Goal: Task Accomplishment & Management: Manage account settings

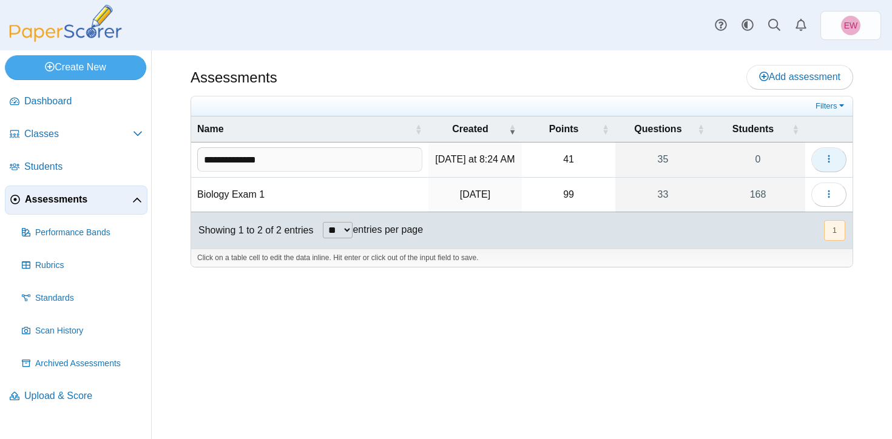
click at [828, 161] on use "button" at bounding box center [829, 159] width 2 height 8
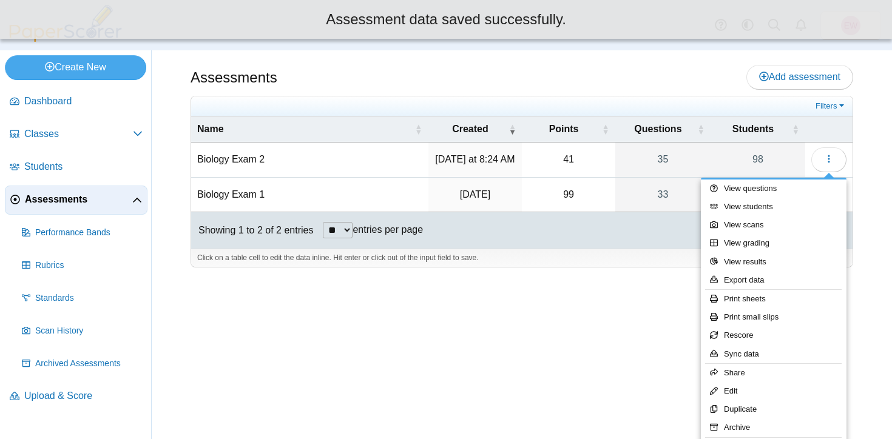
click at [212, 164] on td "Biology Exam 2" at bounding box center [309, 160] width 237 height 35
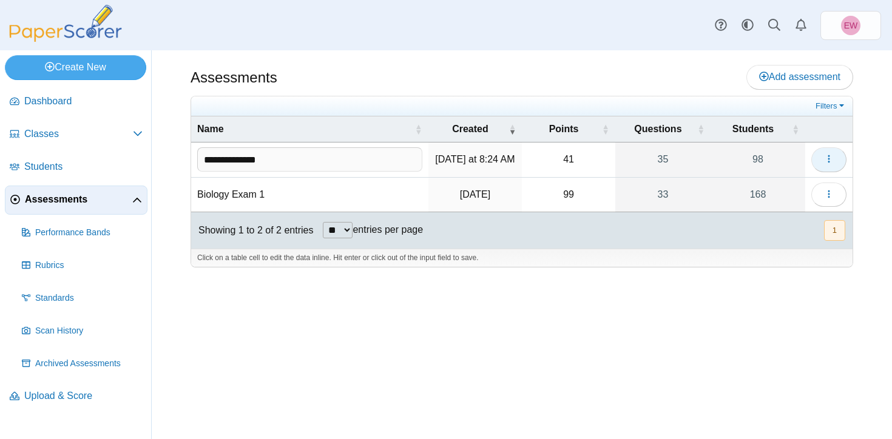
click at [828, 158] on use "button" at bounding box center [829, 159] width 2 height 8
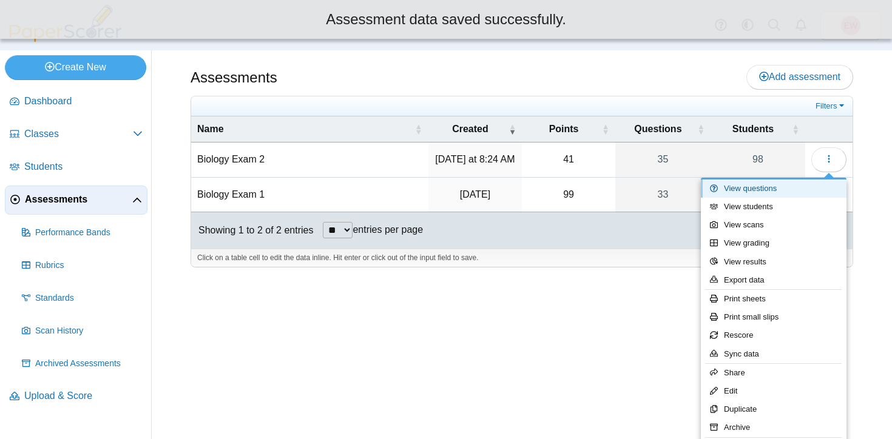
click at [754, 191] on link "View questions" at bounding box center [774, 189] width 146 height 18
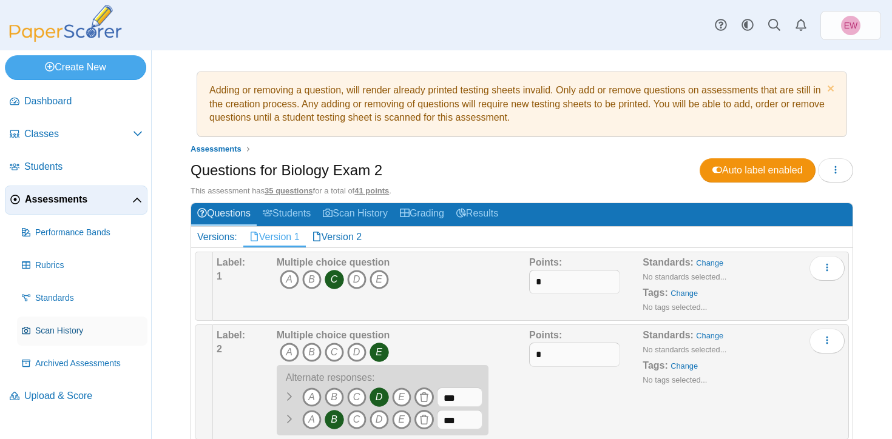
click at [65, 333] on span "Scan History" at bounding box center [88, 331] width 107 height 12
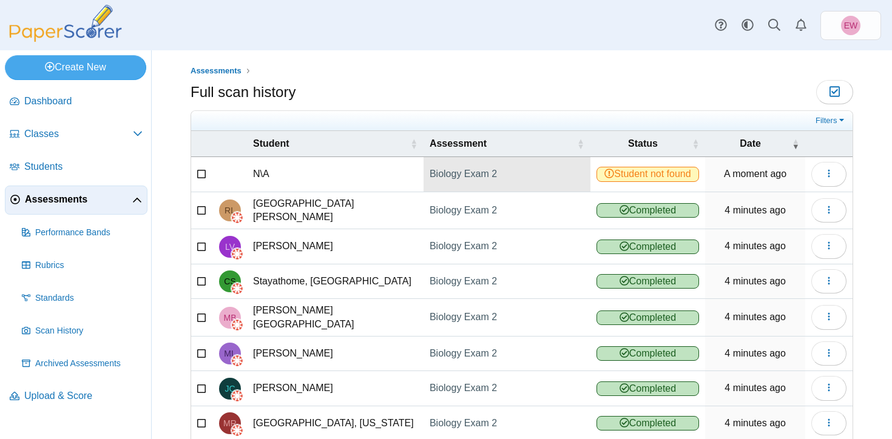
click at [450, 177] on link "Biology Exam 2" at bounding box center [507, 174] width 167 height 34
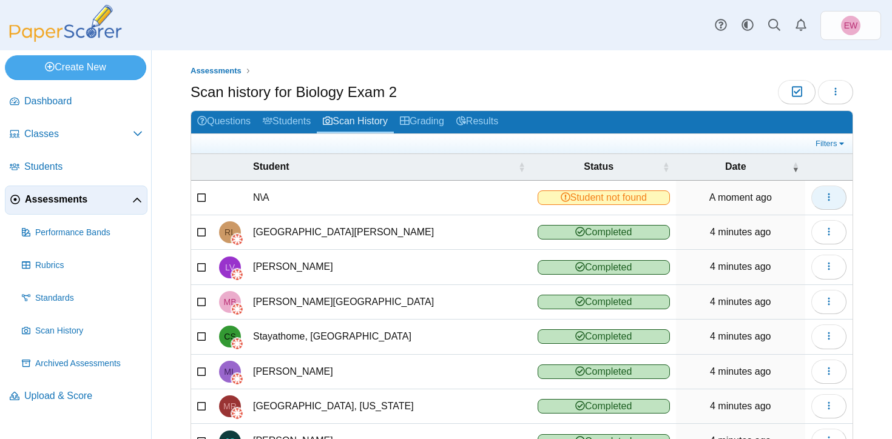
click at [824, 204] on button "button" at bounding box center [828, 198] width 35 height 24
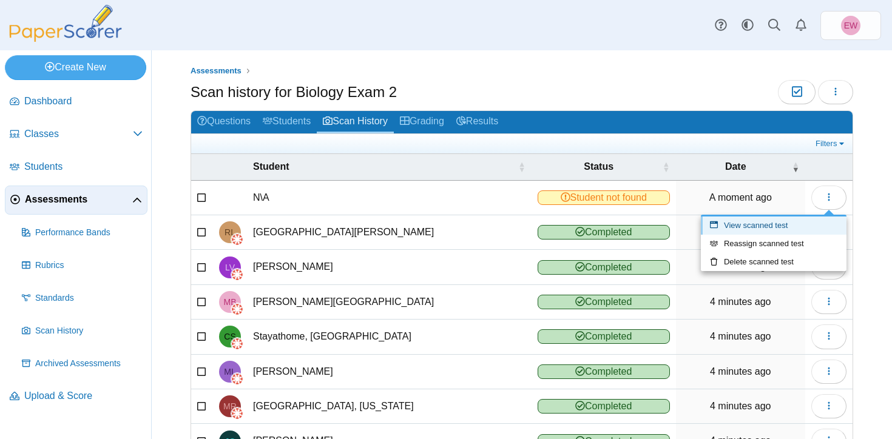
click at [769, 226] on link "View scanned test" at bounding box center [774, 226] width 146 height 18
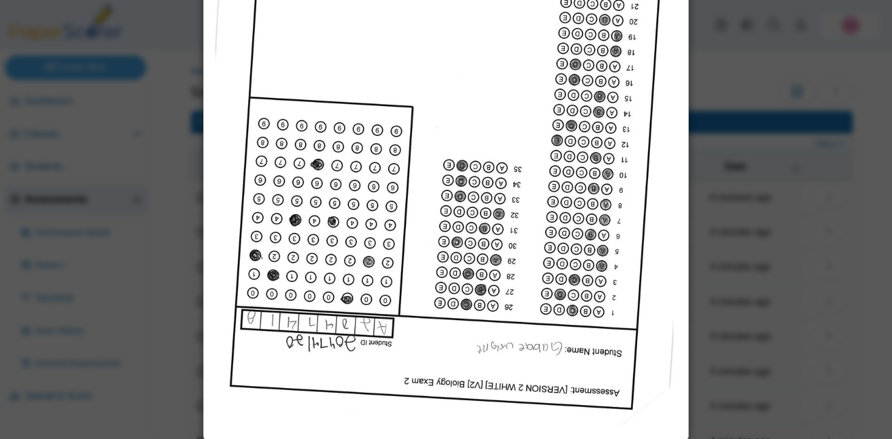
scroll to position [226, 0]
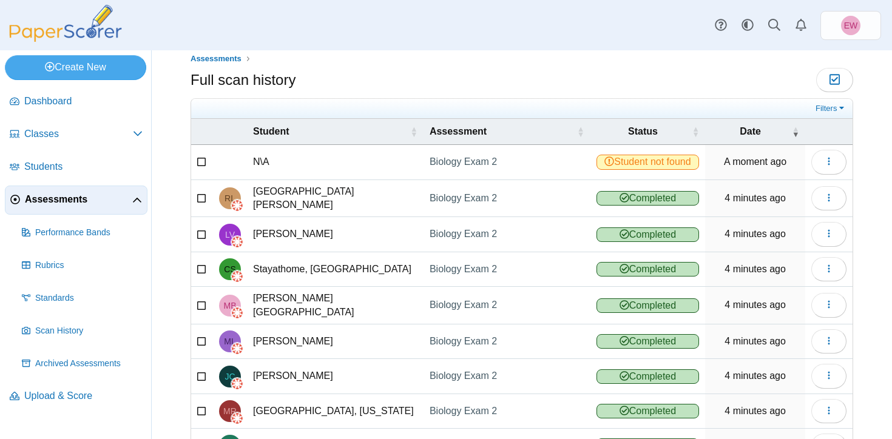
scroll to position [7, 0]
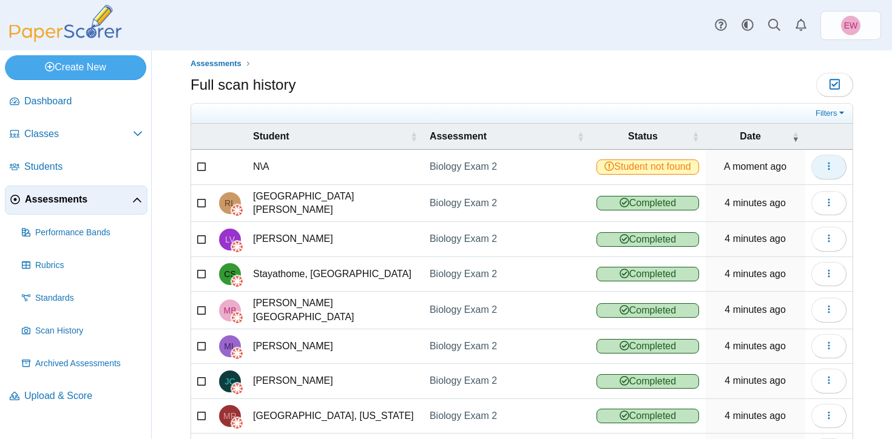
click at [830, 169] on icon "button" at bounding box center [829, 166] width 10 height 10
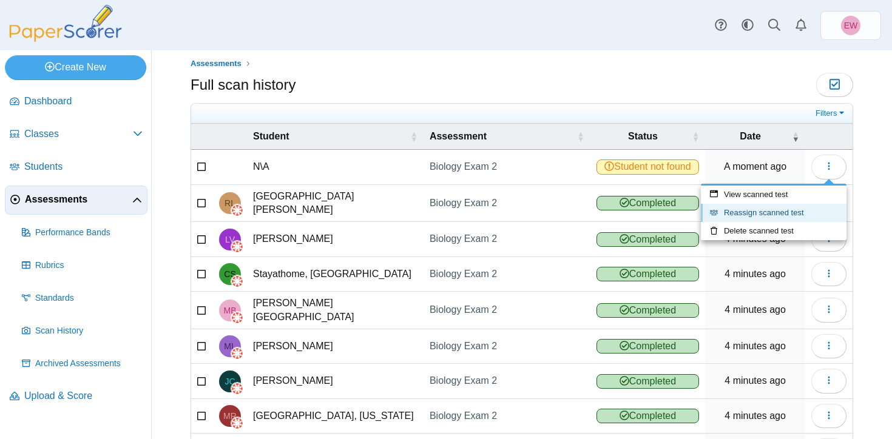
click at [787, 214] on link "Reassign scanned test" at bounding box center [774, 213] width 146 height 18
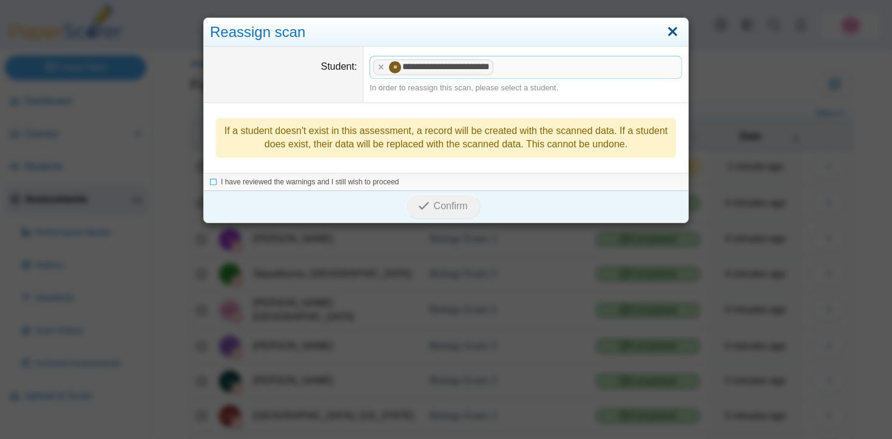
click at [672, 33] on link "Close" at bounding box center [672, 32] width 19 height 21
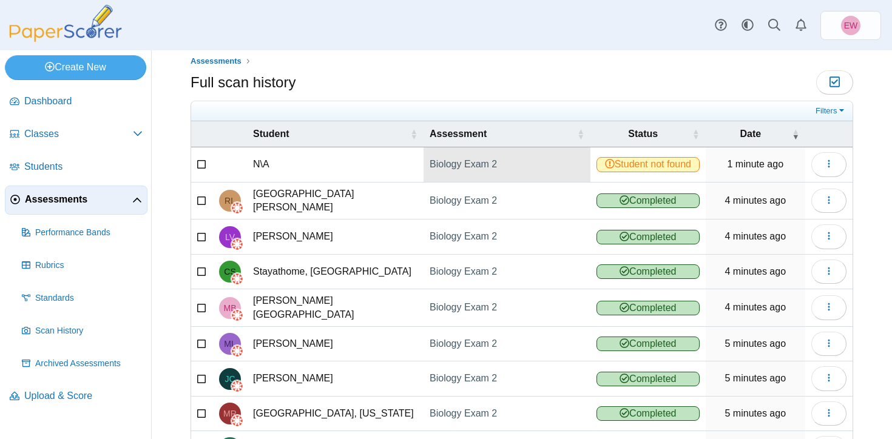
scroll to position [0, 0]
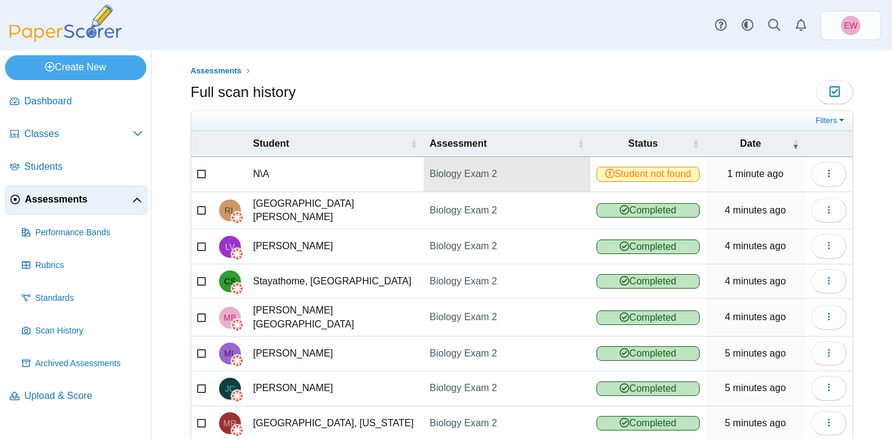
click at [445, 178] on link "Biology Exam 2" at bounding box center [507, 174] width 167 height 34
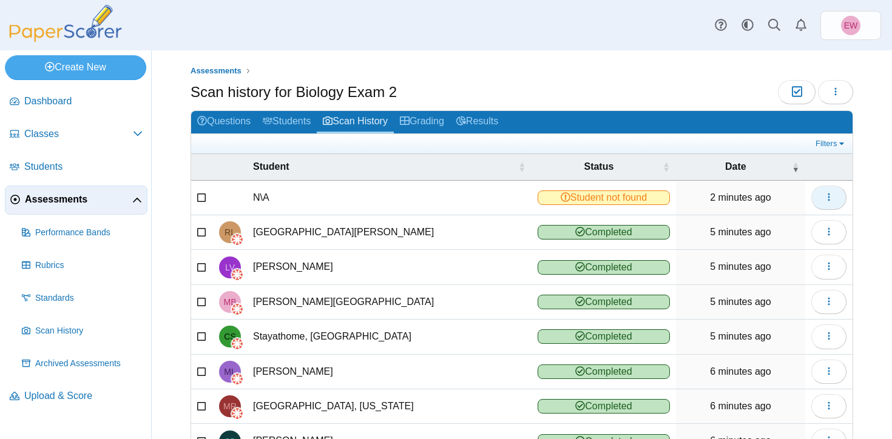
click at [829, 200] on use "button" at bounding box center [829, 197] width 2 height 8
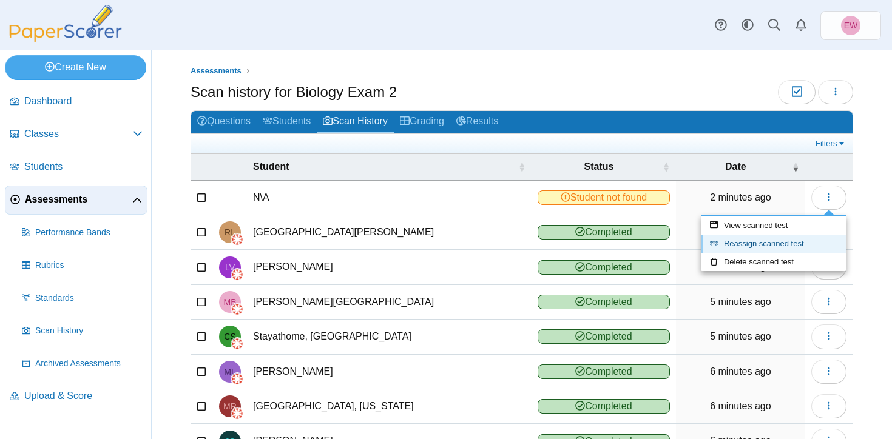
click at [759, 245] on link "Reassign scanned test" at bounding box center [774, 244] width 146 height 18
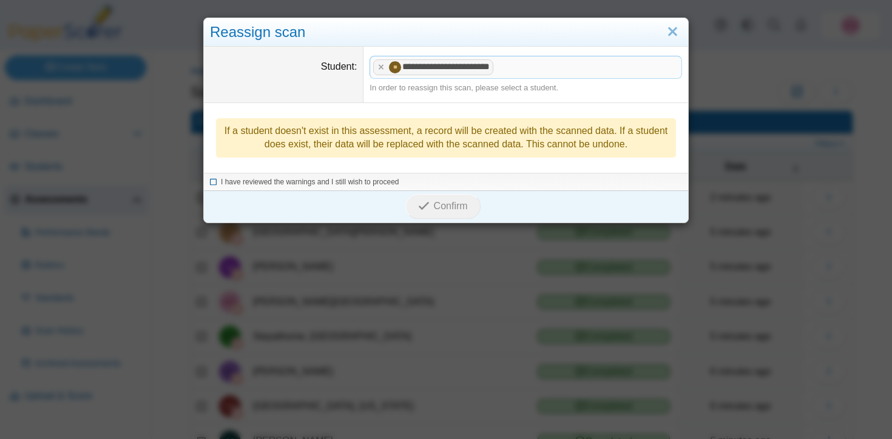
click at [210, 183] on icon at bounding box center [213, 180] width 7 height 7
click at [444, 212] on button "Confirm" at bounding box center [442, 206] width 75 height 24
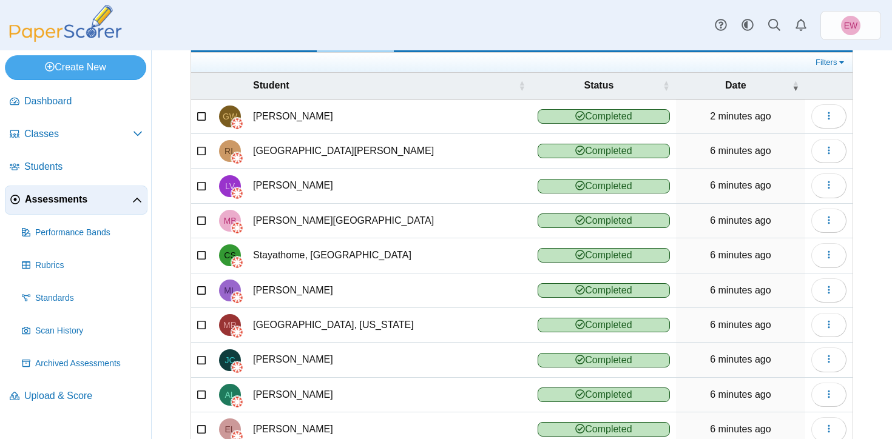
scroll to position [151, 0]
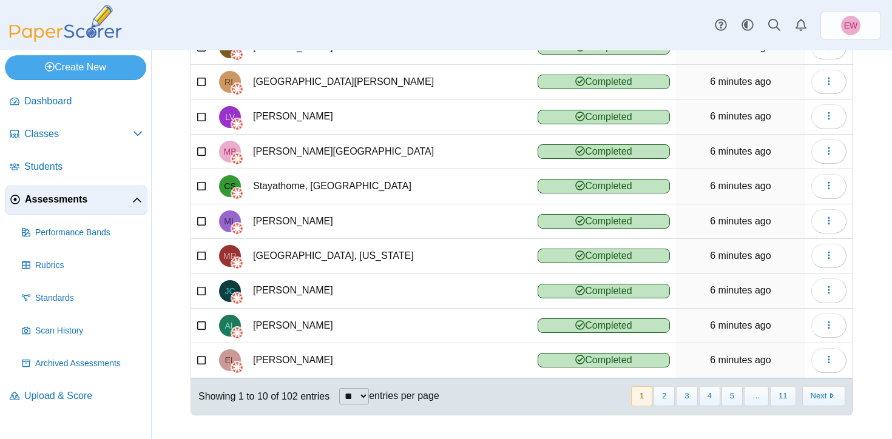
click at [366, 393] on select "** ** ** ***" at bounding box center [354, 396] width 30 height 16
select select "***"
click at [340, 388] on select "** ** ** ***" at bounding box center [354, 396] width 30 height 16
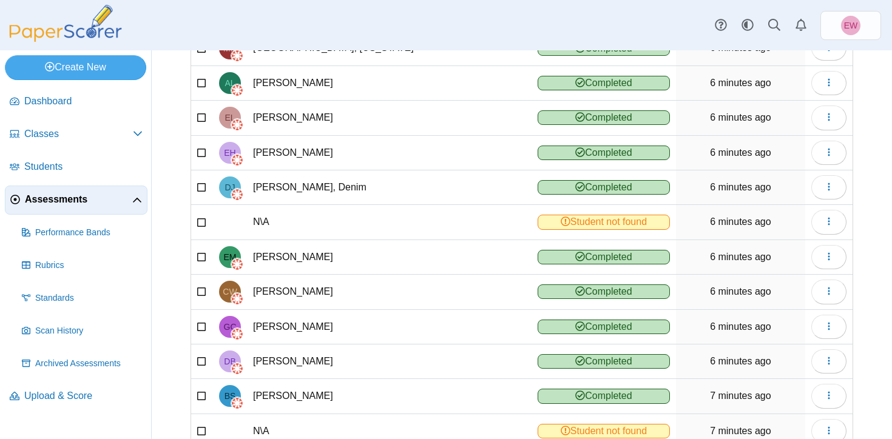
scroll to position [396, 0]
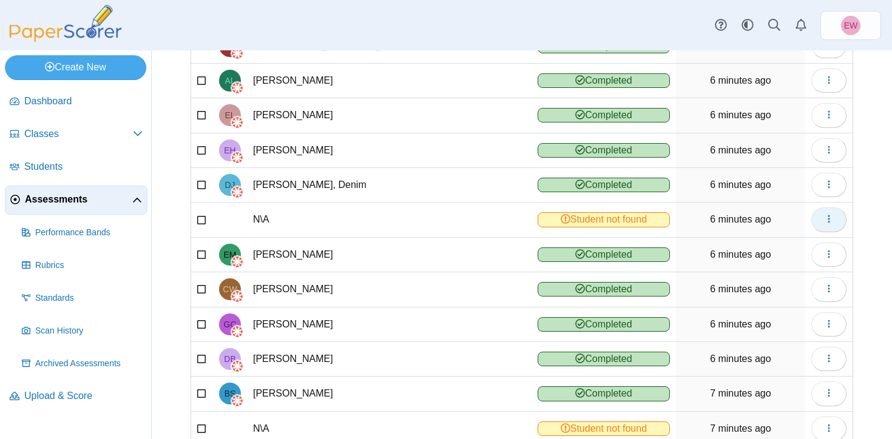
click at [828, 219] on use "button" at bounding box center [829, 219] width 2 height 8
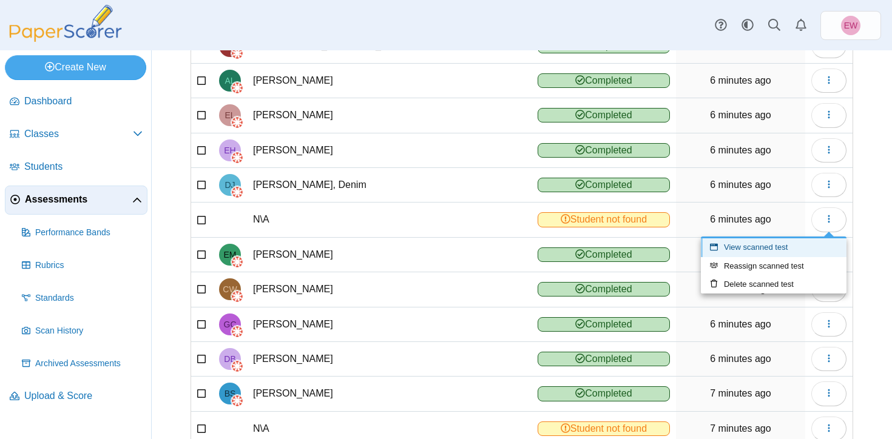
click at [757, 250] on link "View scanned test" at bounding box center [774, 248] width 146 height 18
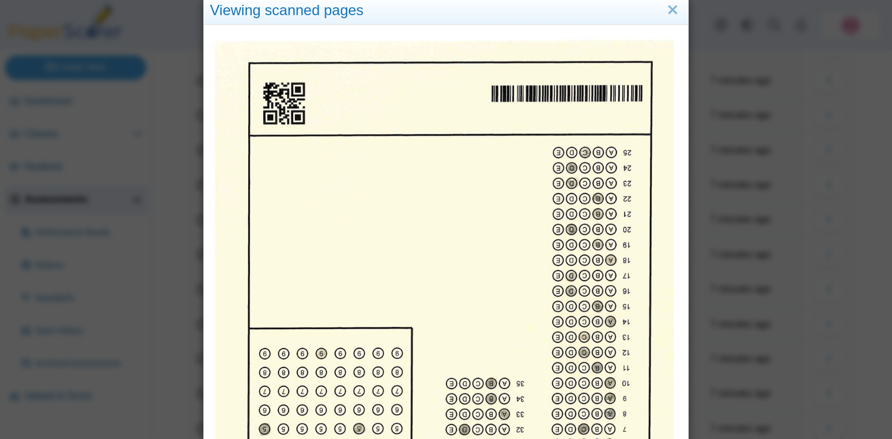
scroll to position [0, 0]
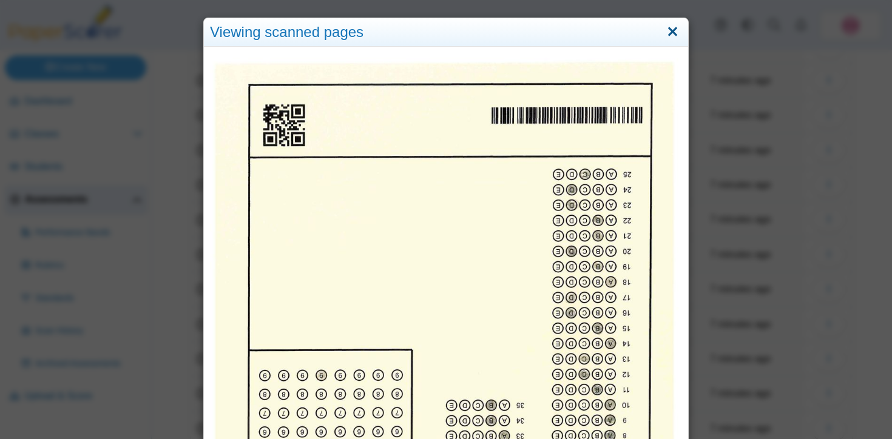
click at [677, 33] on link "Close" at bounding box center [672, 32] width 19 height 21
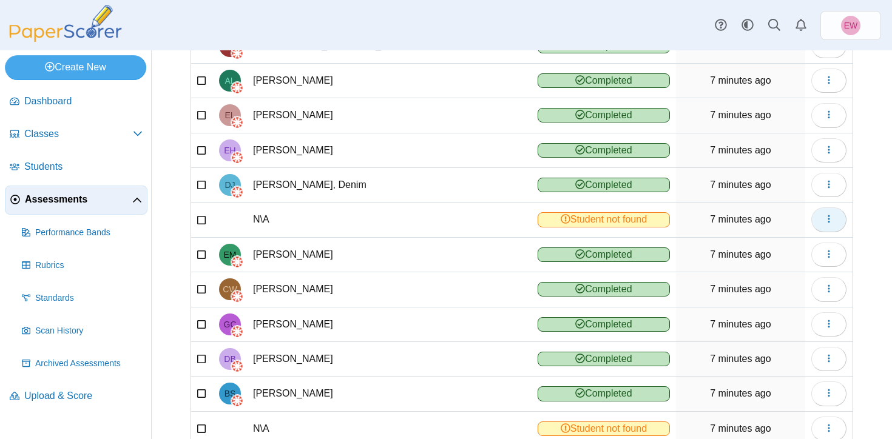
click at [831, 225] on span "button" at bounding box center [829, 219] width 10 height 10
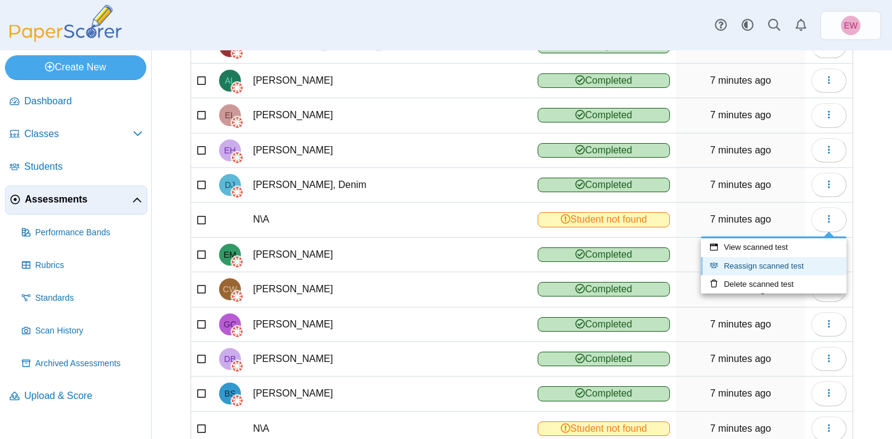
click at [766, 265] on link "Reassign scanned test" at bounding box center [774, 266] width 146 height 18
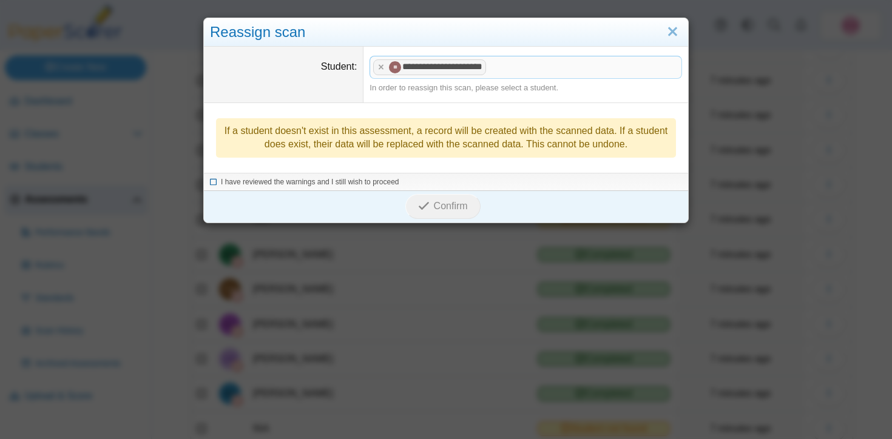
click at [214, 181] on icon at bounding box center [213, 180] width 7 height 7
click at [433, 209] on icon "submit" at bounding box center [425, 206] width 15 height 13
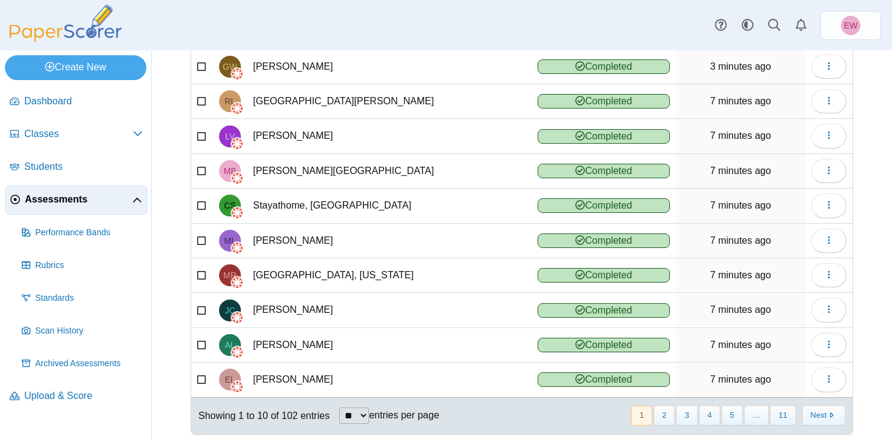
scroll to position [151, 0]
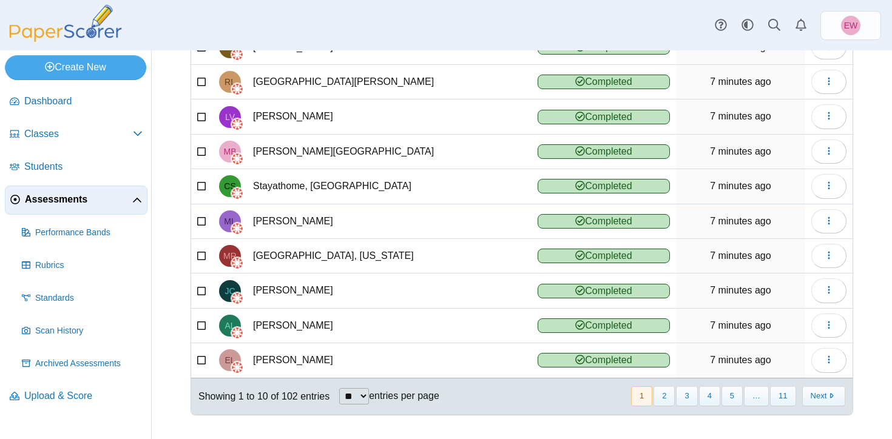
click at [369, 399] on select "** ** ** ***" at bounding box center [354, 396] width 30 height 16
select select "***"
click at [340, 388] on select "** ** ** ***" at bounding box center [354, 396] width 30 height 16
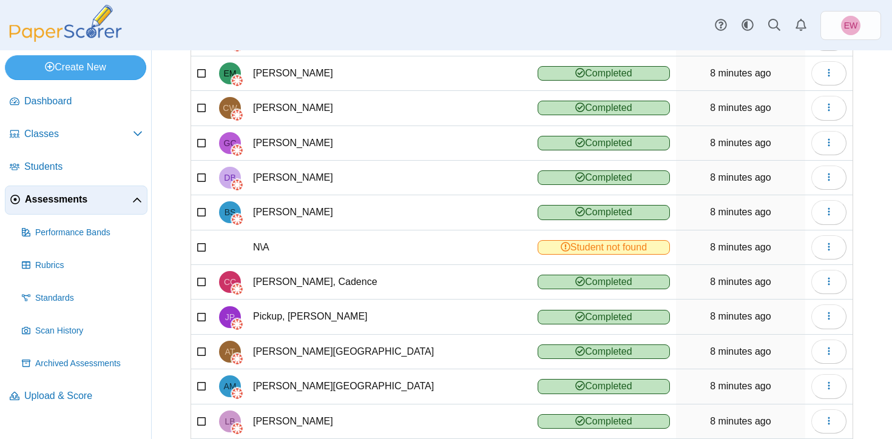
scroll to position [591, 0]
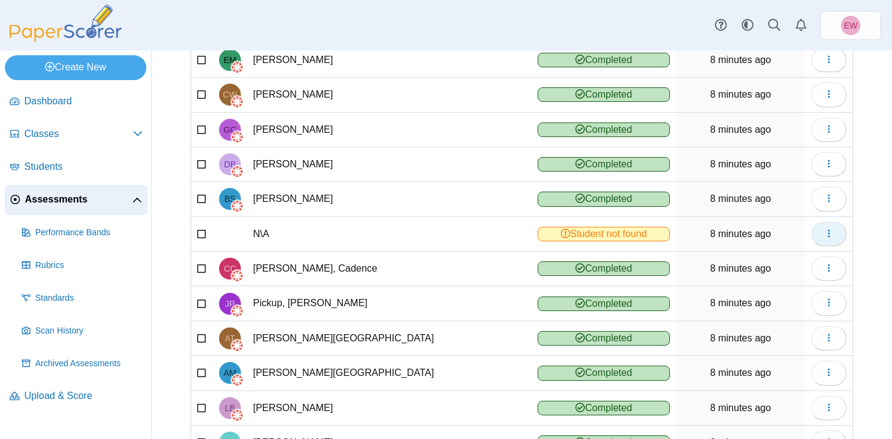
click at [833, 233] on icon "button" at bounding box center [829, 234] width 10 height 10
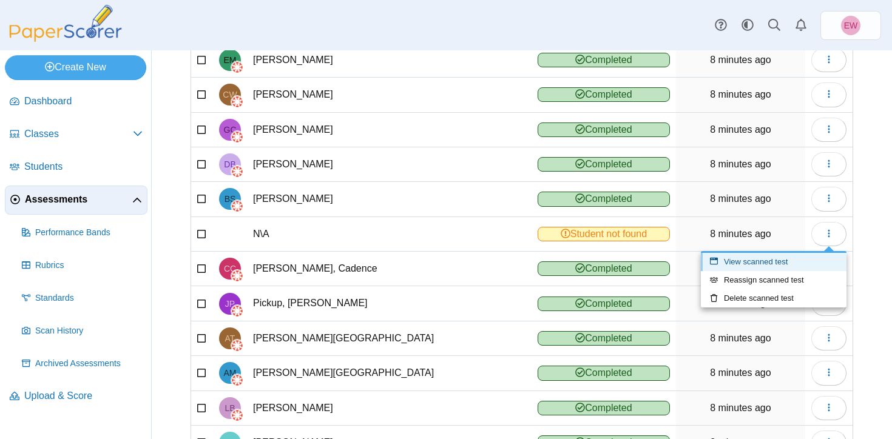
click at [745, 259] on link "View scanned test" at bounding box center [774, 262] width 146 height 18
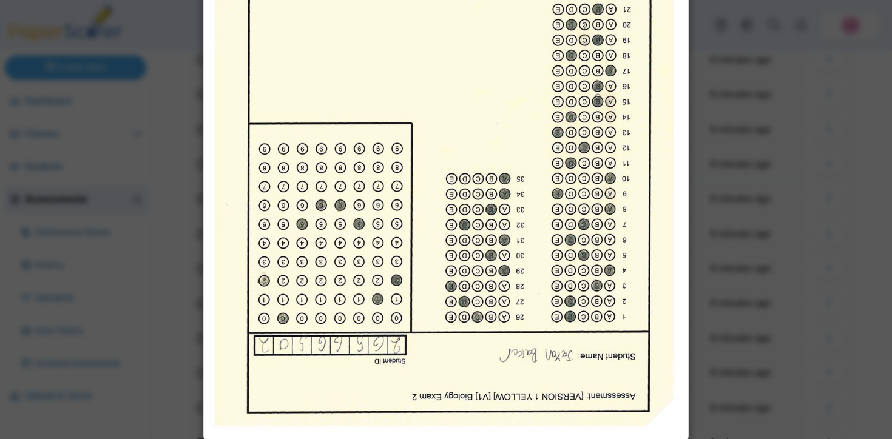
scroll to position [231, 0]
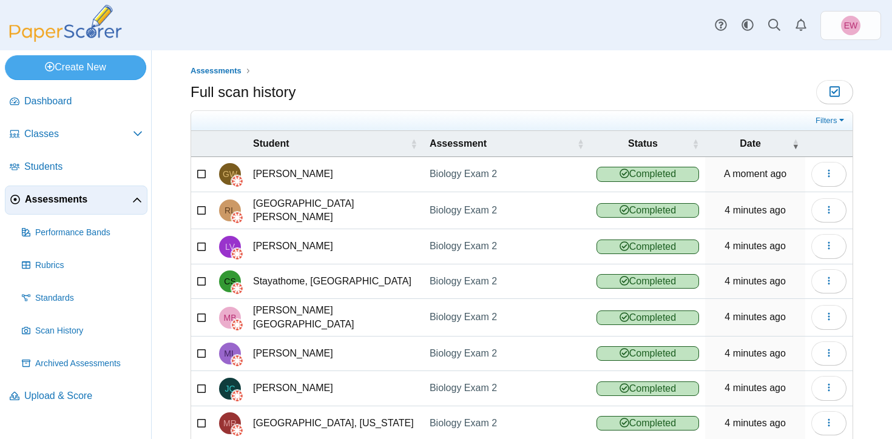
scroll to position [127, 0]
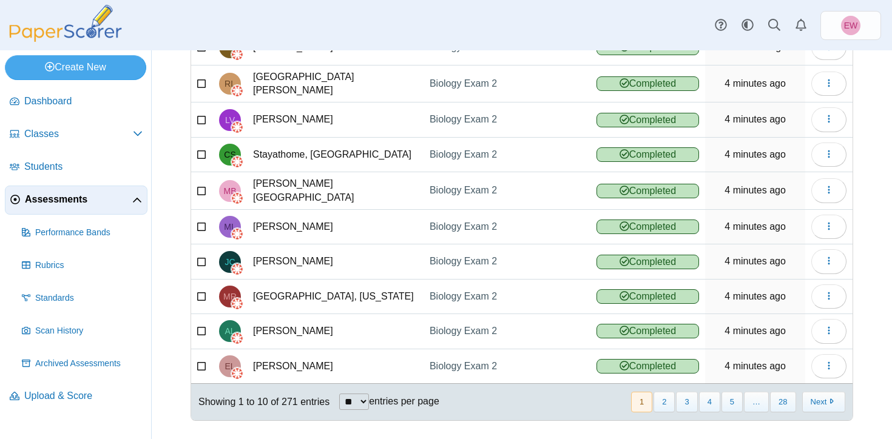
click at [368, 394] on select "** ** ** ***" at bounding box center [354, 402] width 30 height 16
select select "***"
click at [340, 394] on select "** ** ** ***" at bounding box center [354, 402] width 30 height 16
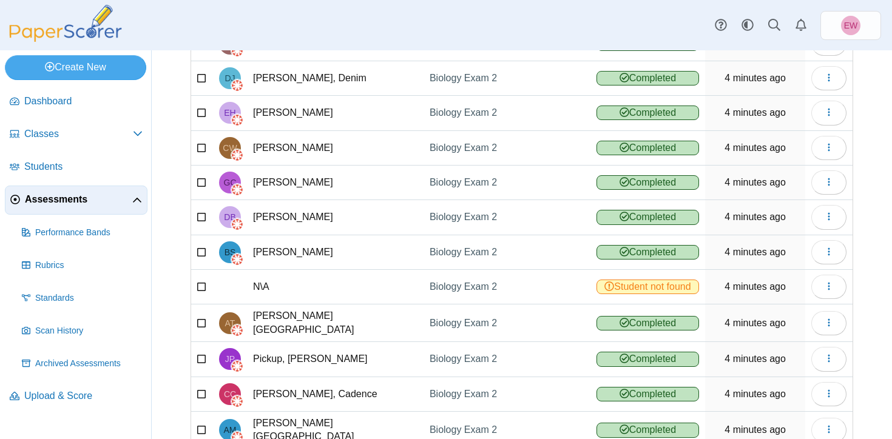
scroll to position [538, 0]
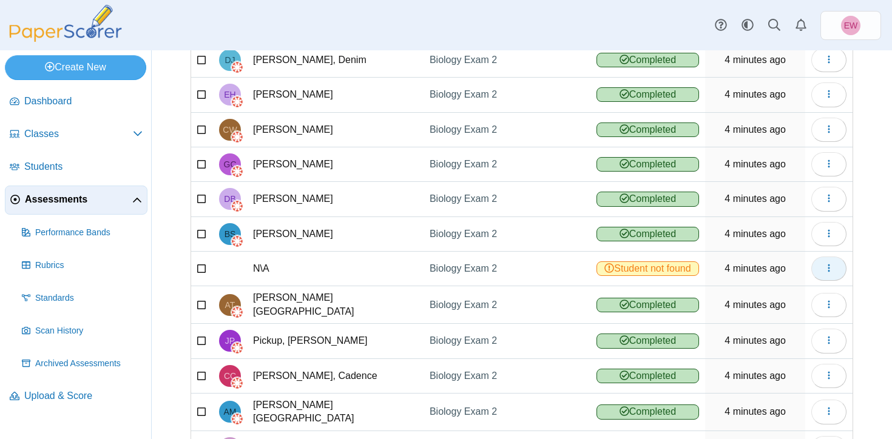
click at [833, 266] on icon "button" at bounding box center [829, 268] width 10 height 10
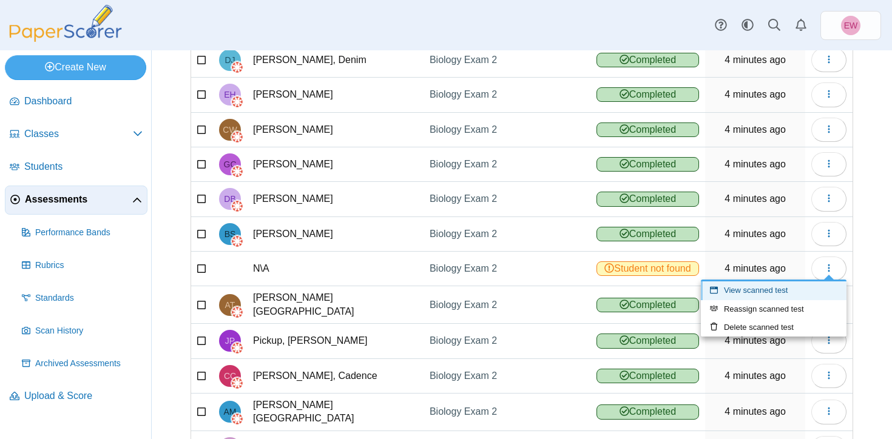
click at [761, 291] on link "View scanned test" at bounding box center [774, 291] width 146 height 18
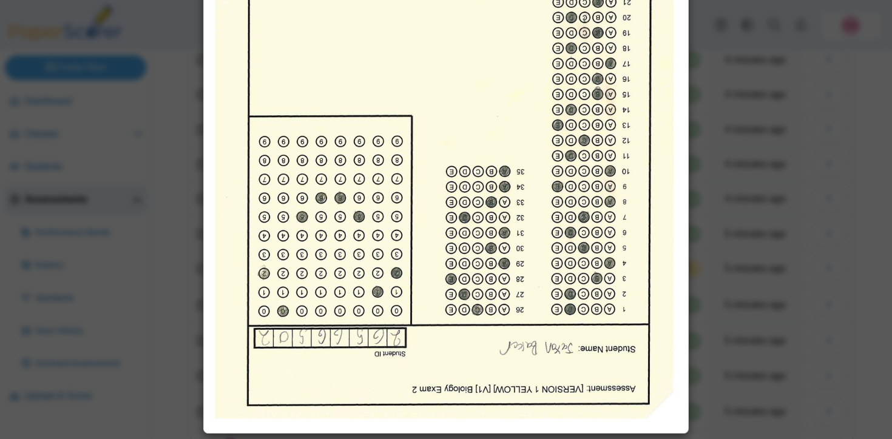
scroll to position [0, 0]
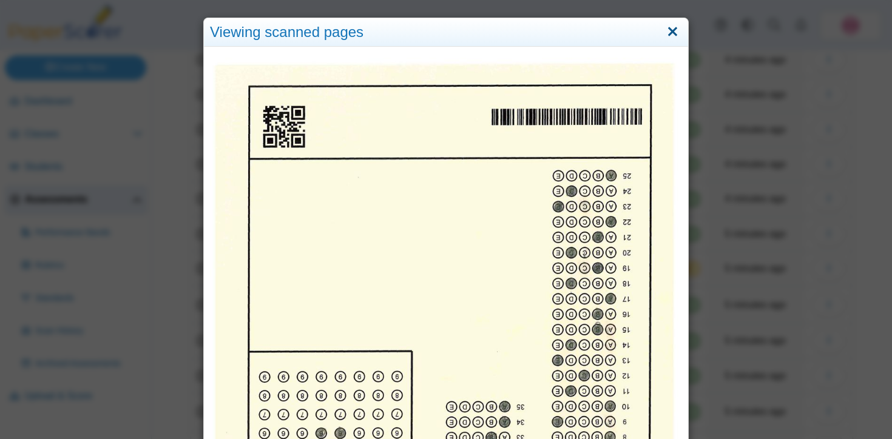
click at [672, 26] on link "Close" at bounding box center [672, 32] width 19 height 21
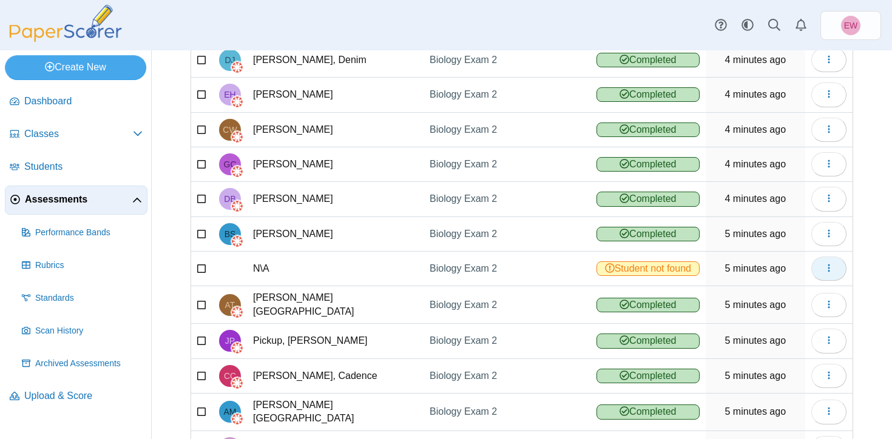
click at [831, 267] on icon "button" at bounding box center [829, 268] width 10 height 10
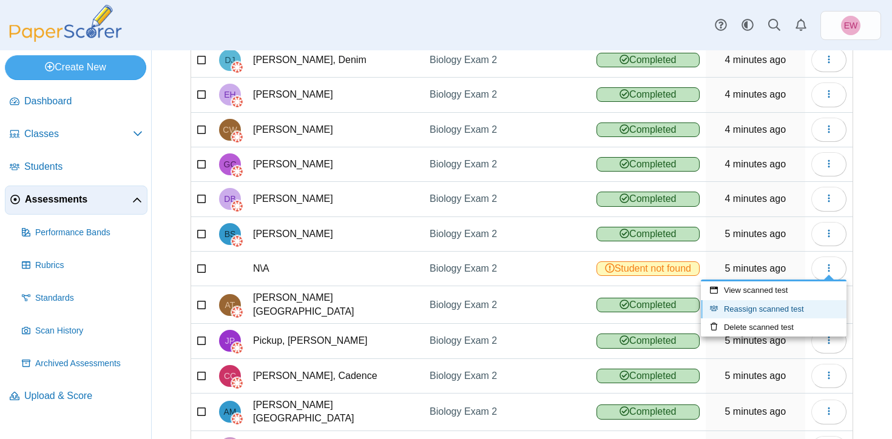
click at [754, 307] on link "Reassign scanned test" at bounding box center [774, 309] width 146 height 18
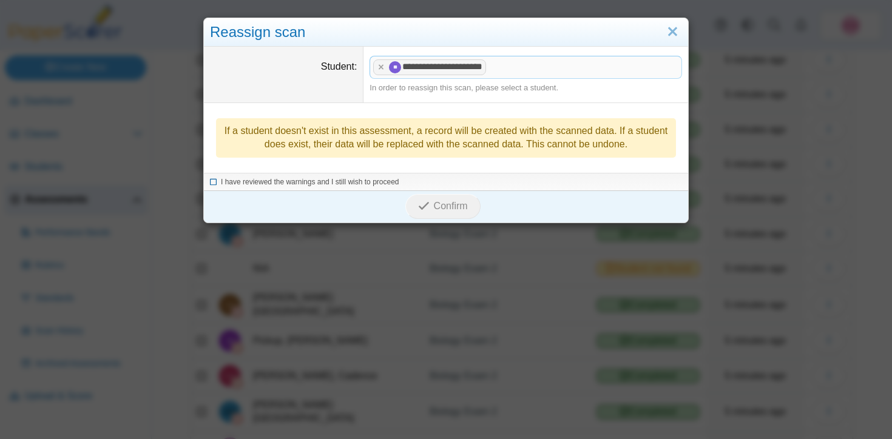
click at [211, 181] on icon at bounding box center [213, 180] width 7 height 7
click at [445, 210] on span "Confirm" at bounding box center [451, 206] width 34 height 10
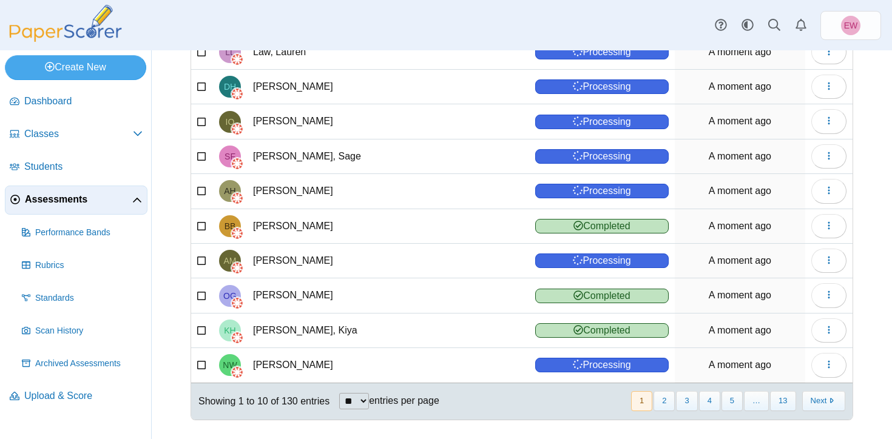
scroll to position [151, 0]
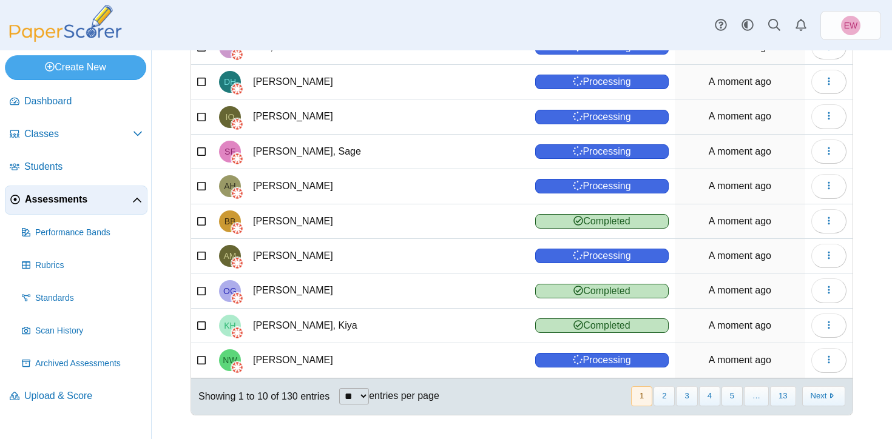
click at [369, 396] on select "** ** ** ***" at bounding box center [354, 396] width 30 height 16
select select "***"
click at [340, 388] on select "** ** ** ***" at bounding box center [354, 396] width 30 height 16
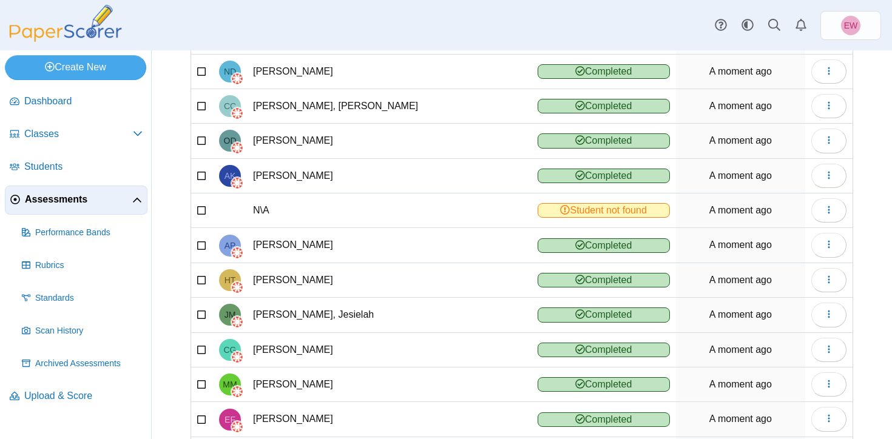
scroll to position [651, 0]
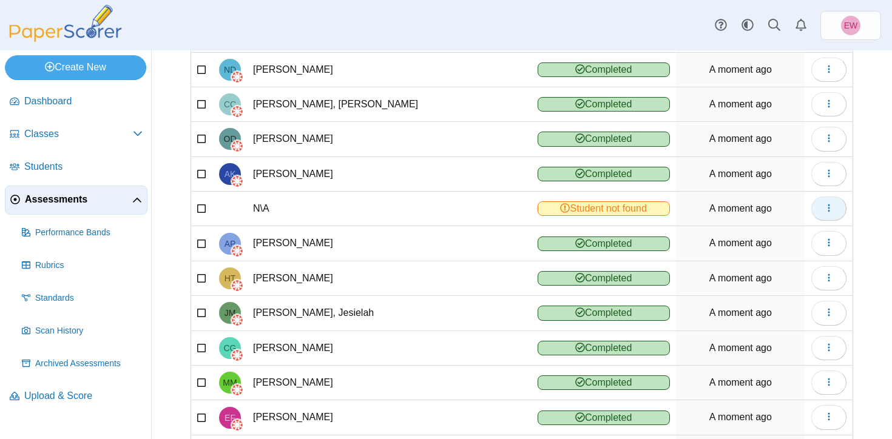
click at [832, 212] on icon "button" at bounding box center [829, 208] width 10 height 10
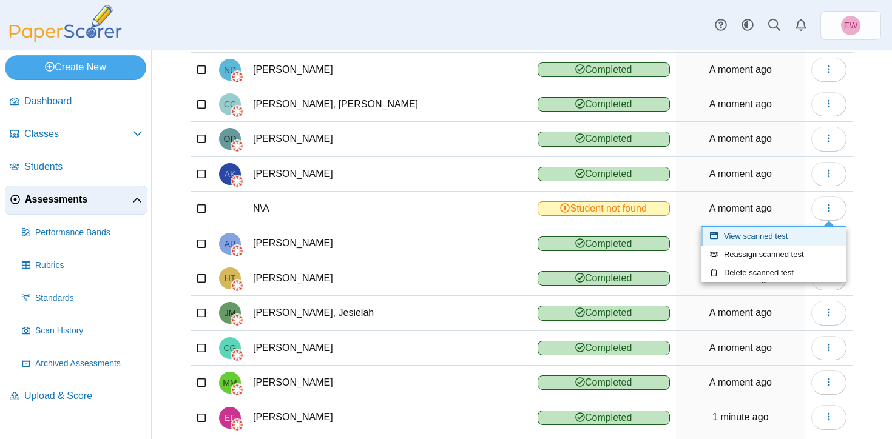
click at [773, 236] on link "View scanned test" at bounding box center [774, 237] width 146 height 18
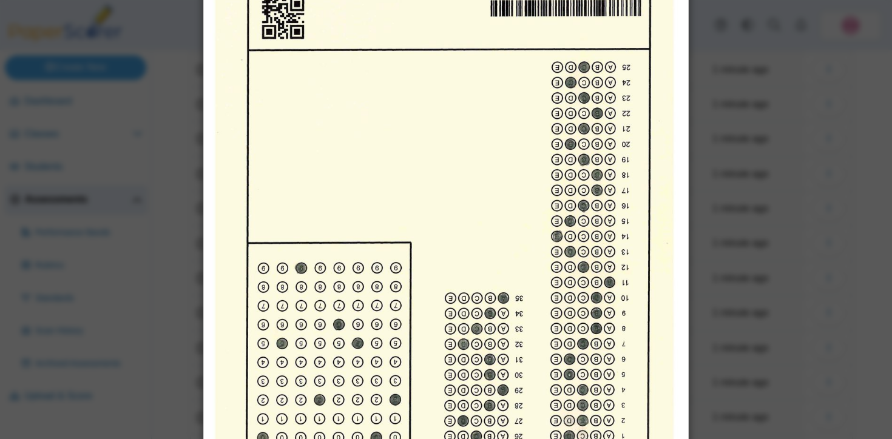
scroll to position [0, 0]
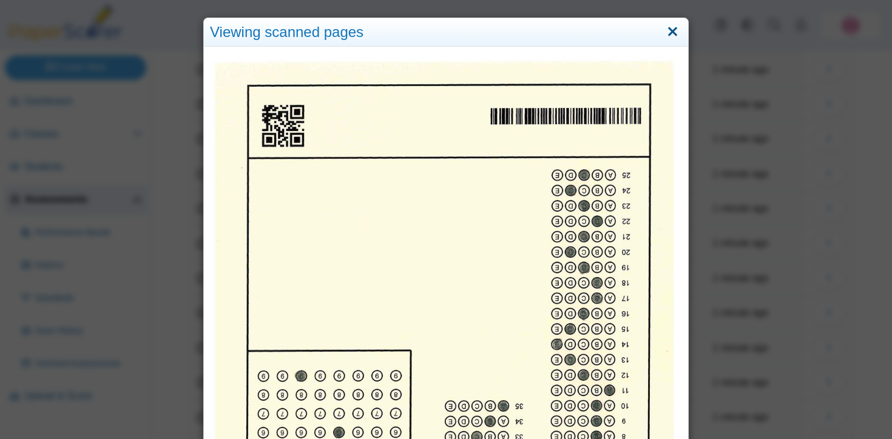
click at [671, 32] on link "Close" at bounding box center [672, 32] width 19 height 21
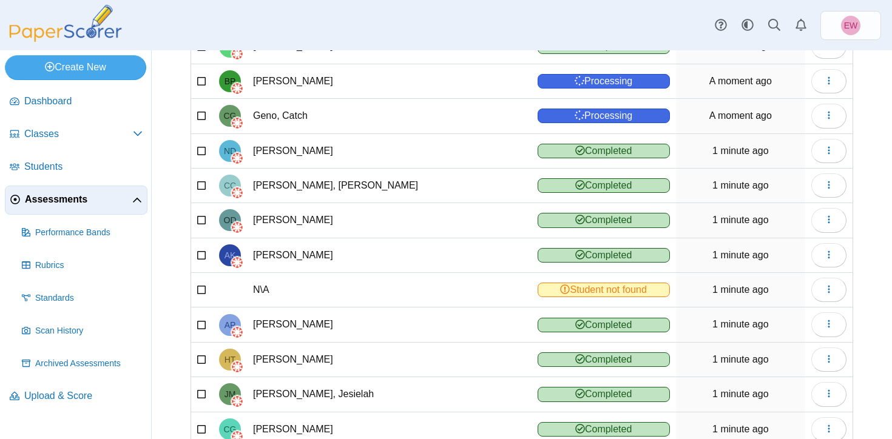
scroll to position [575, 0]
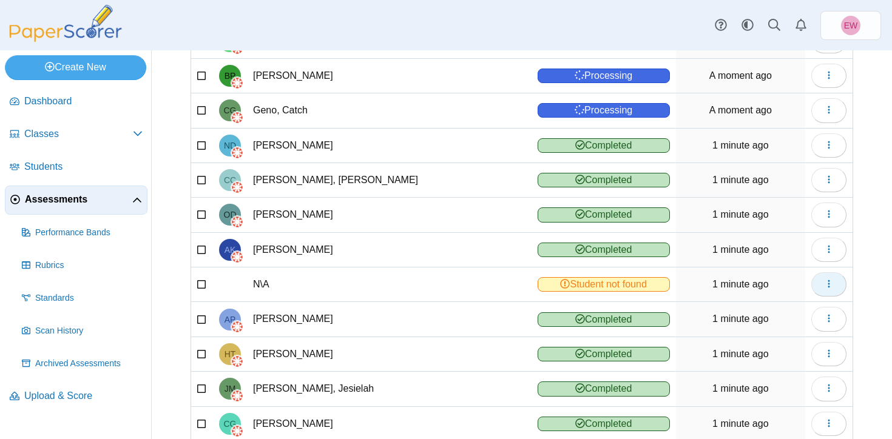
click at [831, 288] on icon "button" at bounding box center [829, 284] width 10 height 10
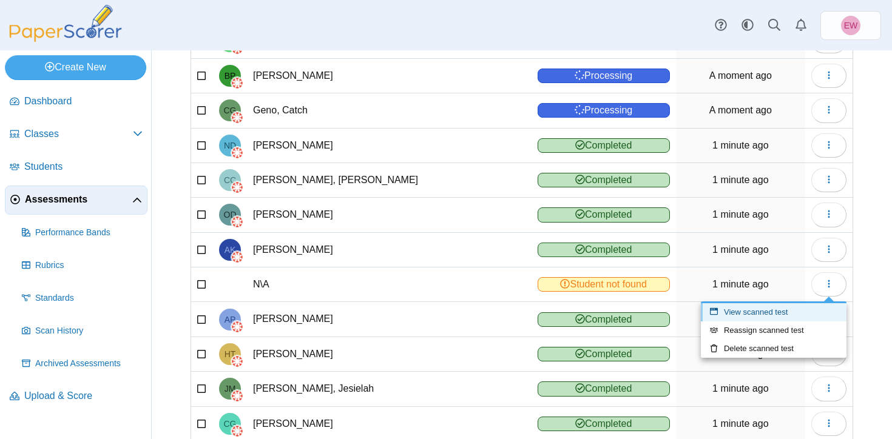
click at [750, 315] on link "View scanned test" at bounding box center [774, 312] width 146 height 18
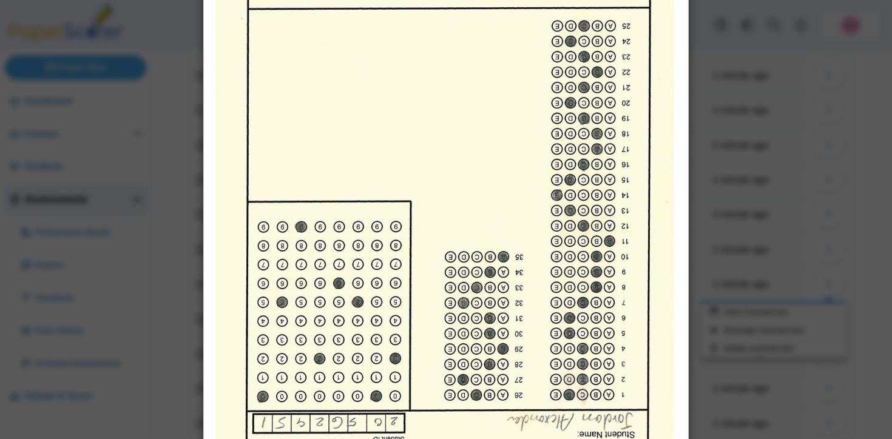
scroll to position [19, 0]
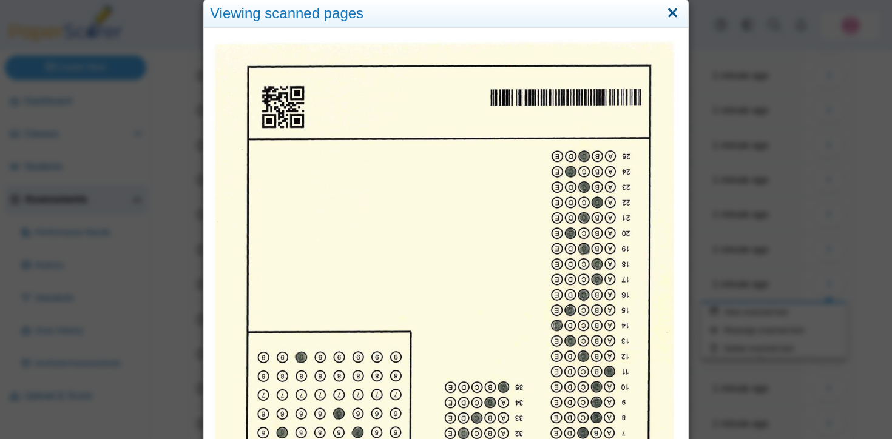
click at [672, 7] on link "Close" at bounding box center [672, 13] width 19 height 21
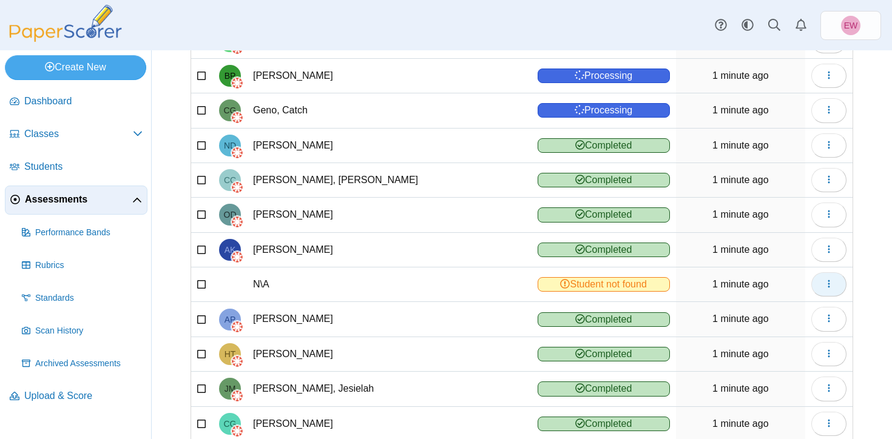
click at [833, 286] on icon "button" at bounding box center [829, 284] width 10 height 10
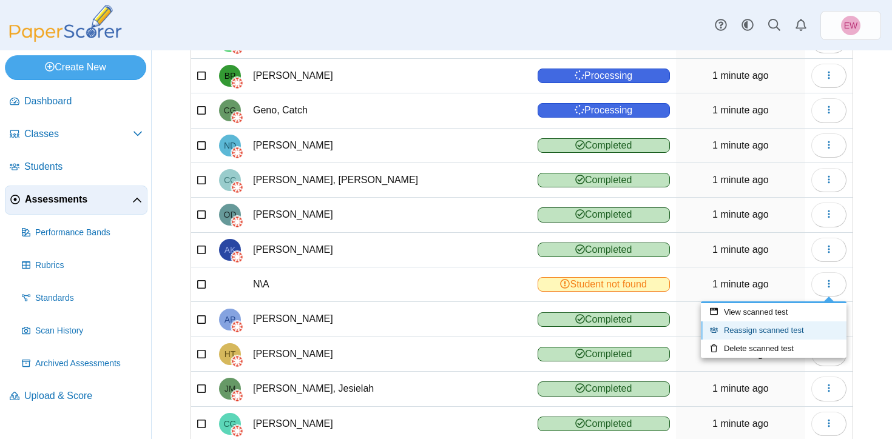
click at [759, 333] on link "Reassign scanned test" at bounding box center [774, 331] width 146 height 18
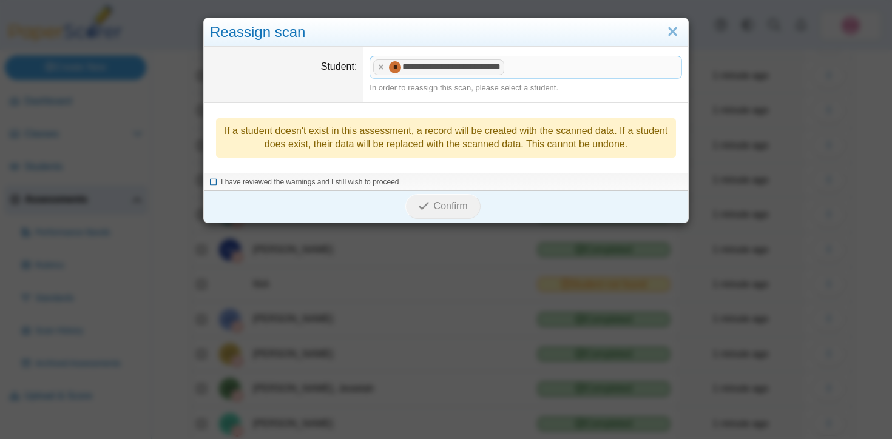
click at [212, 184] on icon at bounding box center [213, 180] width 7 height 7
click at [435, 210] on span "Confirm" at bounding box center [451, 206] width 34 height 10
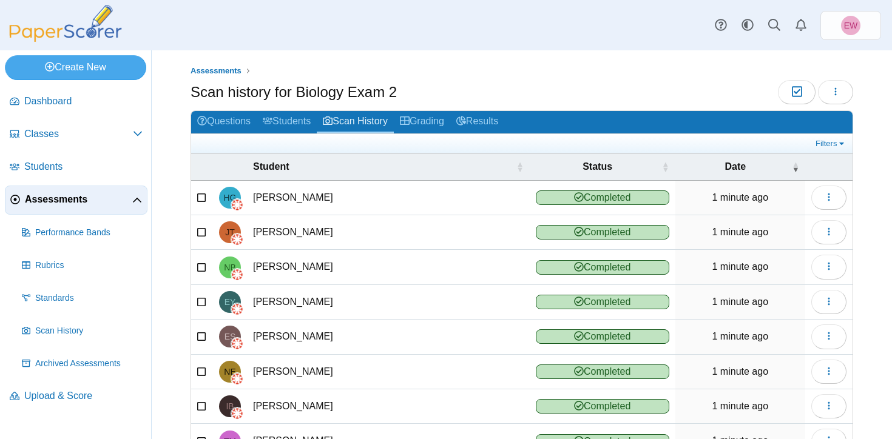
scroll to position [151, 0]
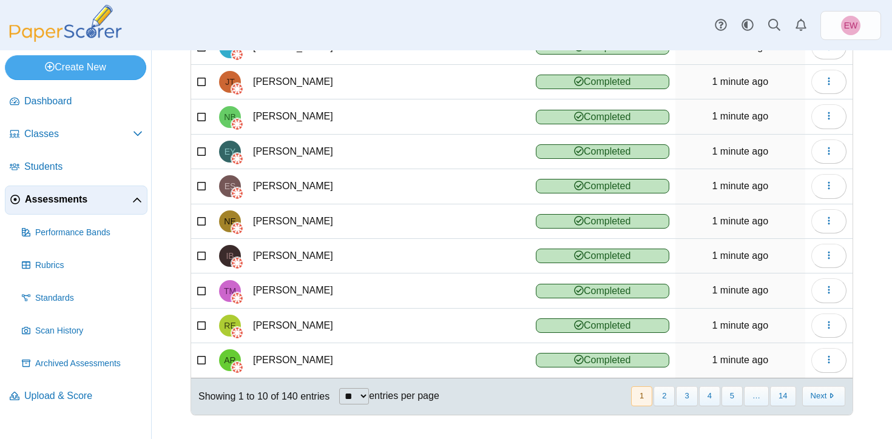
click at [369, 395] on select "** ** ** ***" at bounding box center [354, 396] width 30 height 16
select select "***"
click at [340, 388] on select "** ** ** ***" at bounding box center [354, 396] width 30 height 16
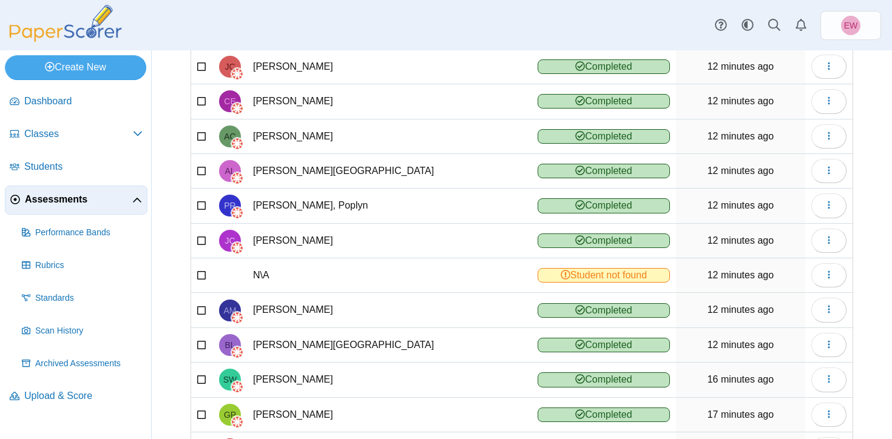
scroll to position [2817, 0]
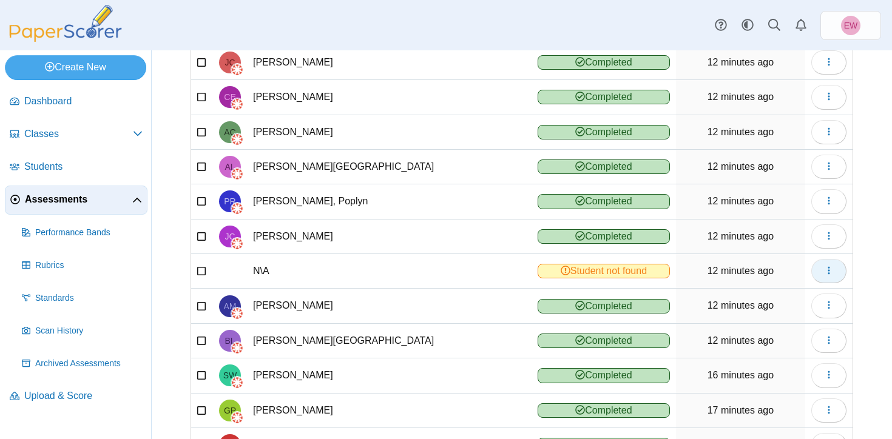
click at [827, 276] on span "button" at bounding box center [829, 271] width 10 height 10
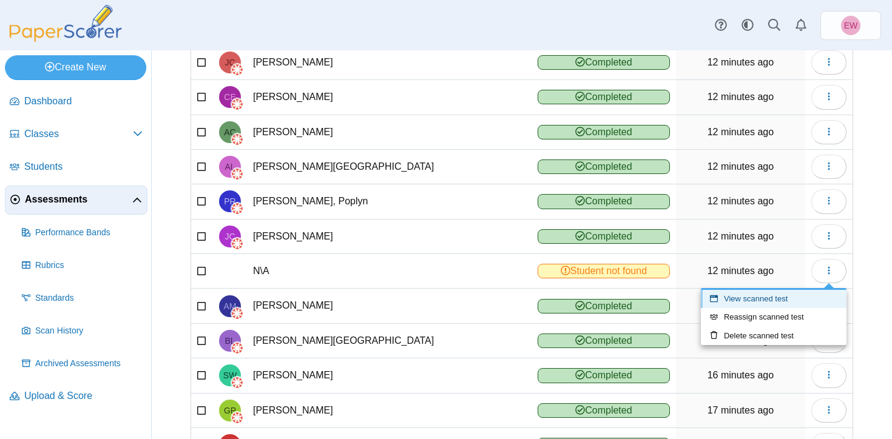
click at [767, 299] on link "View scanned test" at bounding box center [774, 299] width 146 height 18
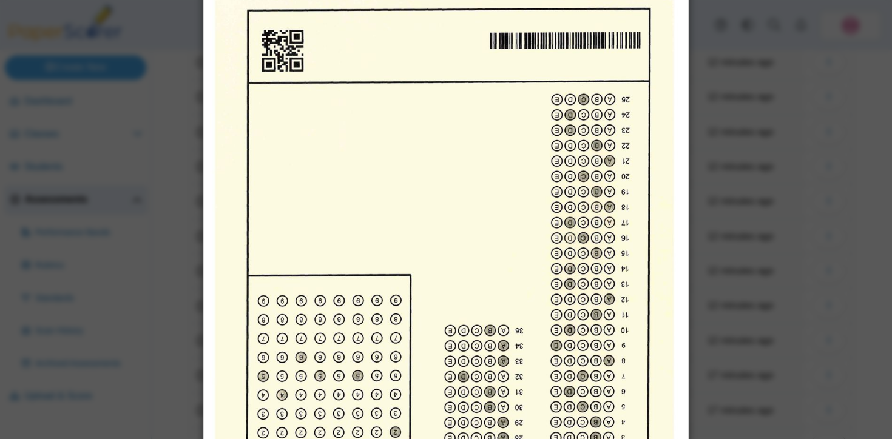
scroll to position [0, 0]
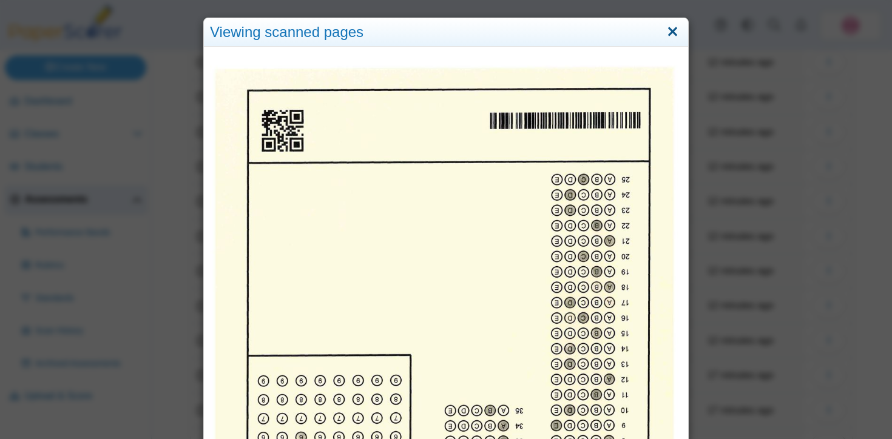
click at [674, 33] on link "Close" at bounding box center [672, 32] width 19 height 21
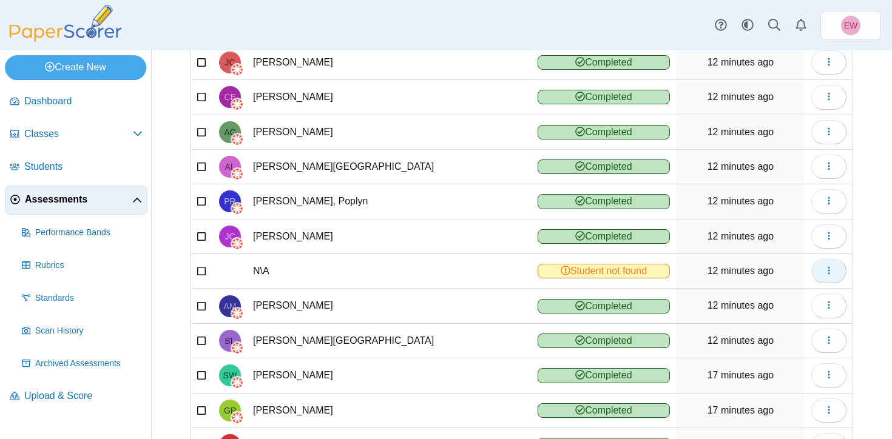
click at [833, 276] on span "button" at bounding box center [829, 271] width 10 height 10
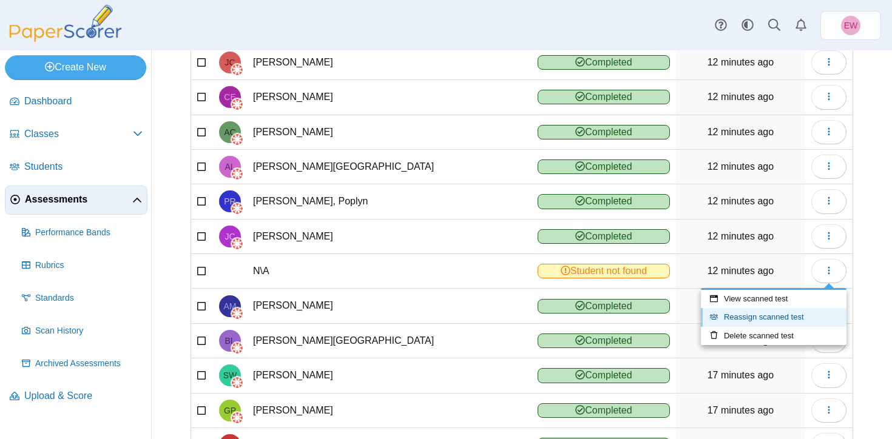
click at [753, 316] on link "Reassign scanned test" at bounding box center [774, 317] width 146 height 18
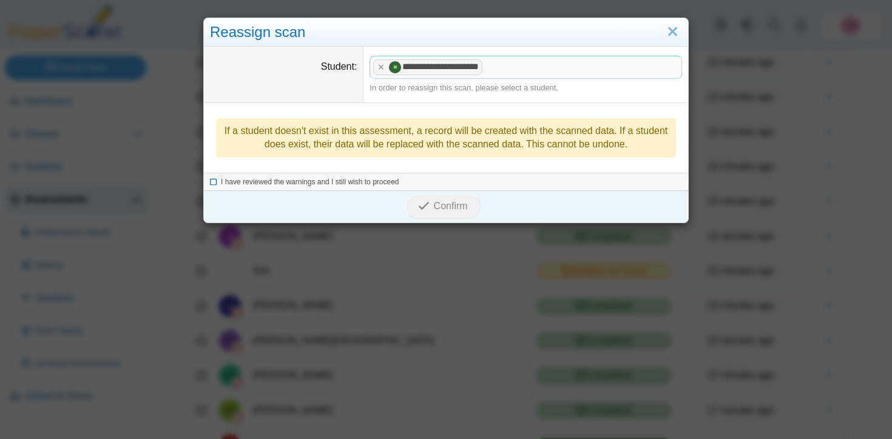
click at [212, 182] on icon at bounding box center [213, 180] width 7 height 7
click at [458, 205] on span "Confirm" at bounding box center [451, 206] width 34 height 10
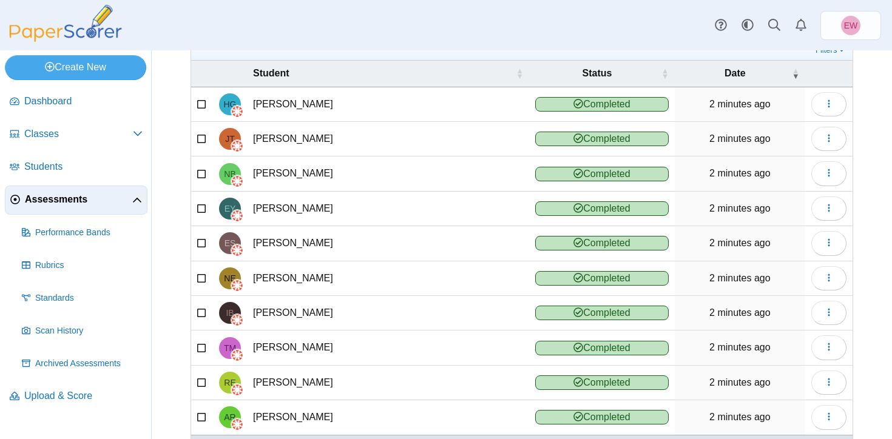
scroll to position [151, 0]
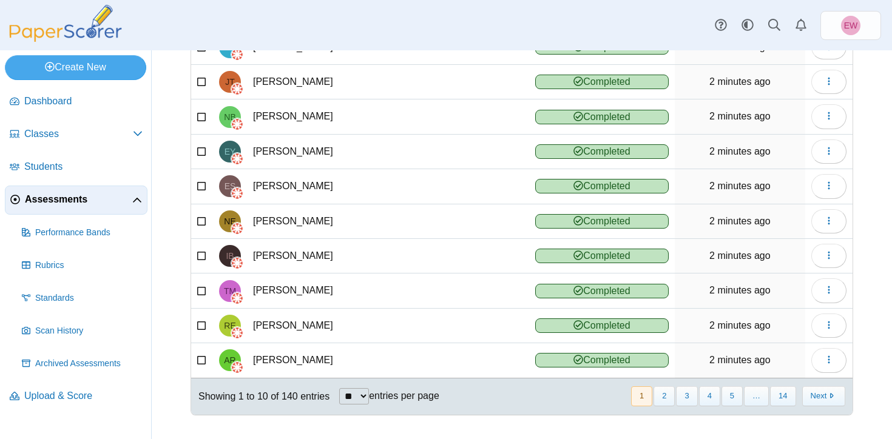
click at [364, 394] on select "** ** ** ***" at bounding box center [354, 396] width 30 height 16
select select "***"
click at [340, 388] on select "** ** ** ***" at bounding box center [354, 396] width 30 height 16
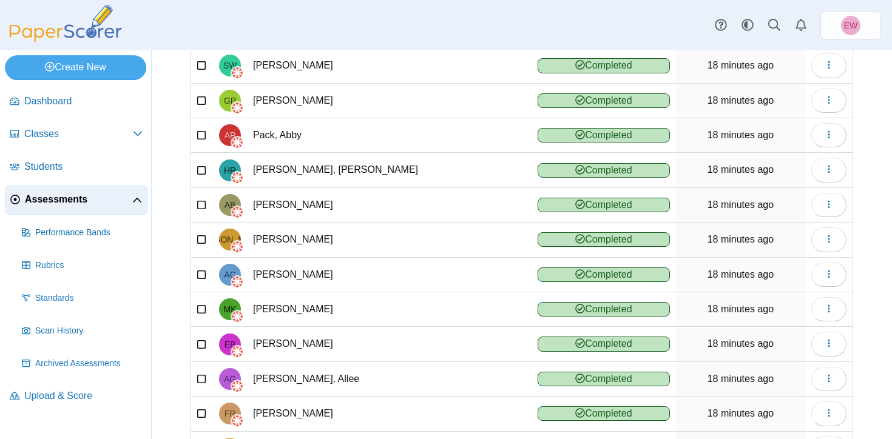
scroll to position [3286, 0]
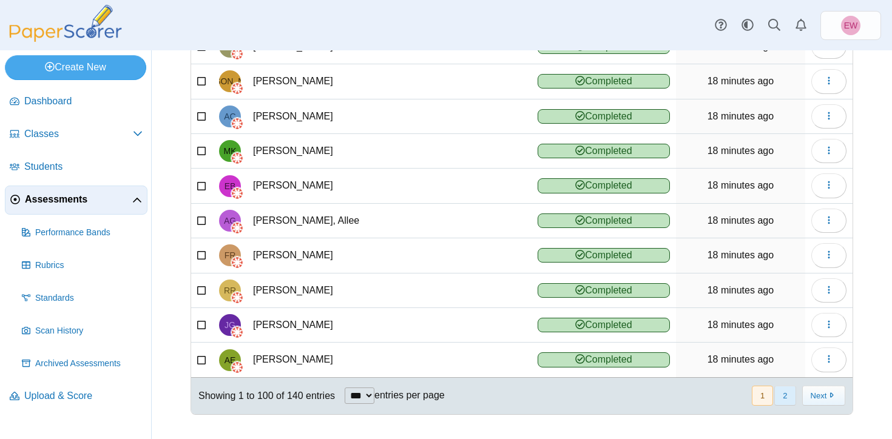
click at [785, 398] on button "2" at bounding box center [784, 396] width 21 height 20
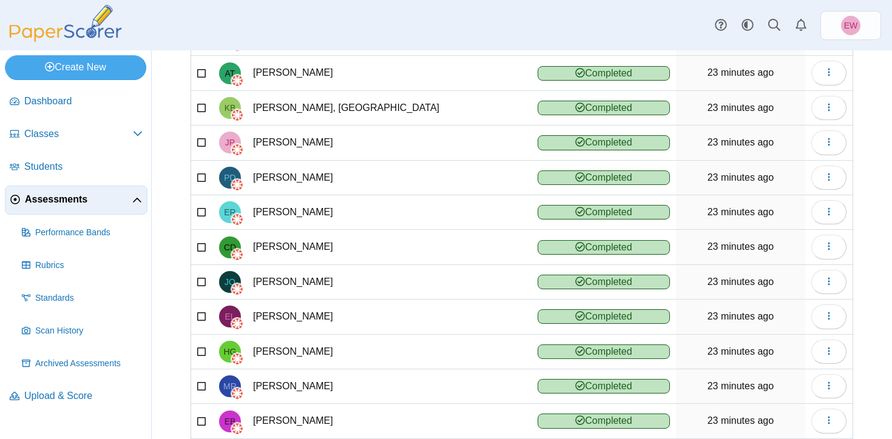
scroll to position [1196, 0]
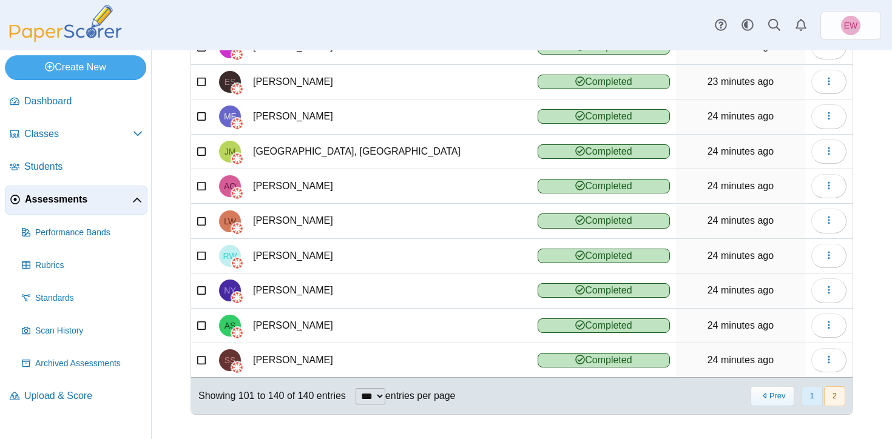
click at [813, 398] on button "1" at bounding box center [812, 397] width 21 height 20
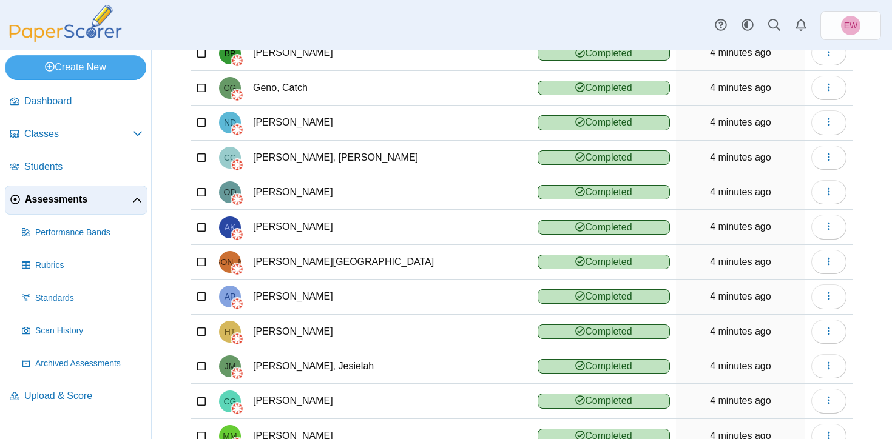
scroll to position [0, 0]
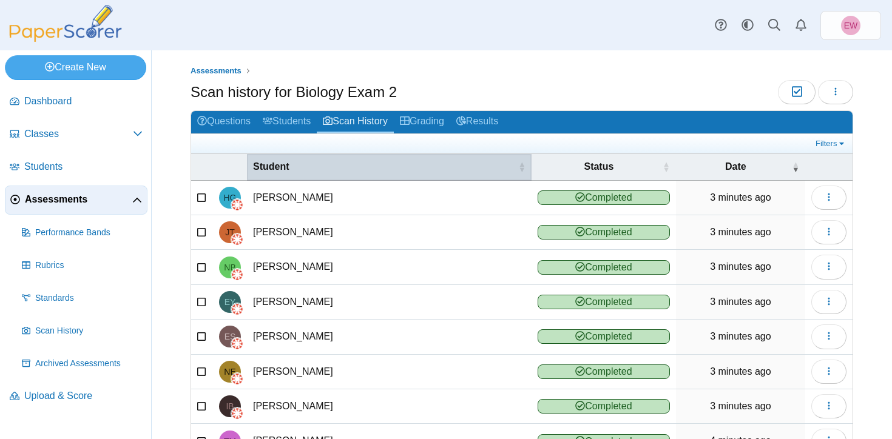
click at [277, 165] on span "Student" at bounding box center [384, 166] width 263 height 13
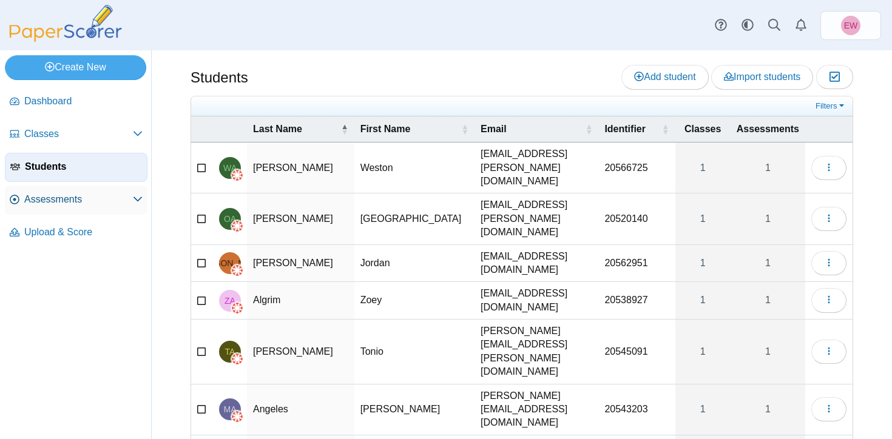
click at [49, 202] on span "Assessments" at bounding box center [78, 199] width 109 height 13
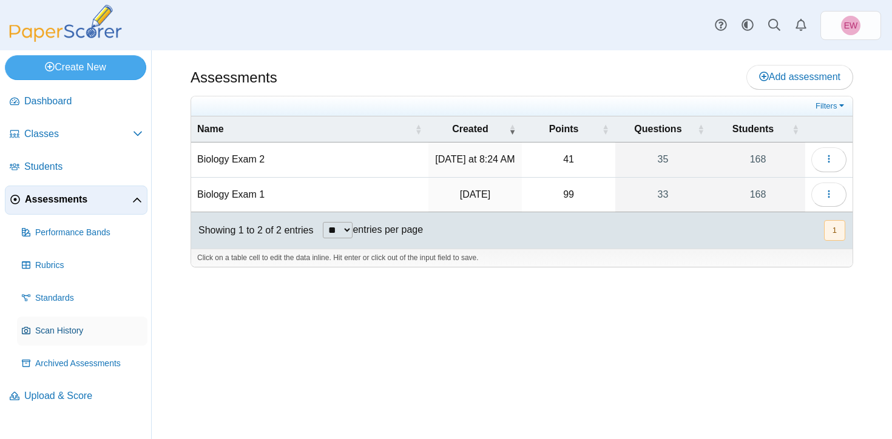
click at [41, 327] on span "Scan History" at bounding box center [88, 331] width 107 height 12
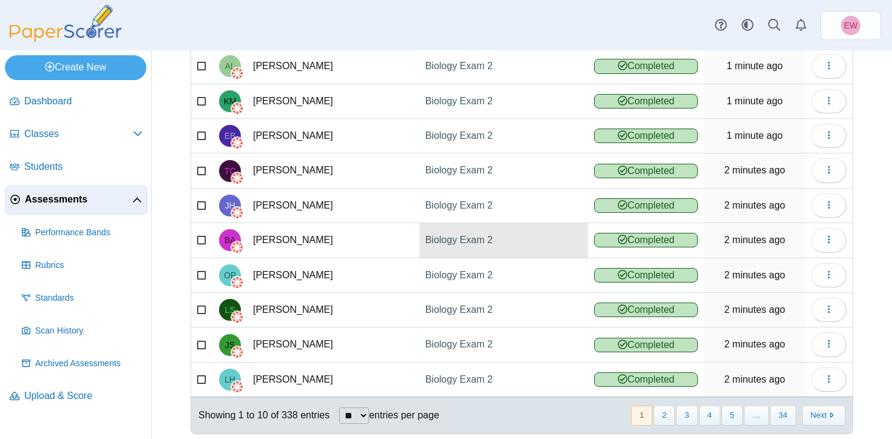
scroll to position [127, 0]
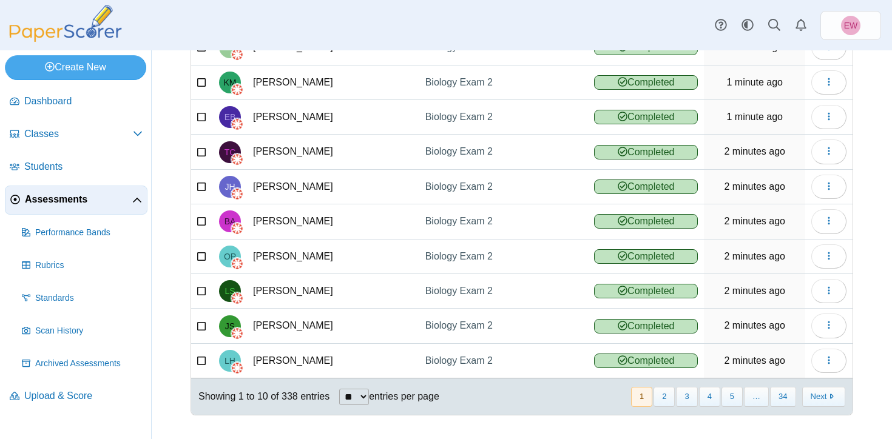
click at [369, 393] on select "** ** ** ***" at bounding box center [354, 397] width 30 height 16
select select "**"
click at [340, 389] on select "** ** ** ***" at bounding box center [354, 397] width 30 height 16
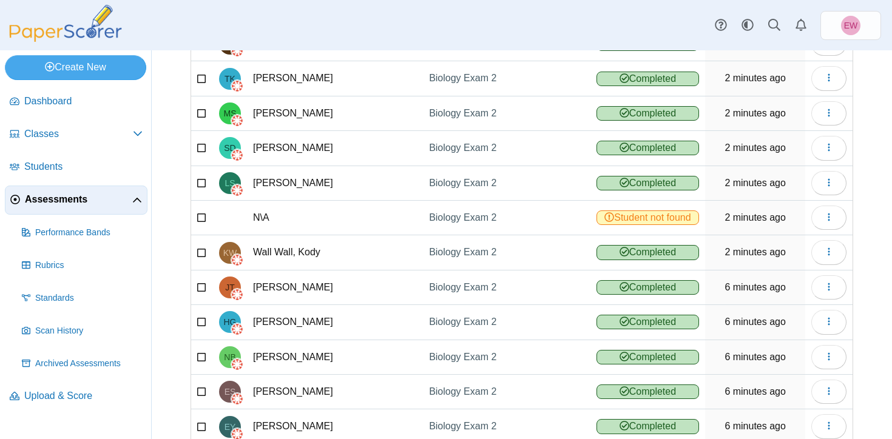
scroll to position [885, 0]
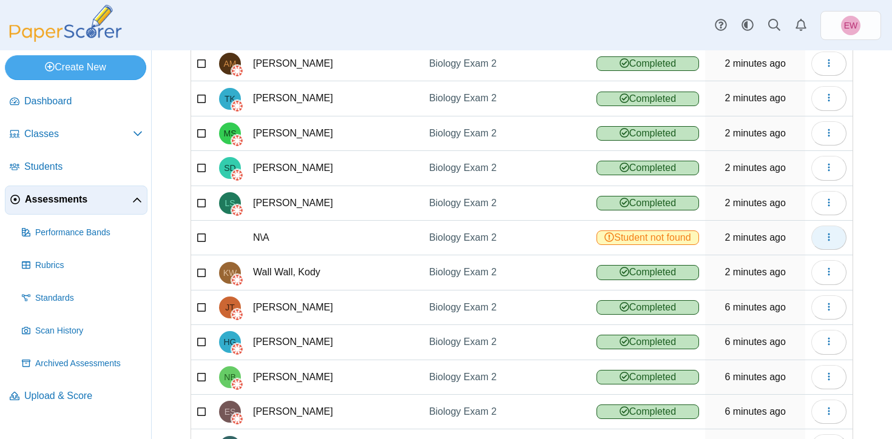
click at [827, 234] on span "button" at bounding box center [829, 237] width 10 height 10
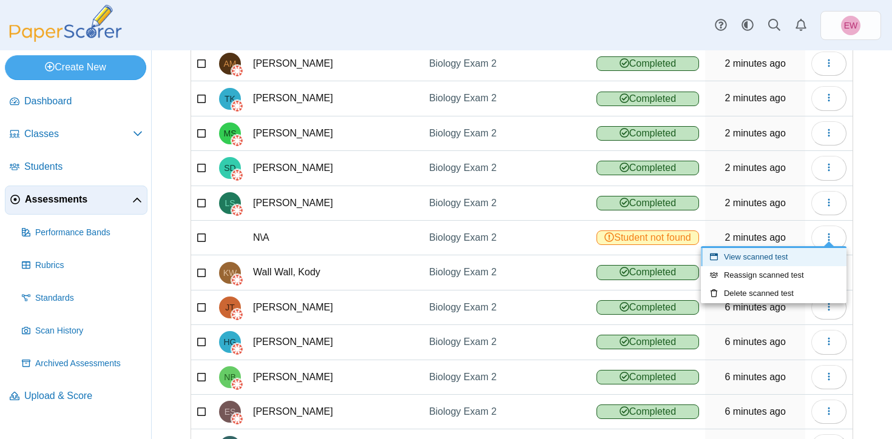
click at [760, 256] on link "View scanned test" at bounding box center [774, 257] width 146 height 18
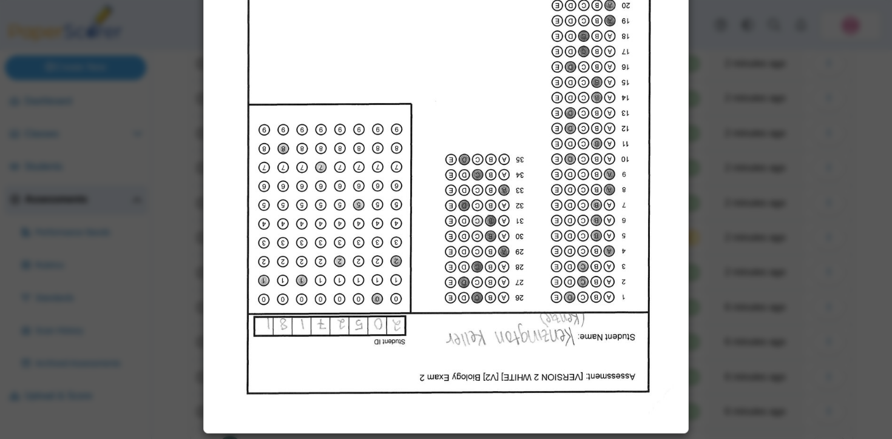
scroll to position [0, 0]
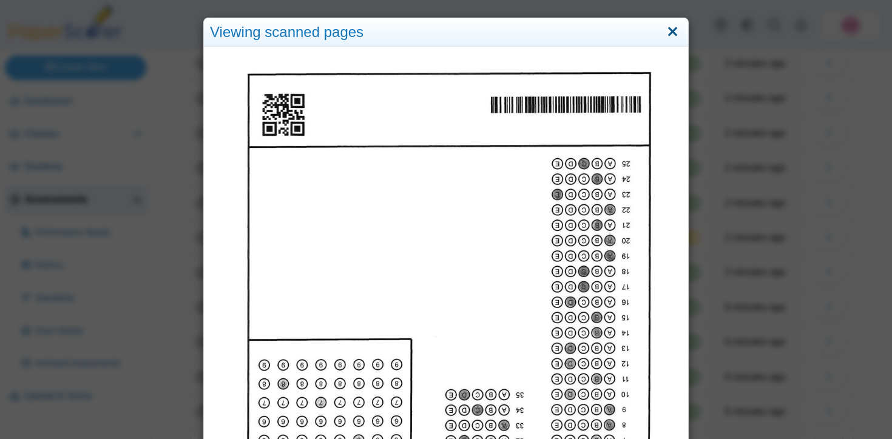
click at [672, 30] on link "Close" at bounding box center [672, 32] width 19 height 21
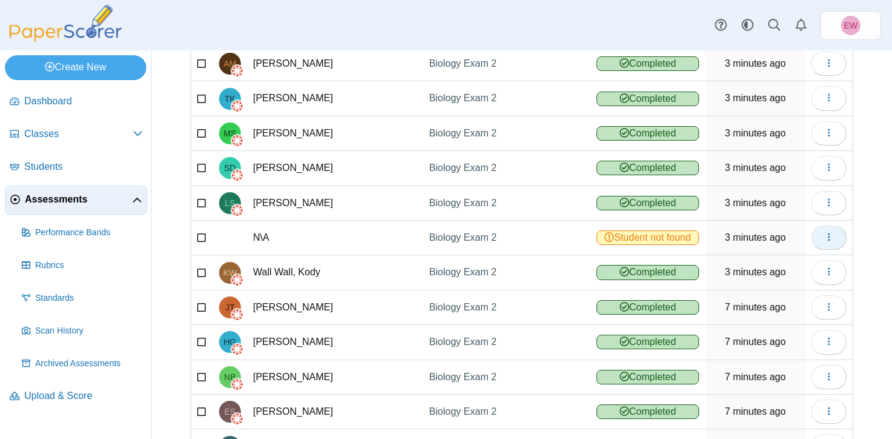
click at [823, 233] on button "button" at bounding box center [828, 238] width 35 height 24
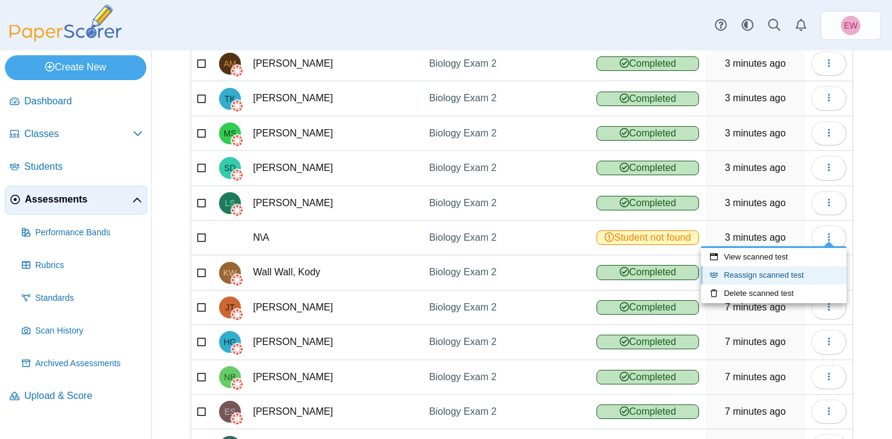
click at [753, 280] on link "Reassign scanned test" at bounding box center [774, 275] width 146 height 18
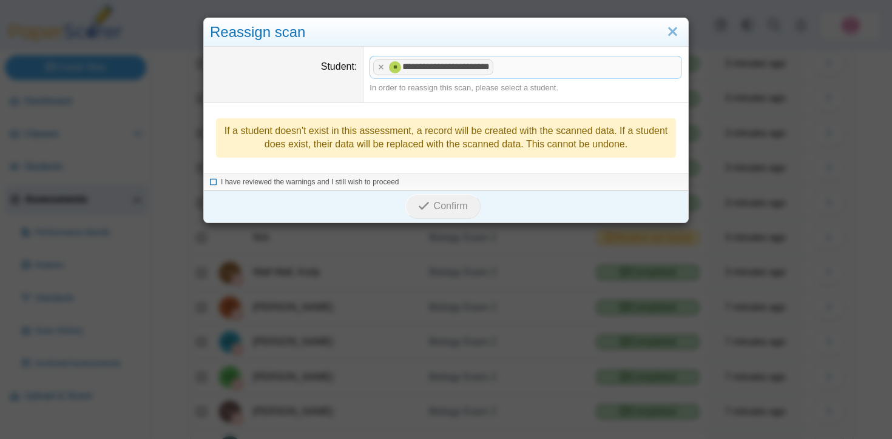
click at [215, 180] on icon at bounding box center [213, 180] width 7 height 7
click at [447, 208] on span "Confirm" at bounding box center [451, 206] width 34 height 10
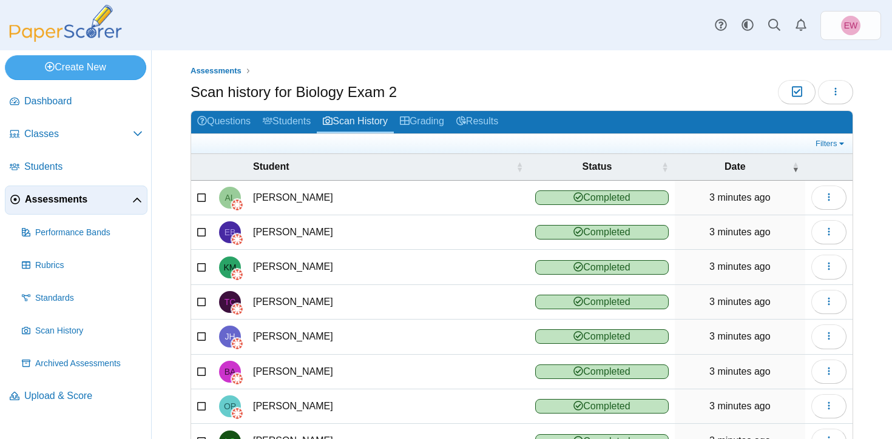
scroll to position [151, 0]
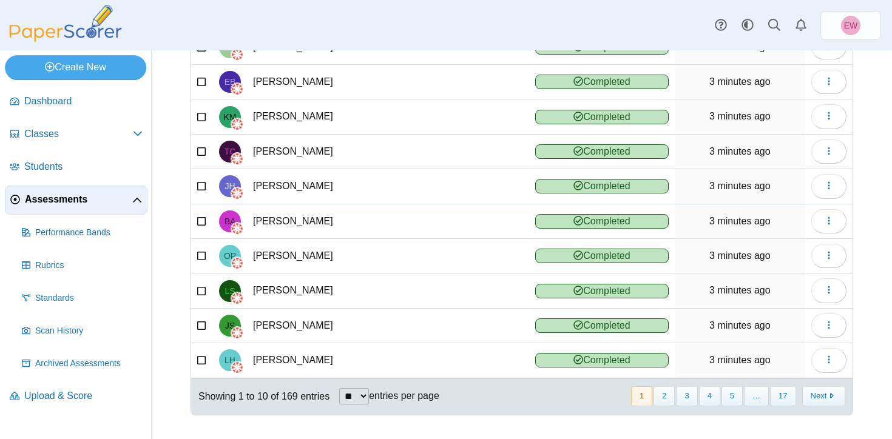
click at [367, 399] on select "** ** ** ***" at bounding box center [354, 396] width 30 height 16
select select "**"
click at [340, 388] on select "** ** ** ***" at bounding box center [354, 396] width 30 height 16
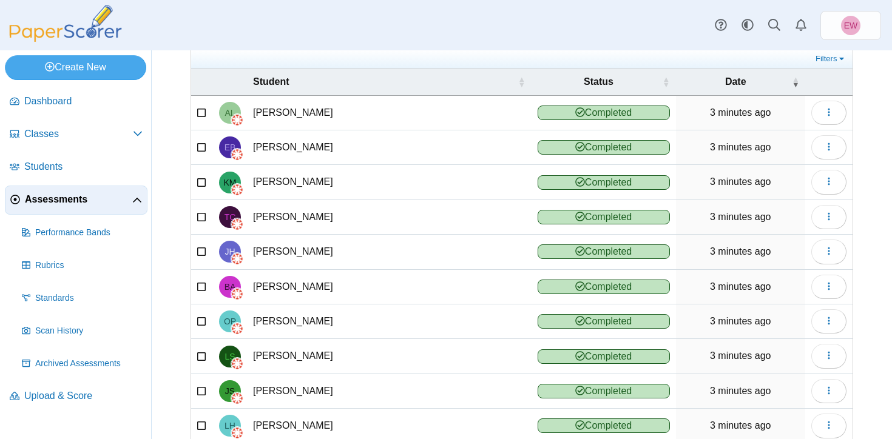
scroll to position [0, 0]
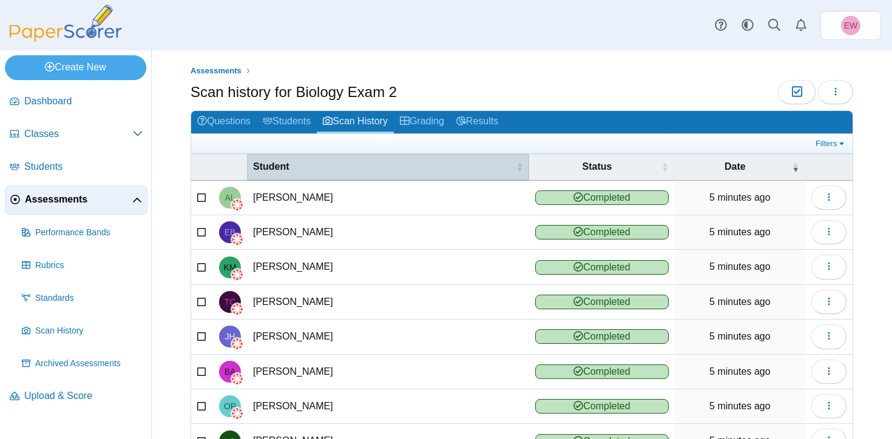
click at [274, 168] on span "Student" at bounding box center [383, 166] width 260 height 13
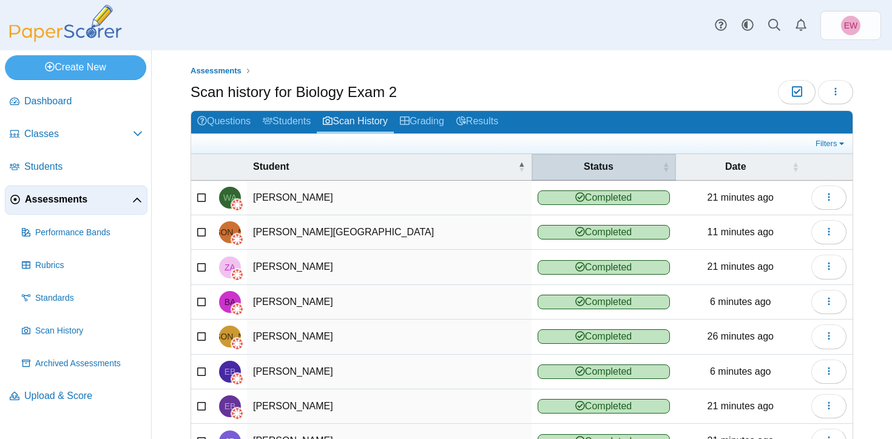
click at [601, 175] on th "Status" at bounding box center [604, 167] width 144 height 26
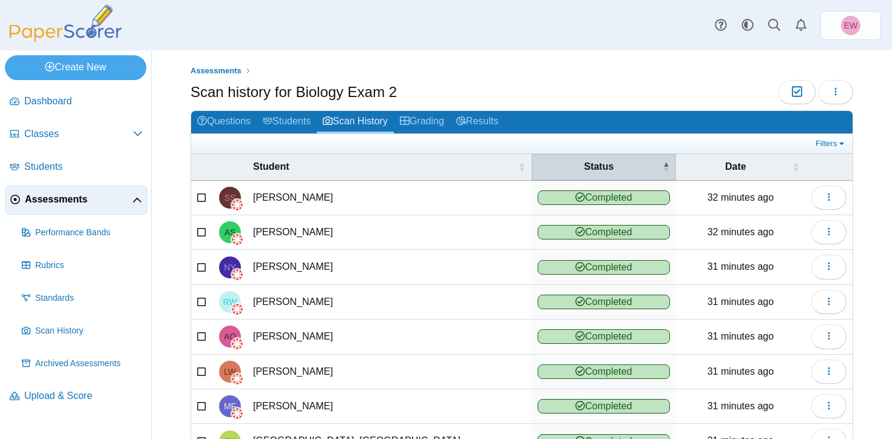
click at [597, 165] on span "Status" at bounding box center [599, 166] width 123 height 13
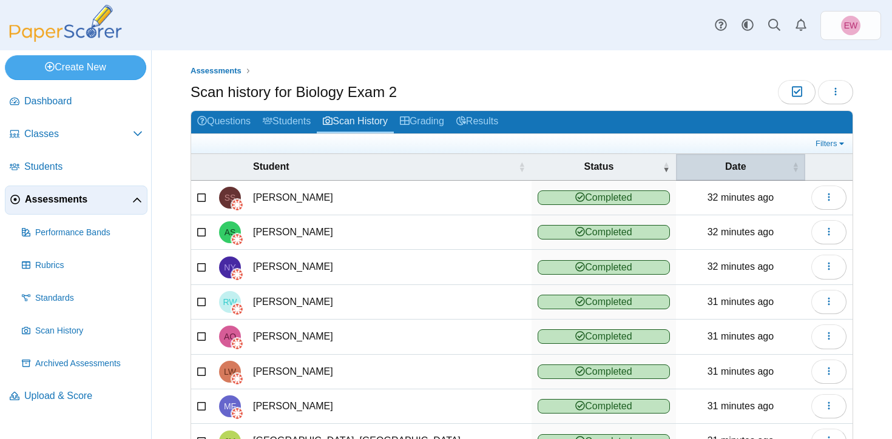
click at [747, 163] on span "Date" at bounding box center [735, 166] width 107 height 13
click at [740, 165] on span "Date" at bounding box center [735, 166] width 107 height 13
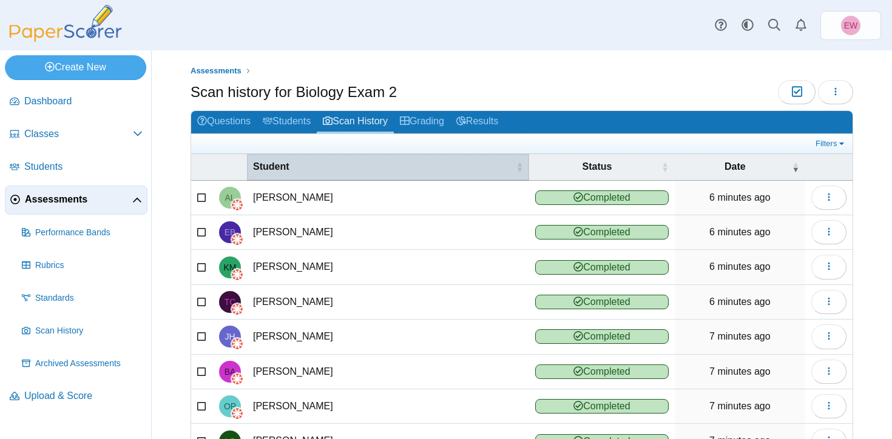
click at [268, 166] on span "Student" at bounding box center [383, 166] width 260 height 13
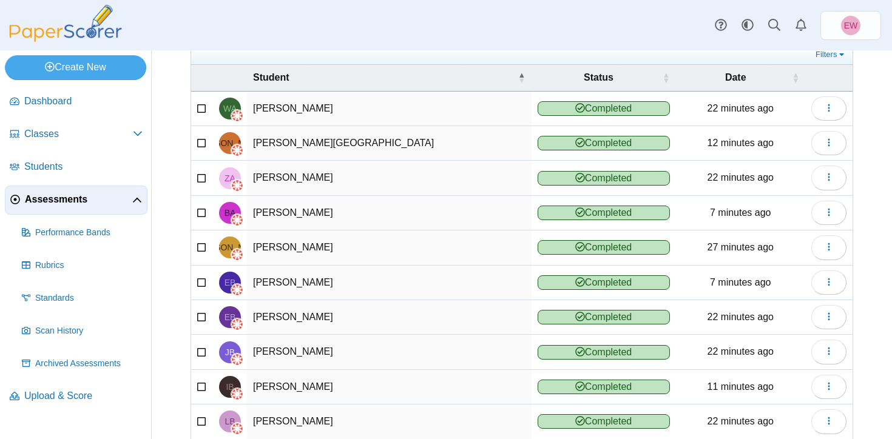
scroll to position [151, 0]
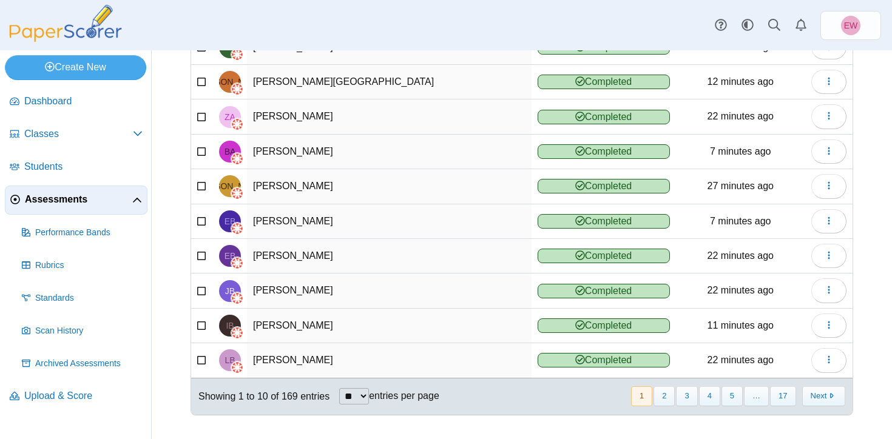
click at [362, 390] on select "** ** ** ***" at bounding box center [354, 396] width 30 height 16
select select "***"
click at [340, 388] on select "** ** ** ***" at bounding box center [354, 396] width 30 height 16
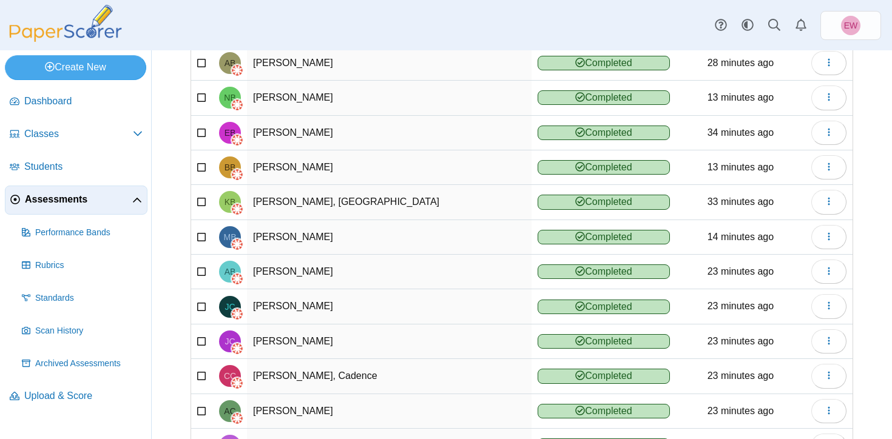
scroll to position [0, 0]
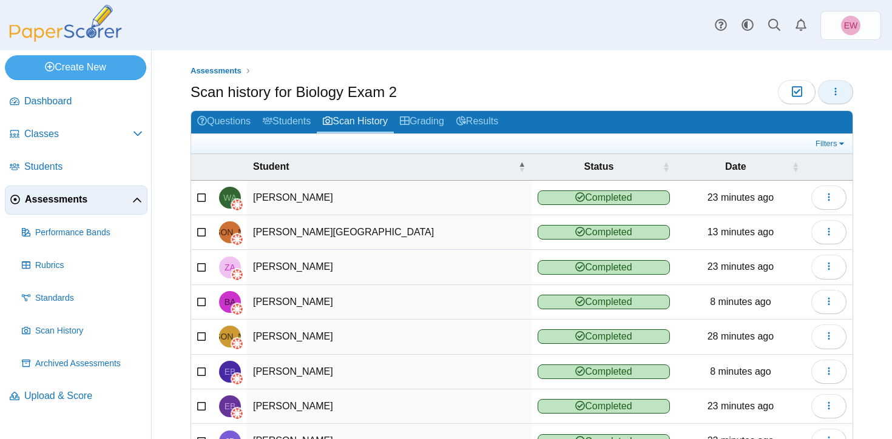
click at [835, 95] on use "button" at bounding box center [836, 91] width 2 height 8
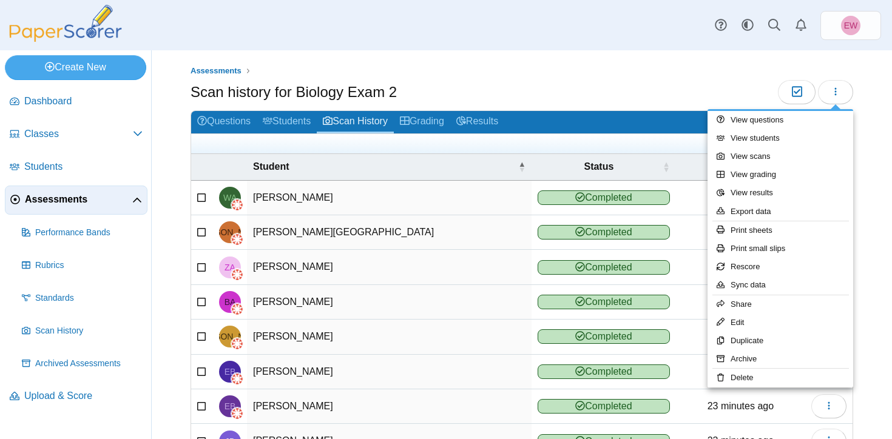
click at [674, 69] on ul "Assessments" at bounding box center [522, 71] width 663 height 12
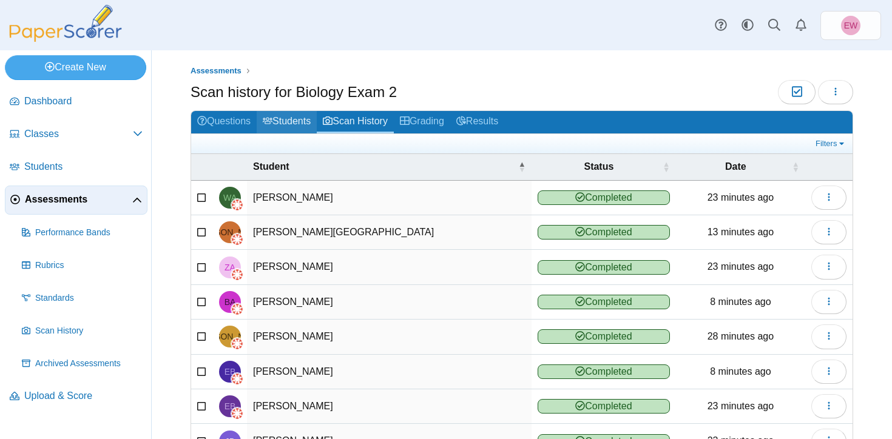
click at [284, 120] on link "Students" at bounding box center [287, 122] width 60 height 22
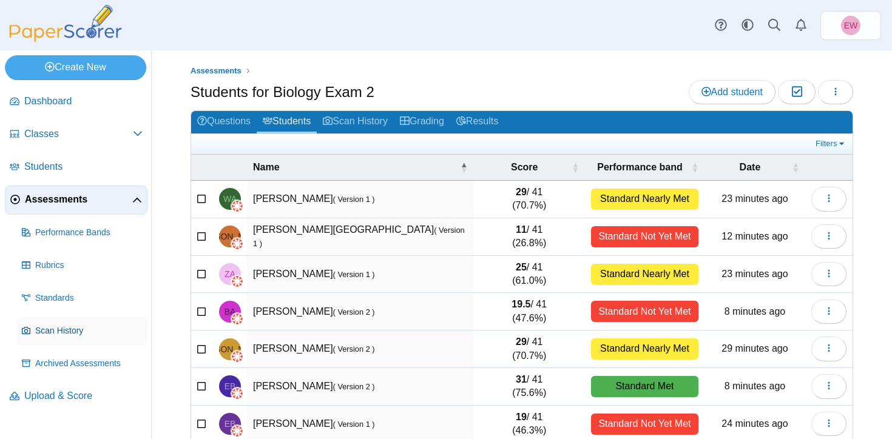
click at [47, 322] on link "Scan History" at bounding box center [82, 331] width 130 height 29
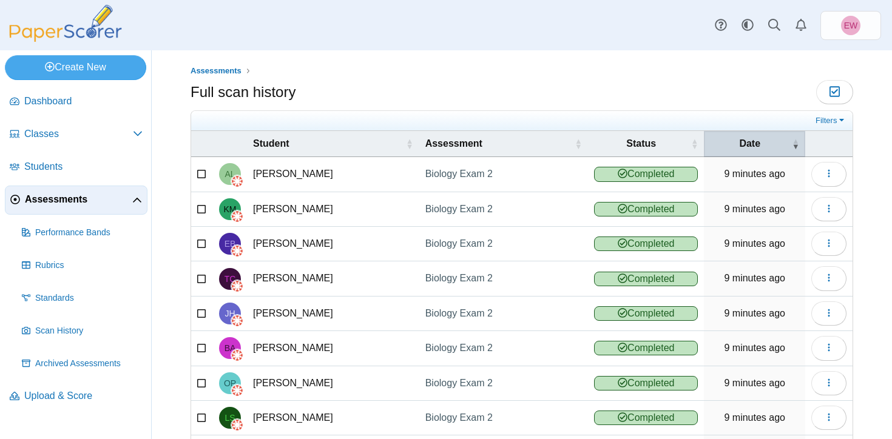
click at [753, 144] on span "Date" at bounding box center [749, 143] width 79 height 13
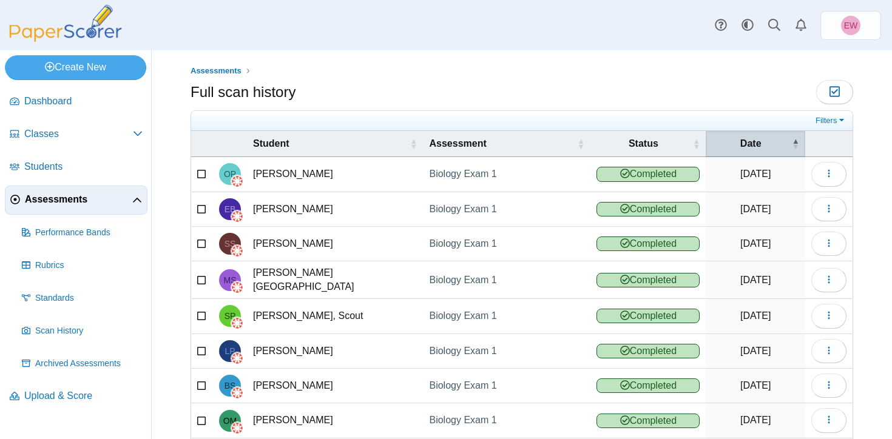
click at [753, 146] on span "Date" at bounding box center [751, 143] width 78 height 13
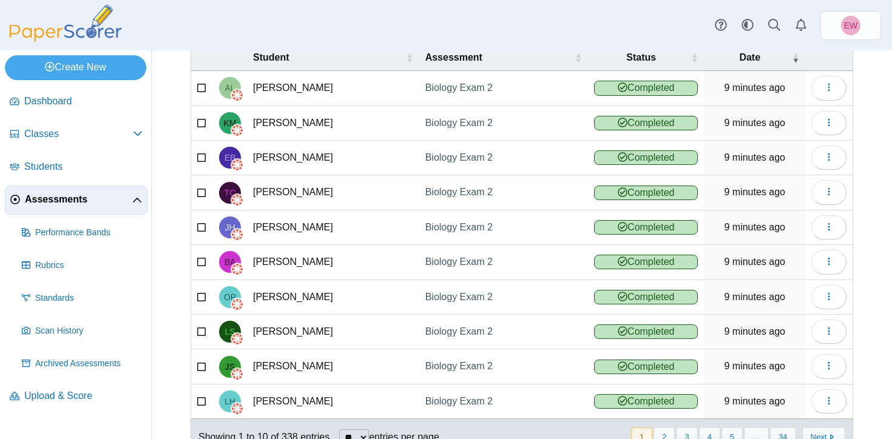
scroll to position [127, 0]
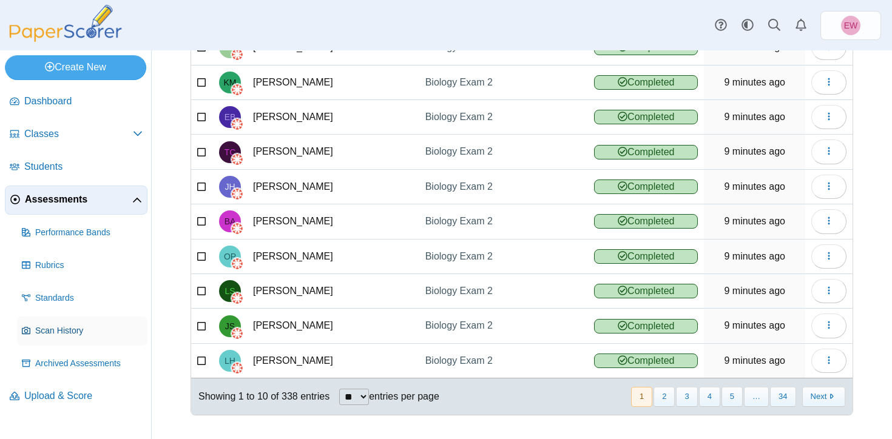
click at [70, 333] on span "Scan History" at bounding box center [88, 331] width 107 height 12
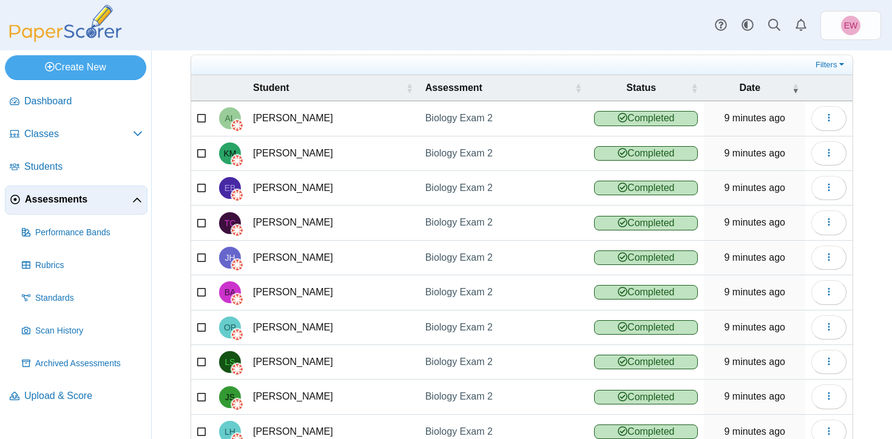
scroll to position [127, 0]
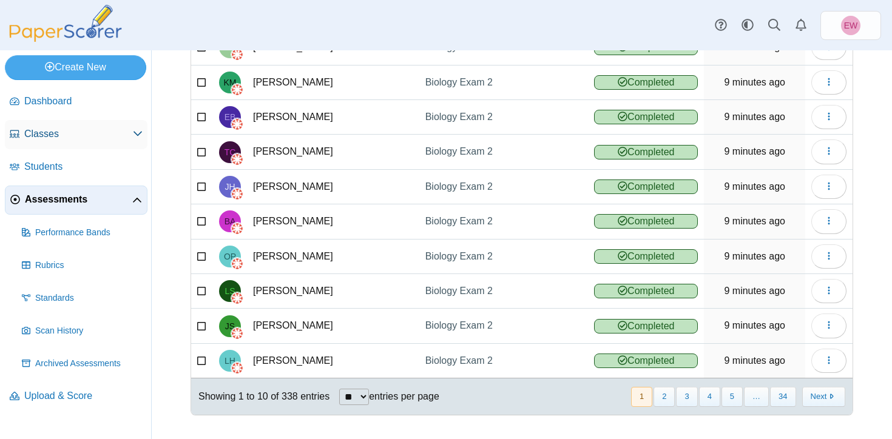
click at [52, 138] on span "Classes" at bounding box center [78, 133] width 109 height 13
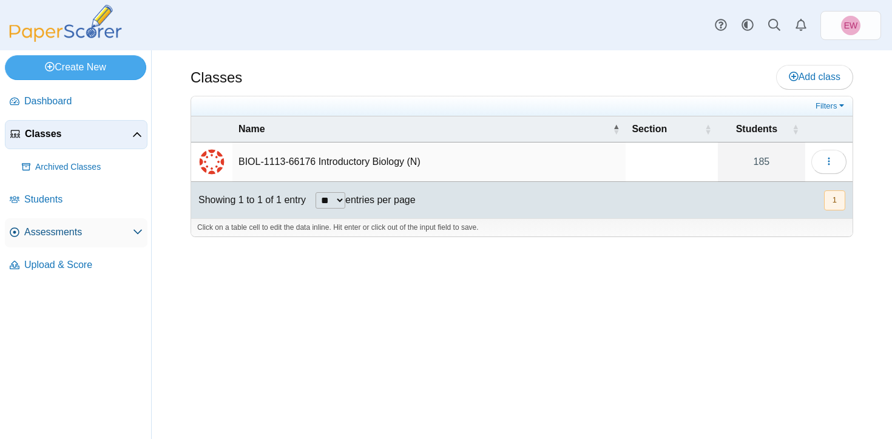
click at [47, 236] on span "Assessments" at bounding box center [78, 232] width 109 height 13
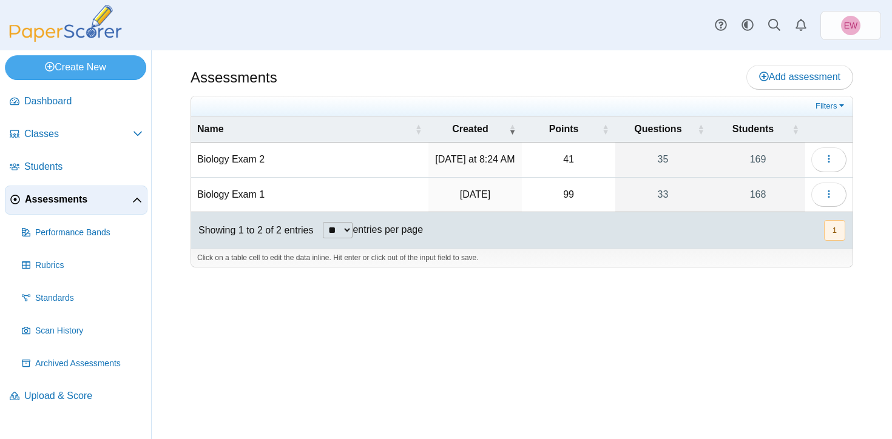
click at [231, 163] on td "Biology Exam 2" at bounding box center [309, 160] width 237 height 35
click at [825, 157] on icon "button" at bounding box center [829, 159] width 10 height 10
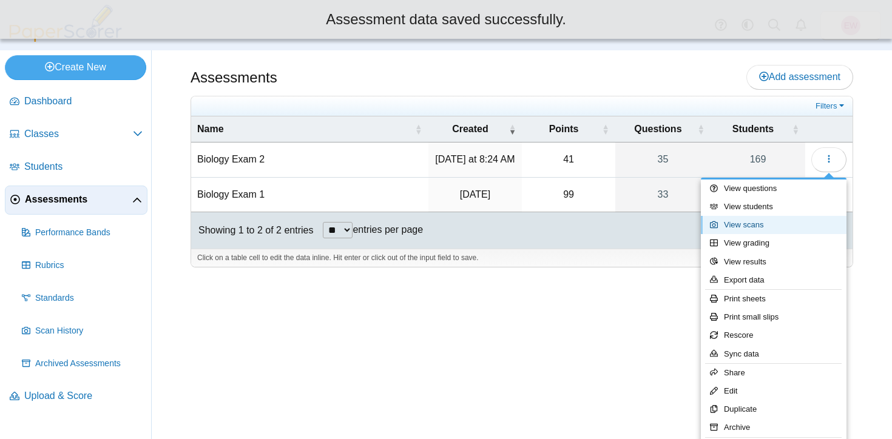
click at [775, 225] on link "View scans" at bounding box center [774, 225] width 146 height 18
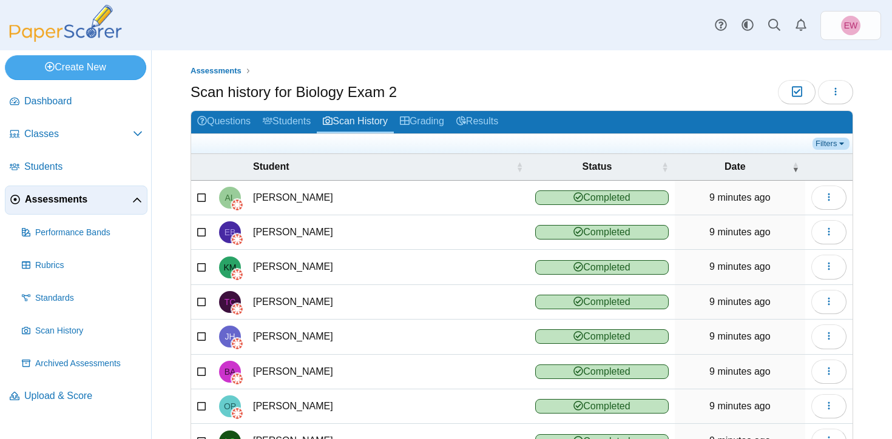
click at [835, 144] on link "Filters" at bounding box center [831, 144] width 37 height 12
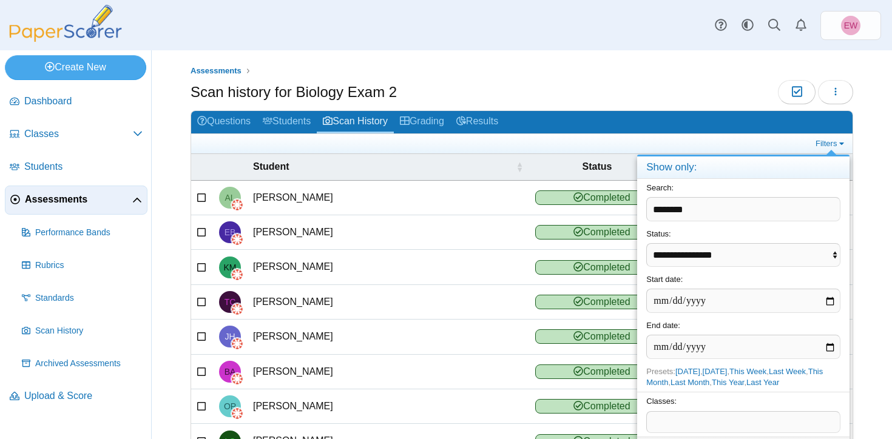
type input "********"
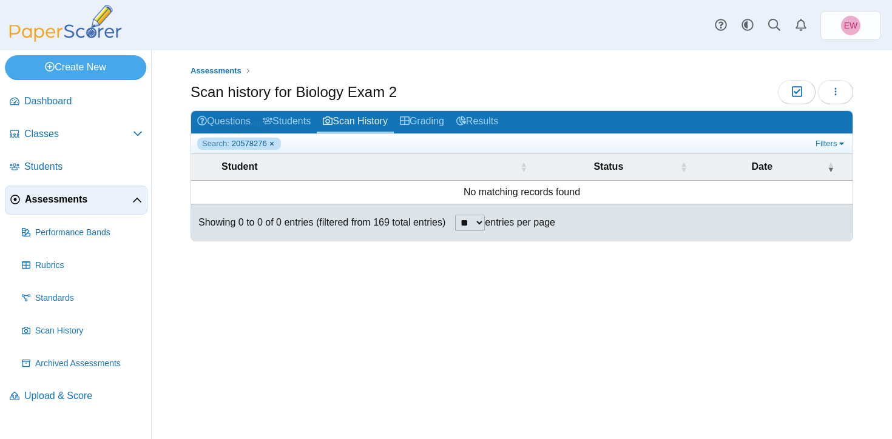
click at [273, 142] on link "Search: 20578276" at bounding box center [239, 144] width 84 height 12
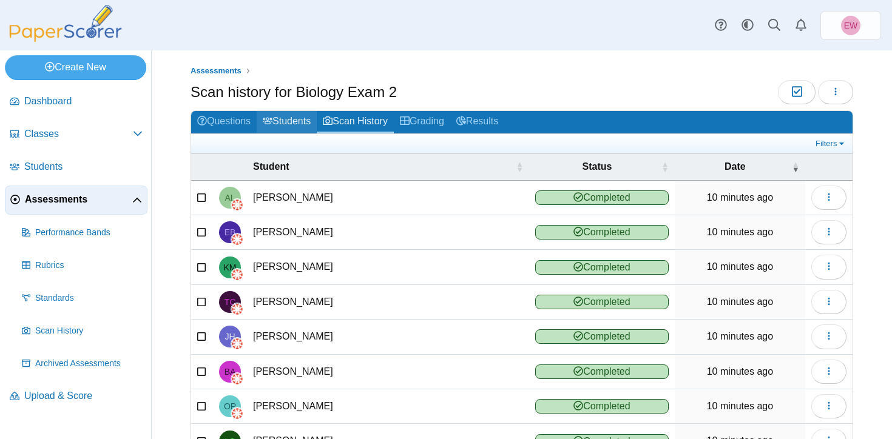
click at [296, 121] on link "Students" at bounding box center [287, 122] width 60 height 22
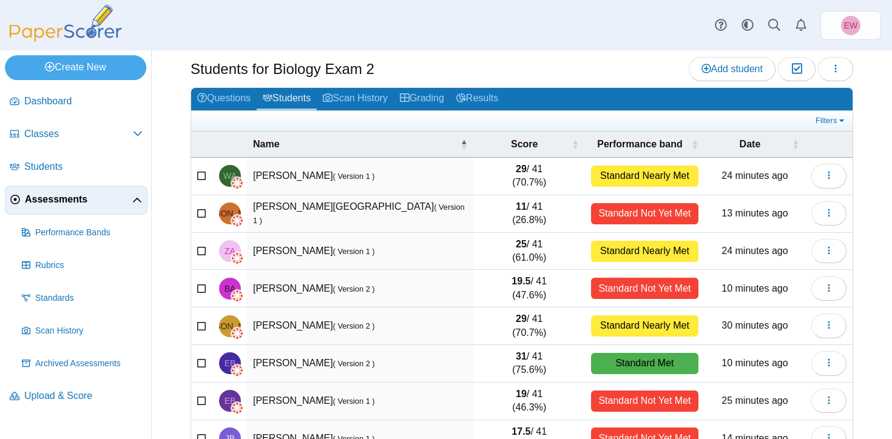
scroll to position [21, 0]
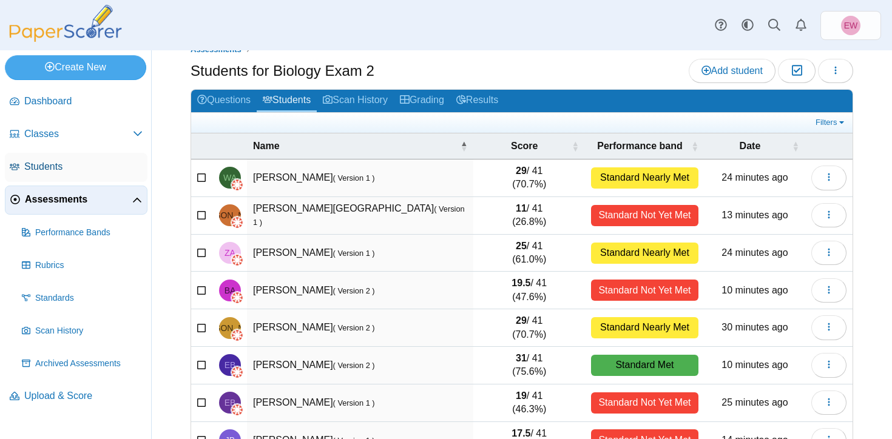
click at [52, 170] on span "Students" at bounding box center [83, 166] width 118 height 13
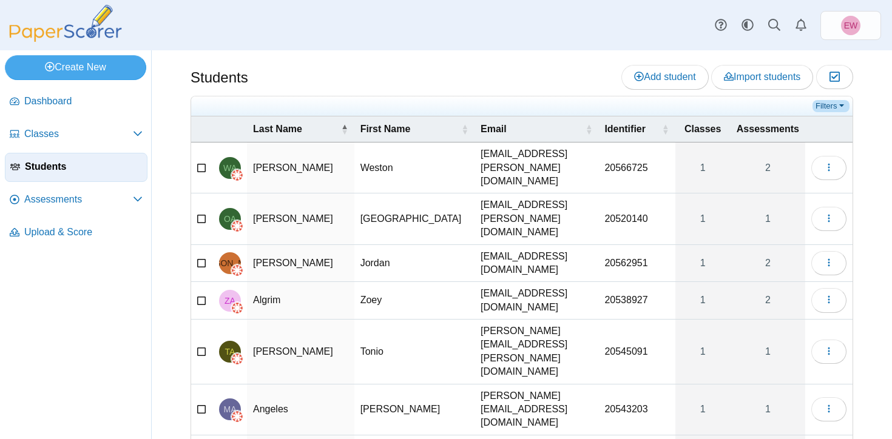
click at [827, 107] on link "Filters" at bounding box center [831, 106] width 37 height 12
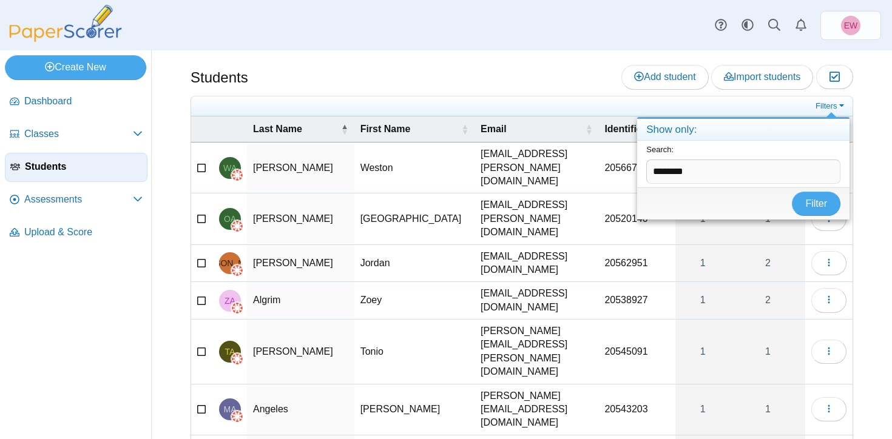
type input "********"
click at [792, 192] on button "Filter" at bounding box center [816, 204] width 49 height 24
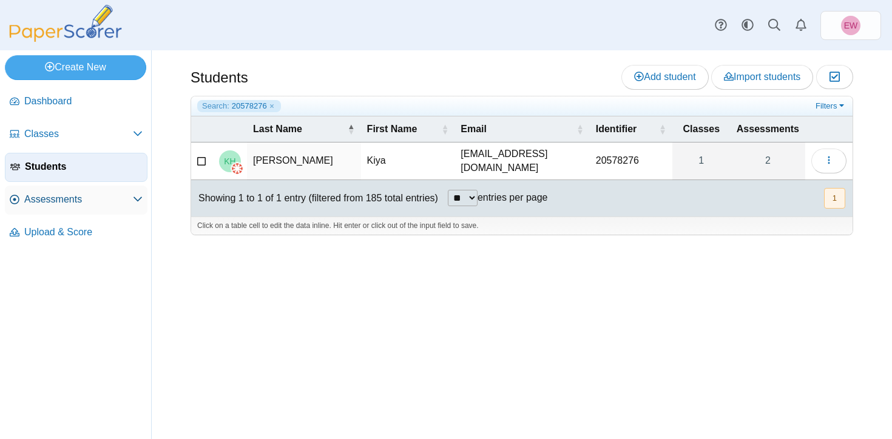
click at [52, 197] on span "Assessments" at bounding box center [78, 199] width 109 height 13
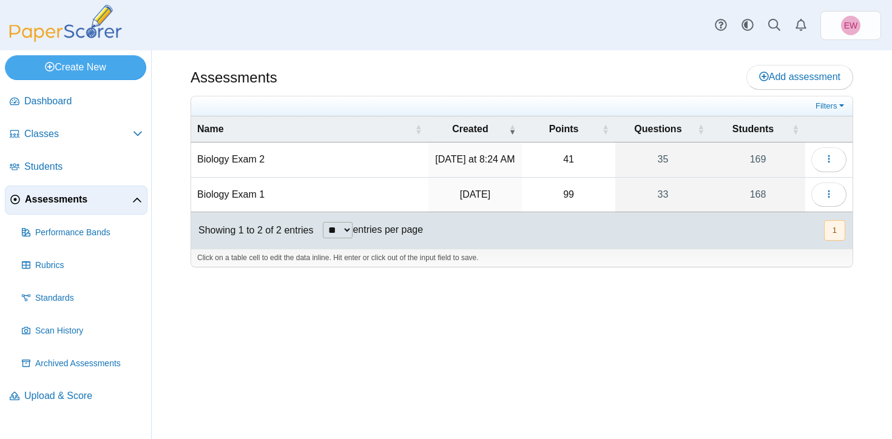
click at [251, 167] on td "Biology Exam 2" at bounding box center [309, 160] width 237 height 35
click at [834, 163] on button "button" at bounding box center [828, 159] width 35 height 24
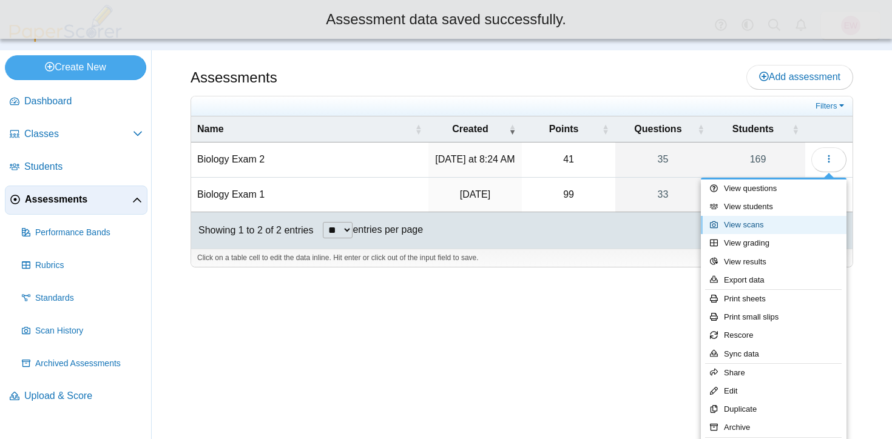
click at [759, 228] on link "View scans" at bounding box center [774, 225] width 146 height 18
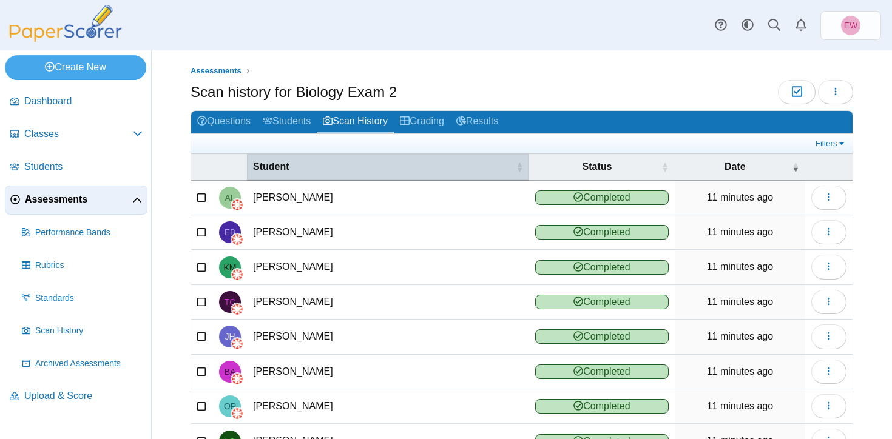
click at [267, 164] on span "Student" at bounding box center [383, 166] width 260 height 13
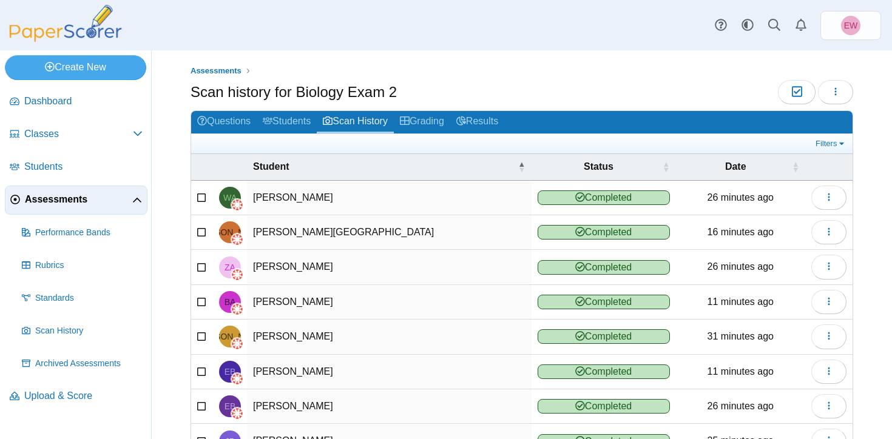
scroll to position [151, 0]
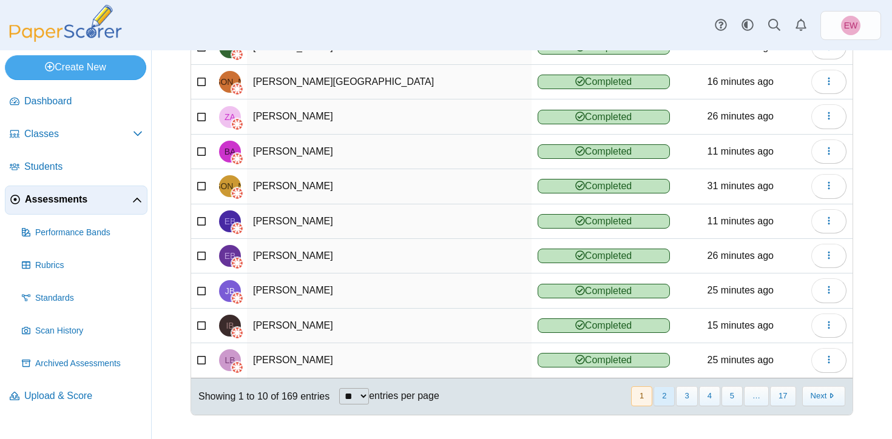
click at [661, 398] on button "2" at bounding box center [664, 397] width 21 height 20
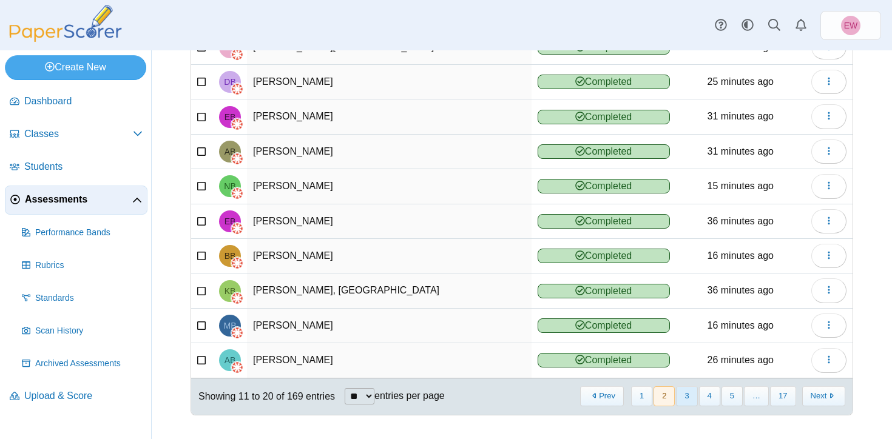
click at [689, 399] on button "3" at bounding box center [686, 397] width 21 height 20
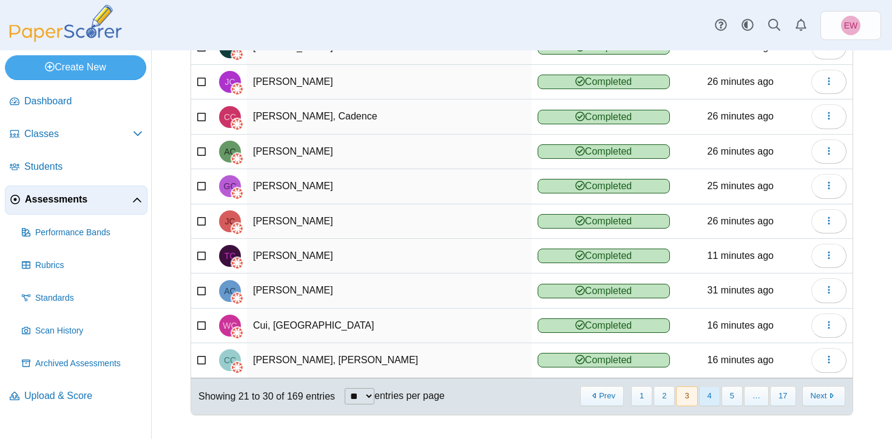
click at [711, 399] on button "4" at bounding box center [709, 397] width 21 height 20
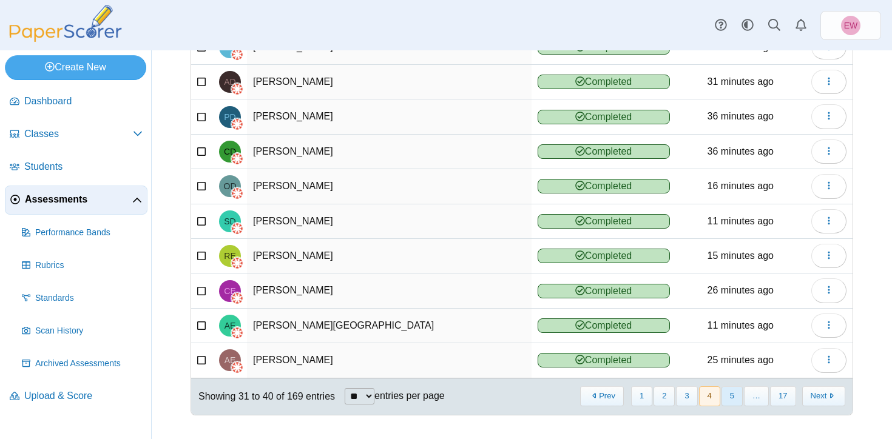
click at [731, 402] on button "5" at bounding box center [732, 397] width 21 height 20
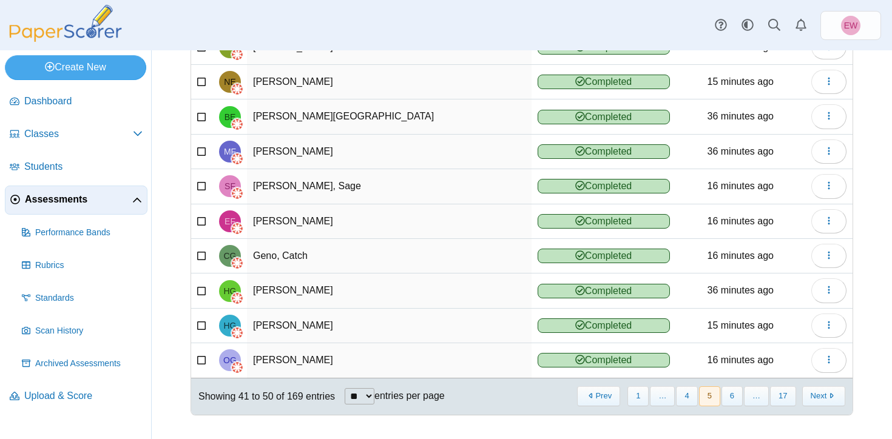
click at [368, 394] on select "** ** ** ***" at bounding box center [360, 396] width 30 height 16
select select "**"
click at [346, 388] on select "** ** ** ***" at bounding box center [360, 396] width 30 height 16
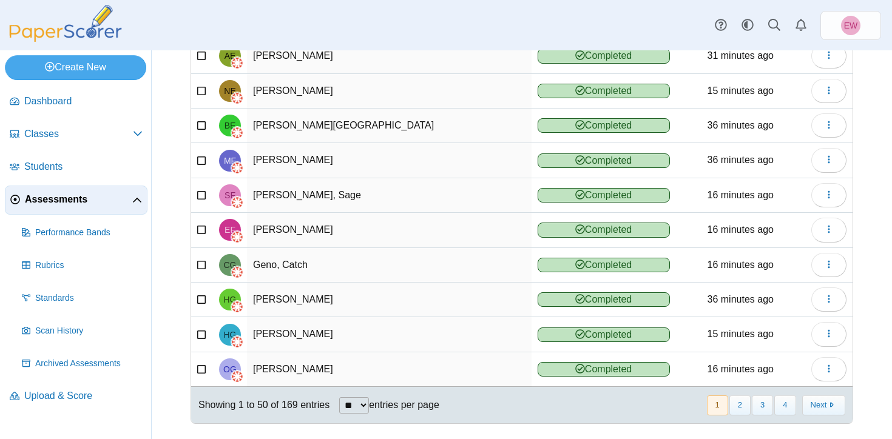
scroll to position [1544, 0]
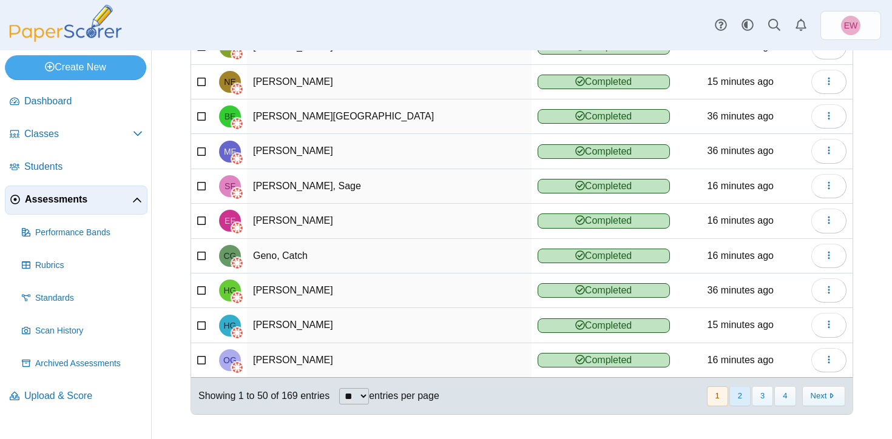
click at [740, 401] on button "2" at bounding box center [740, 397] width 21 height 20
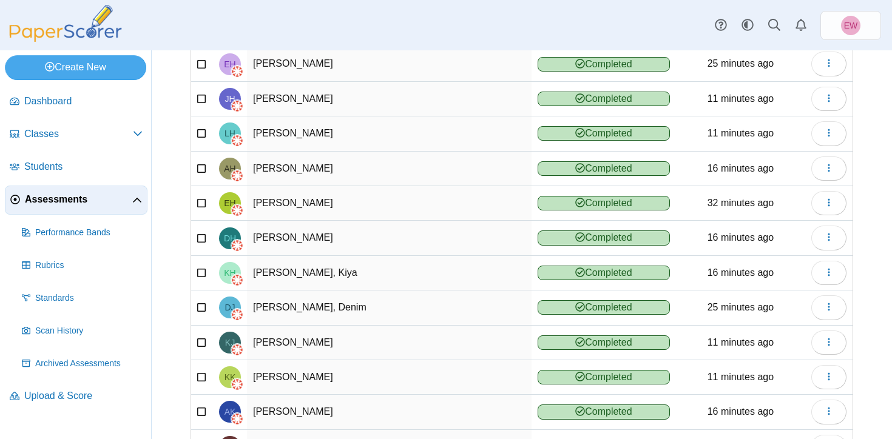
scroll to position [277, 0]
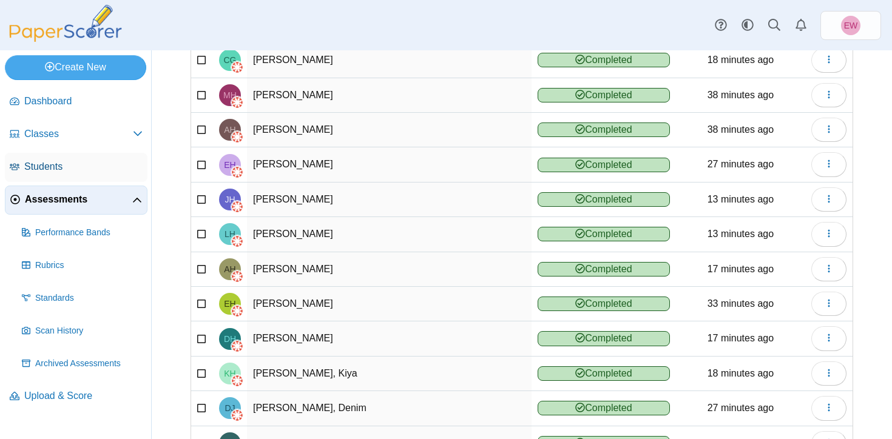
click at [75, 162] on span "Students" at bounding box center [83, 166] width 118 height 13
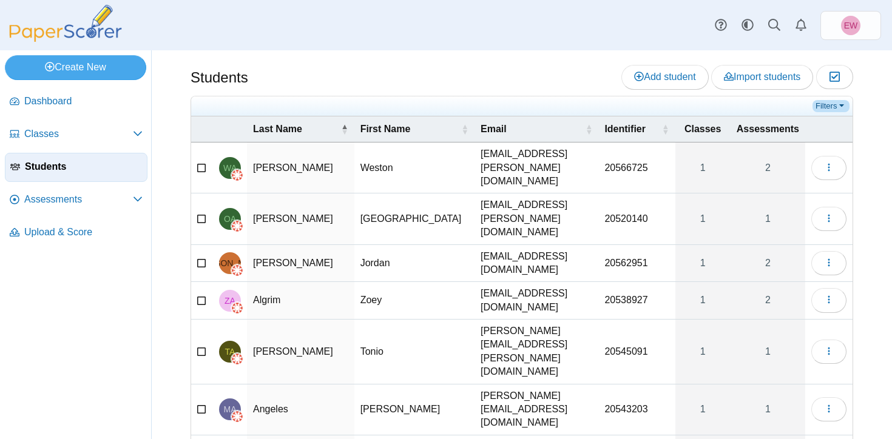
click at [835, 107] on link "Filters" at bounding box center [831, 106] width 37 height 12
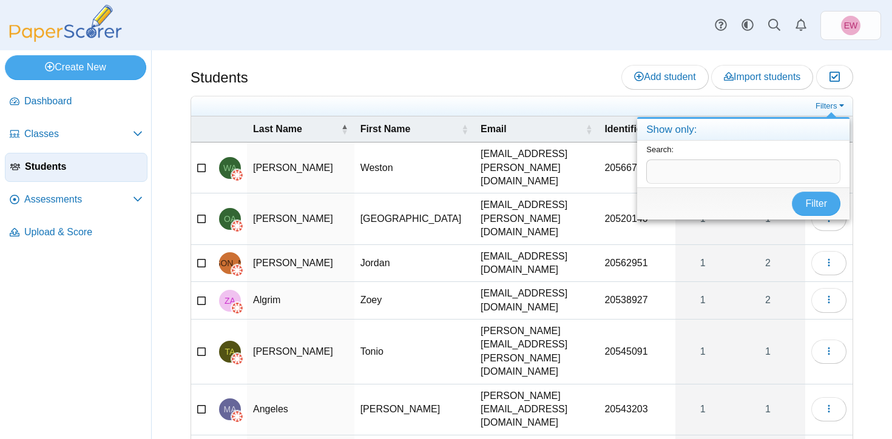
click at [696, 174] on input "text" at bounding box center [743, 172] width 194 height 24
type input "********"
click at [823, 202] on span "Filter" at bounding box center [816, 203] width 22 height 10
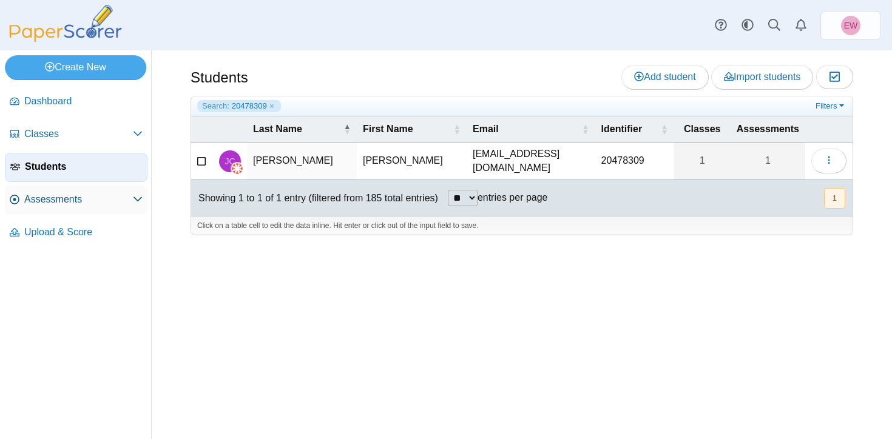
click at [45, 200] on span "Assessments" at bounding box center [78, 199] width 109 height 13
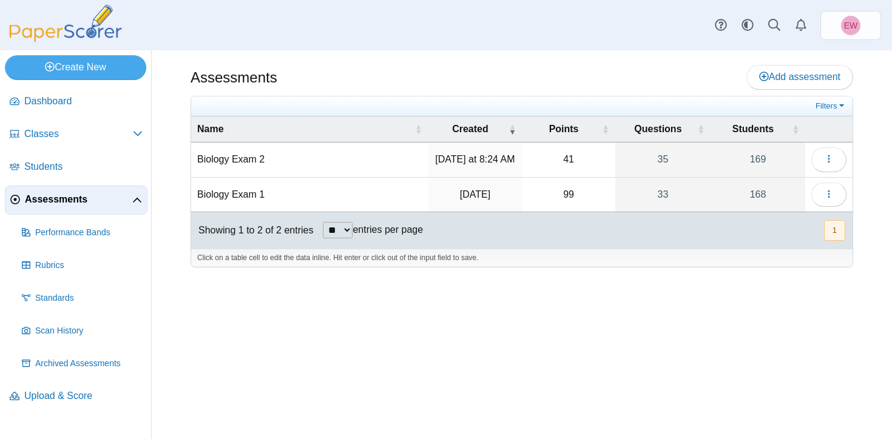
click at [243, 160] on td "Biology Exam 2" at bounding box center [309, 160] width 237 height 35
click at [838, 161] on button "button" at bounding box center [828, 159] width 35 height 24
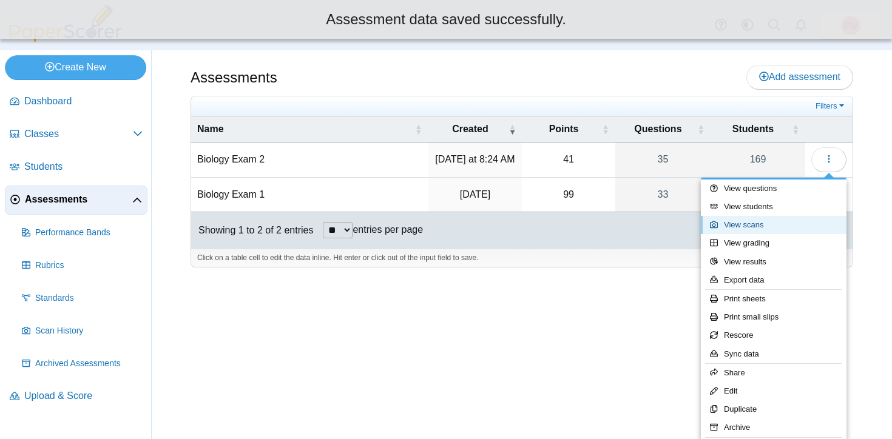
click at [752, 228] on link "View scans" at bounding box center [774, 225] width 146 height 18
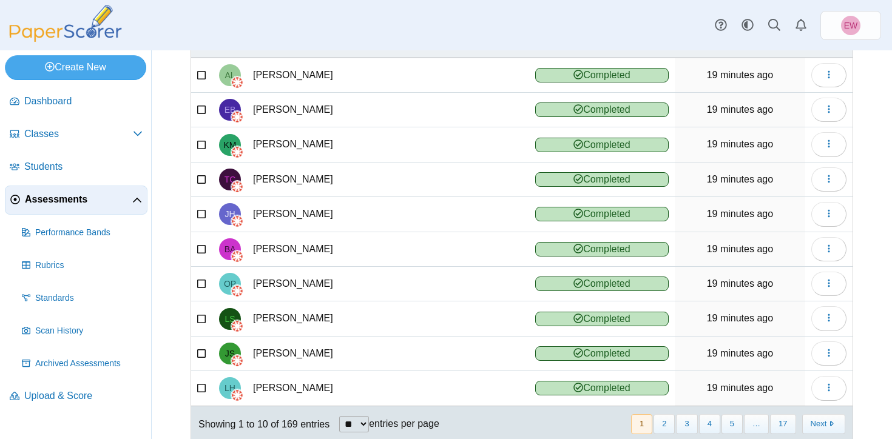
scroll to position [151, 0]
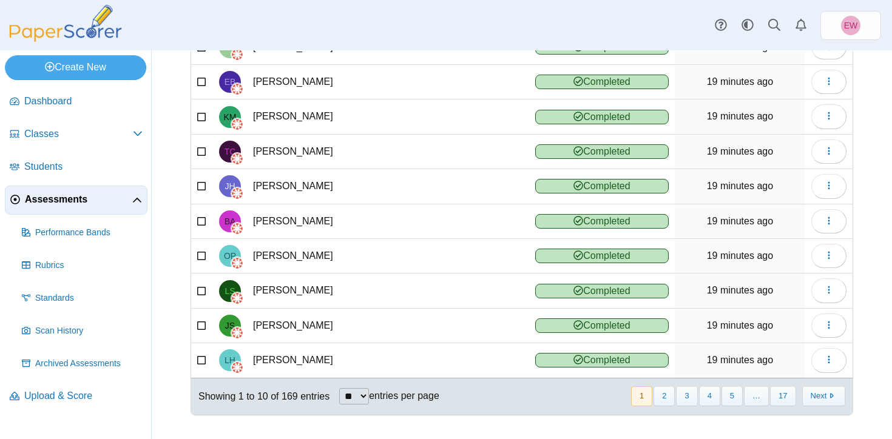
click at [369, 397] on select "** ** ** ***" at bounding box center [354, 396] width 30 height 16
select select "***"
click at [340, 388] on select "** ** ** ***" at bounding box center [354, 396] width 30 height 16
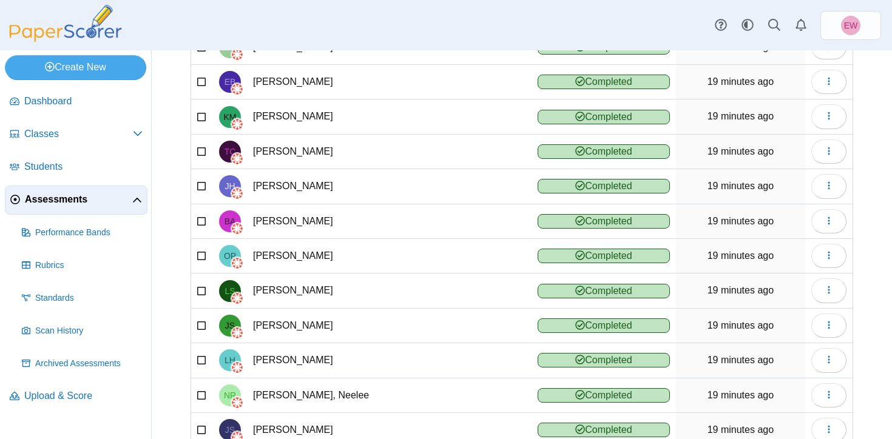
scroll to position [0, 0]
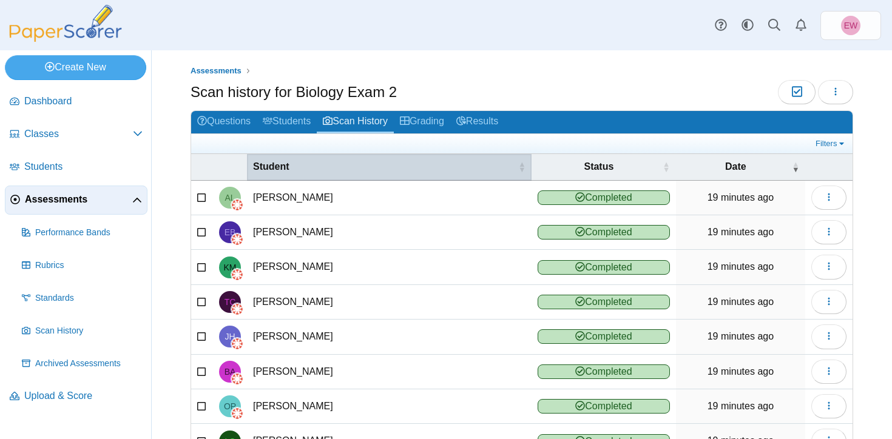
click at [260, 173] on span "Student" at bounding box center [384, 166] width 263 height 13
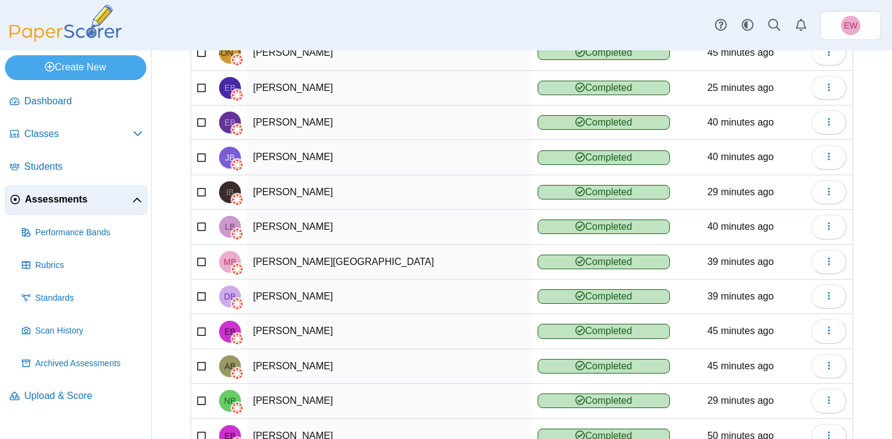
scroll to position [285, 0]
click at [52, 171] on span "Students" at bounding box center [83, 166] width 118 height 13
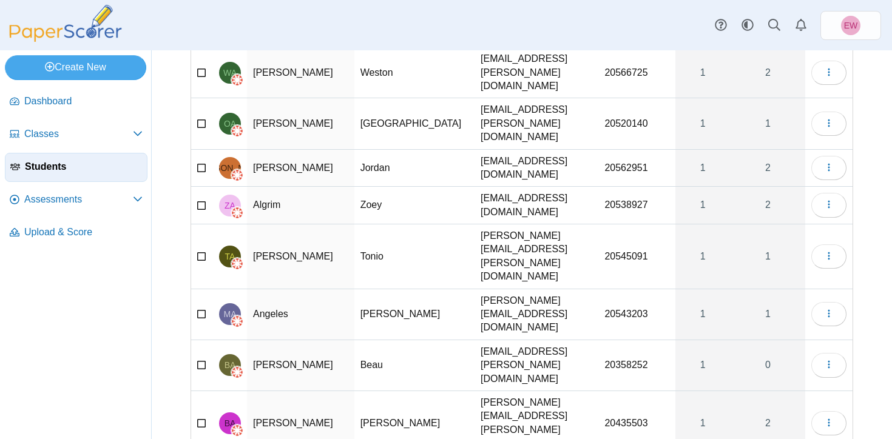
scroll to position [98, 0]
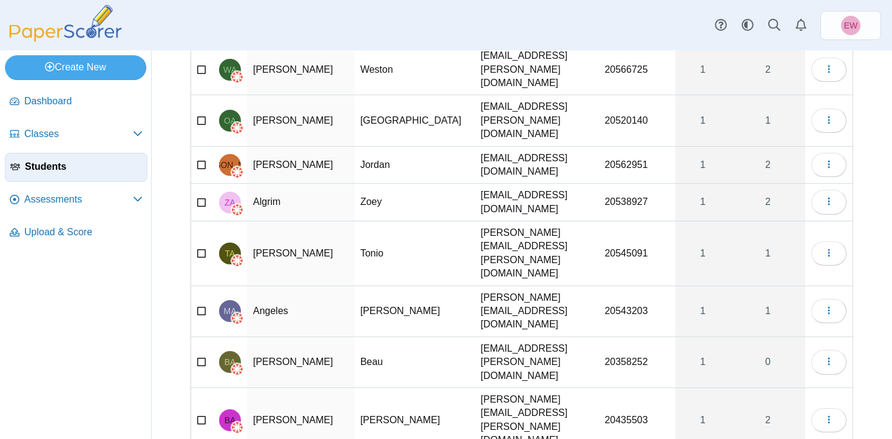
select select "***"
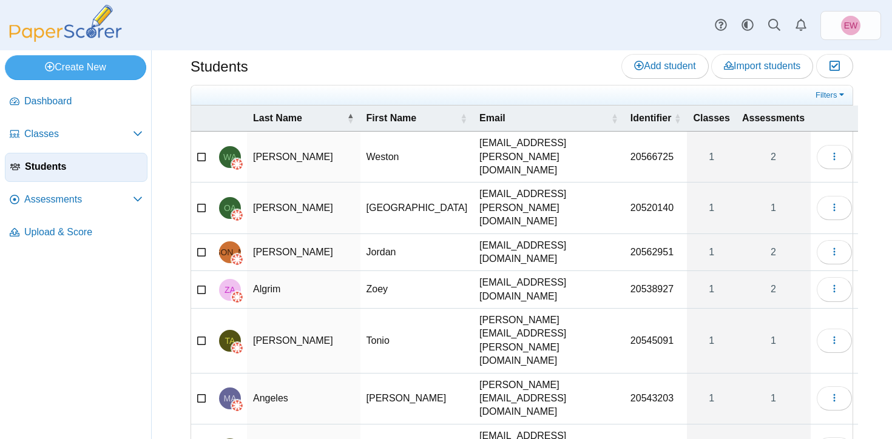
scroll to position [16, 0]
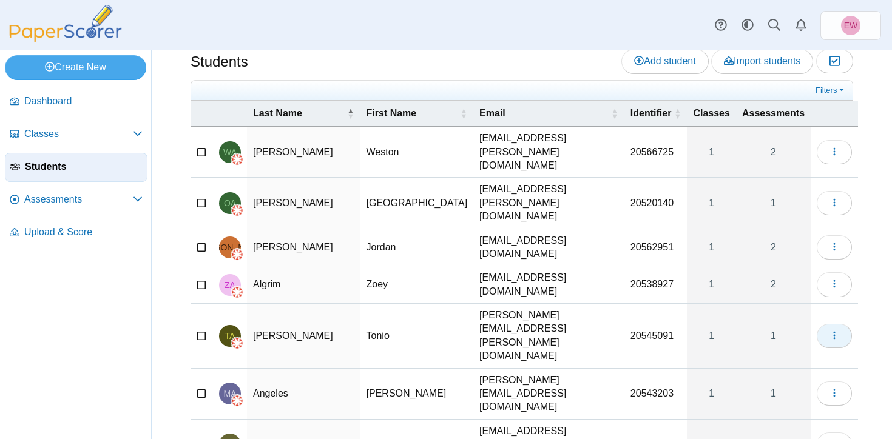
click at [831, 331] on icon "button" at bounding box center [835, 336] width 10 height 10
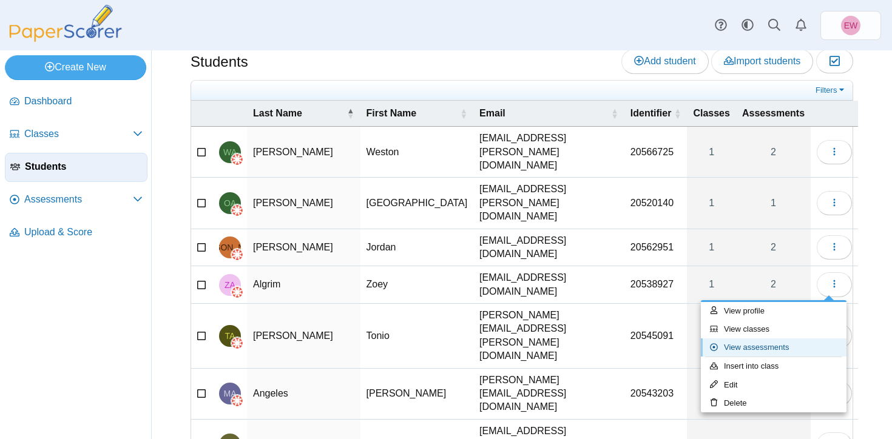
click at [772, 348] on link "View assessments" at bounding box center [774, 348] width 146 height 18
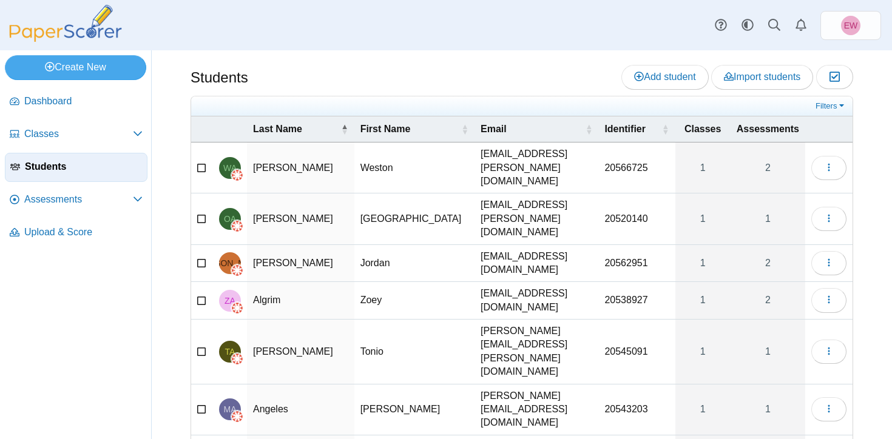
select select "***"
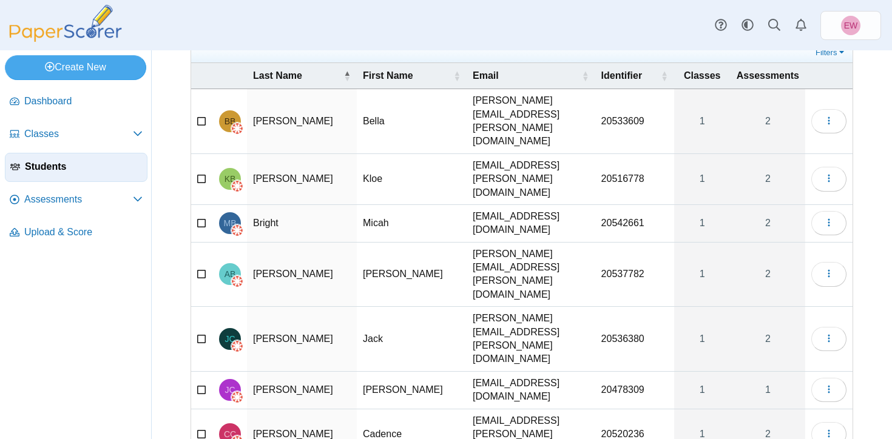
scroll to position [55, 0]
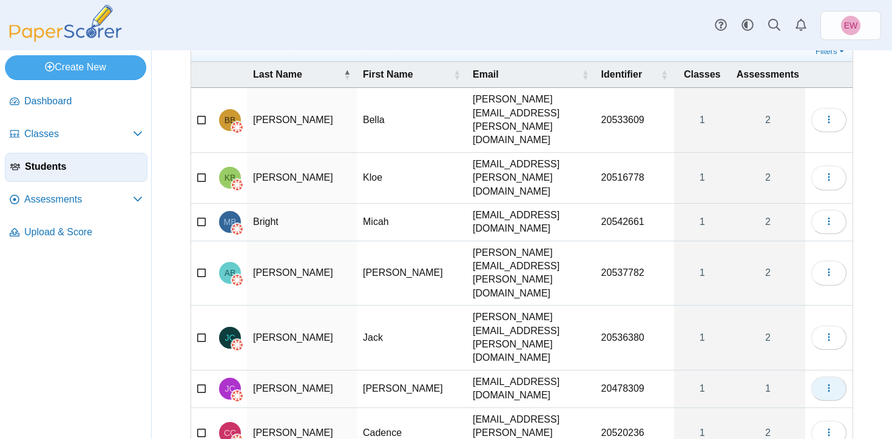
click at [832, 384] on icon "button" at bounding box center [829, 389] width 10 height 10
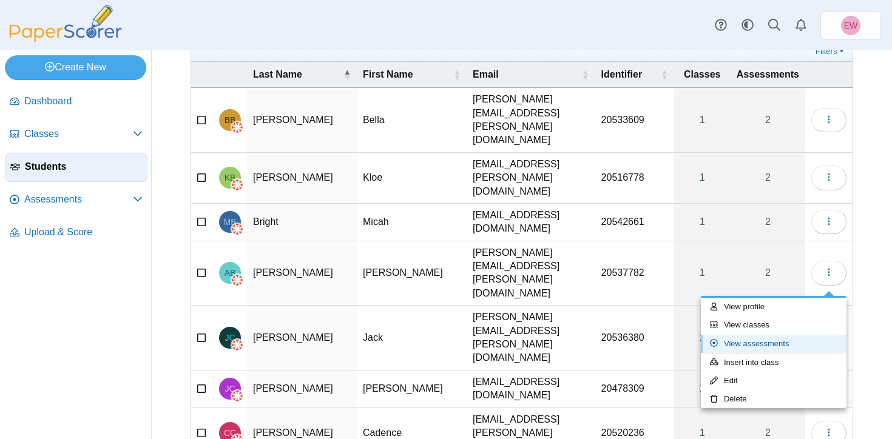
click at [765, 342] on link "View assessments" at bounding box center [774, 344] width 146 height 18
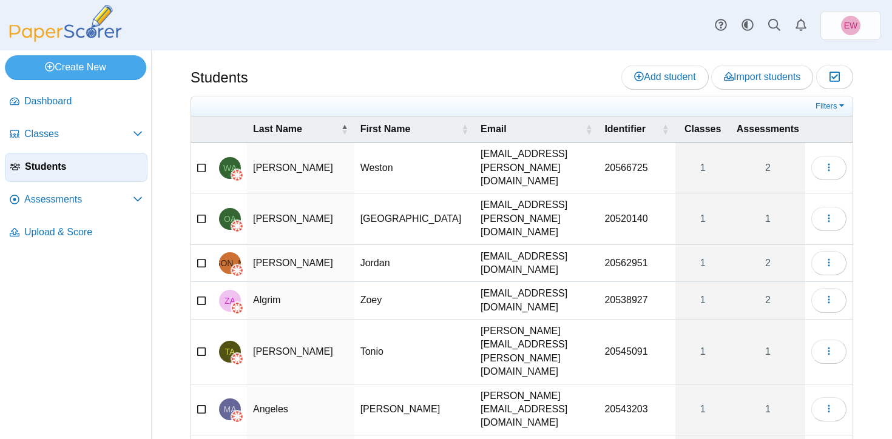
select select "***"
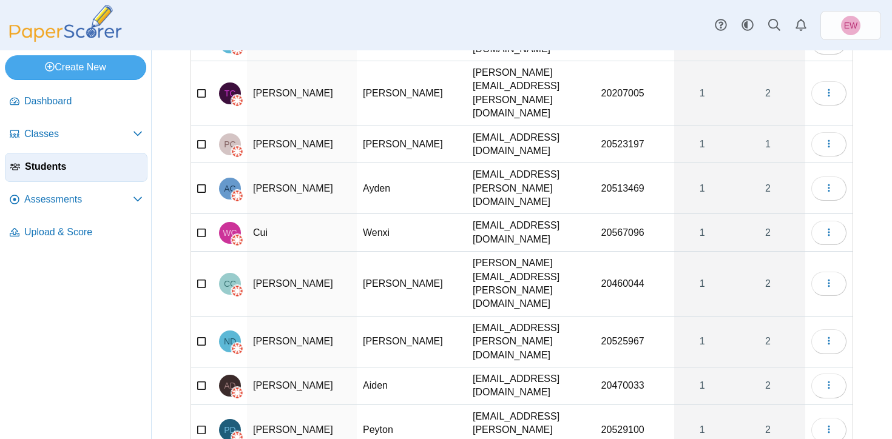
scroll to position [0, 0]
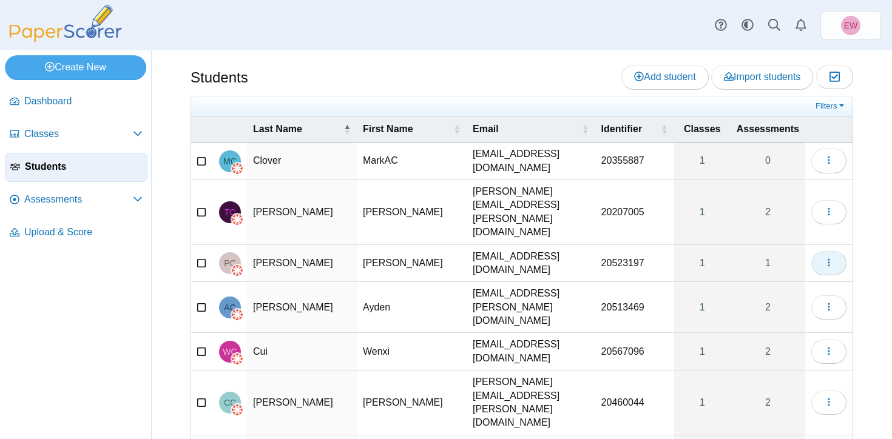
click at [829, 258] on icon "button" at bounding box center [829, 263] width 10 height 10
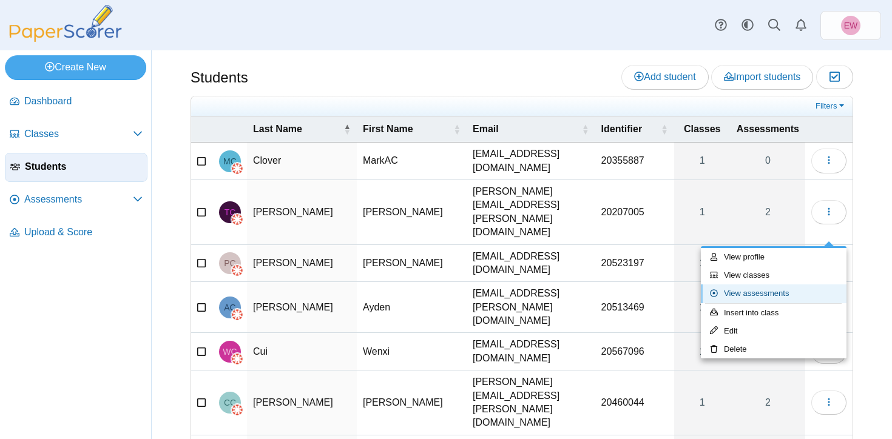
click at [778, 291] on link "View assessments" at bounding box center [774, 294] width 146 height 18
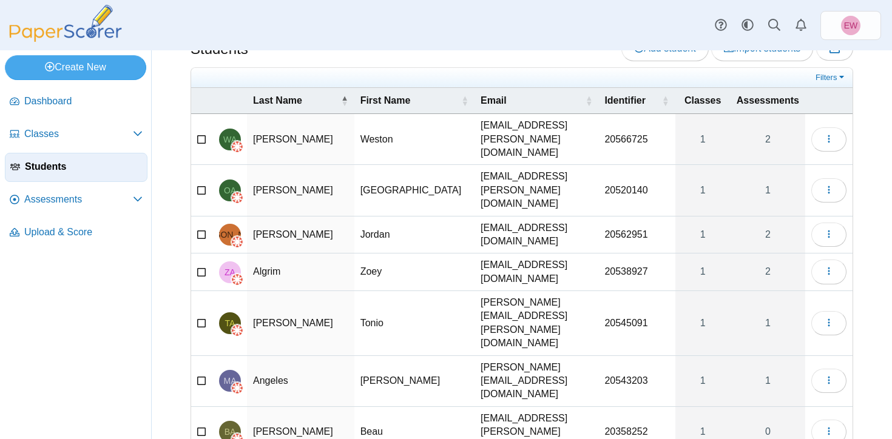
scroll to position [119, 0]
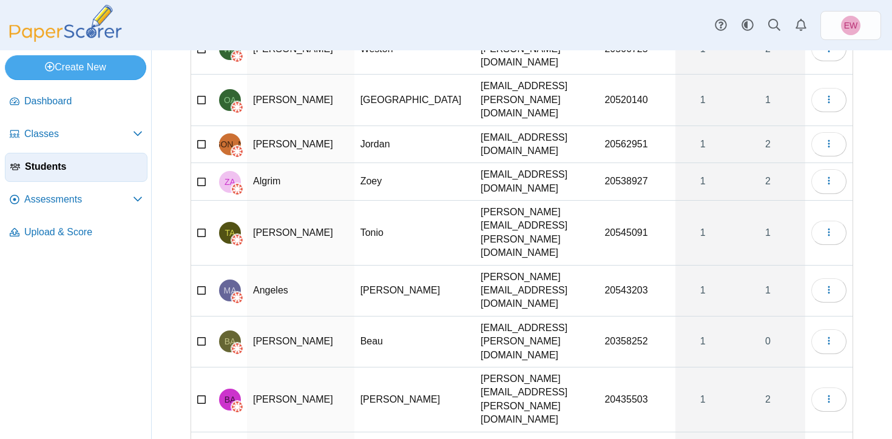
select select "**"
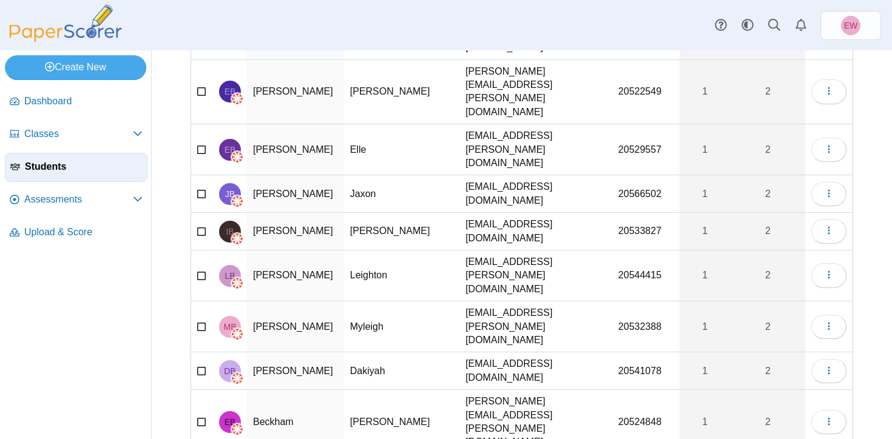
scroll to position [642, 0]
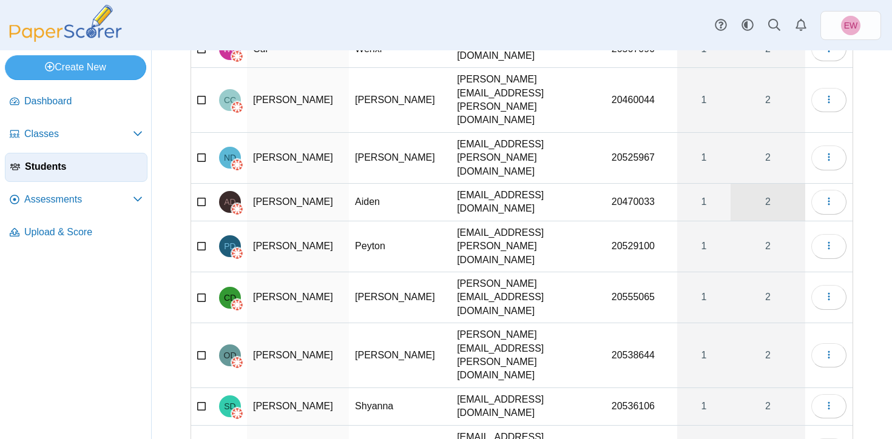
scroll to position [533, 0]
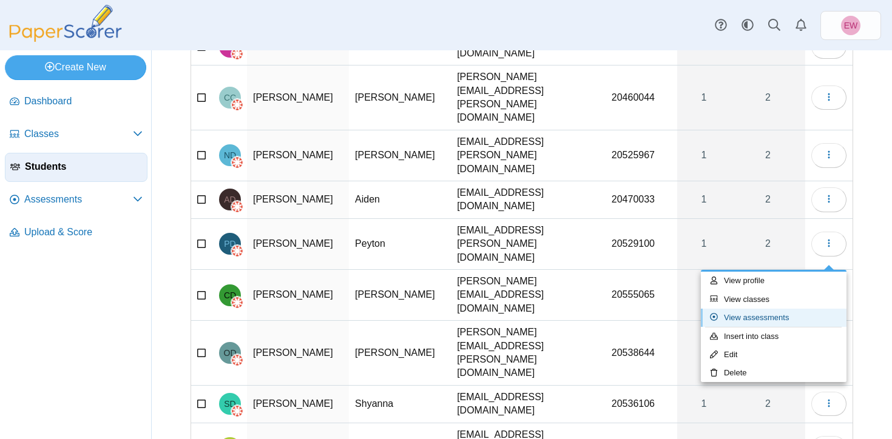
click at [764, 319] on link "View assessments" at bounding box center [774, 318] width 146 height 18
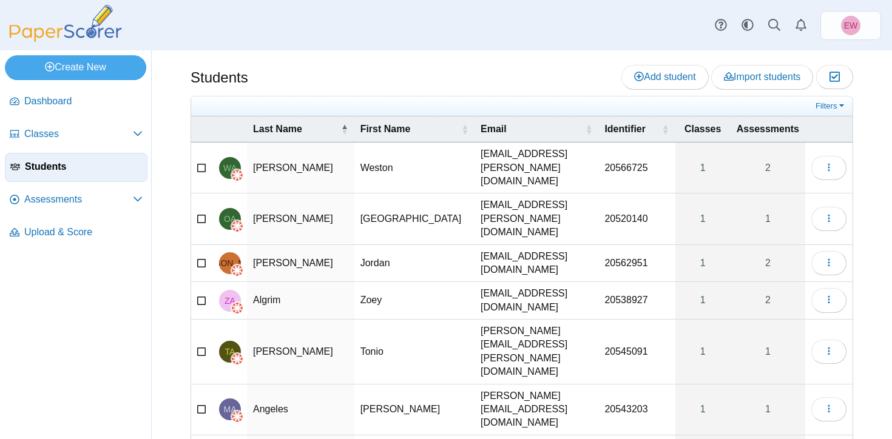
select select "**"
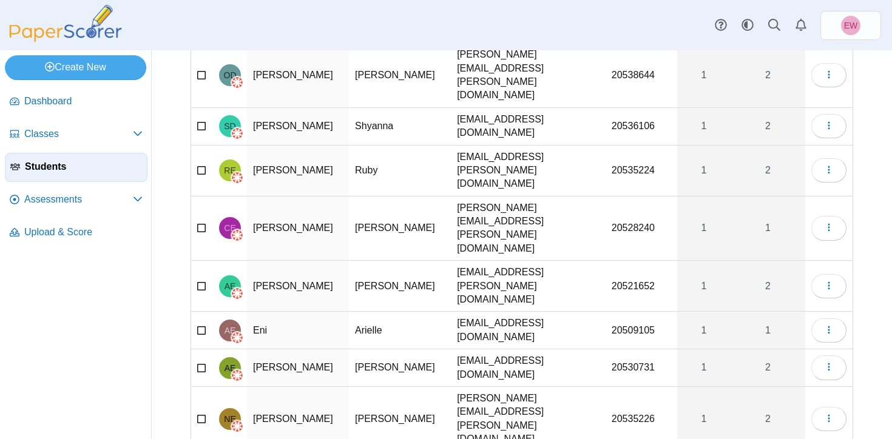
scroll to position [102, 0]
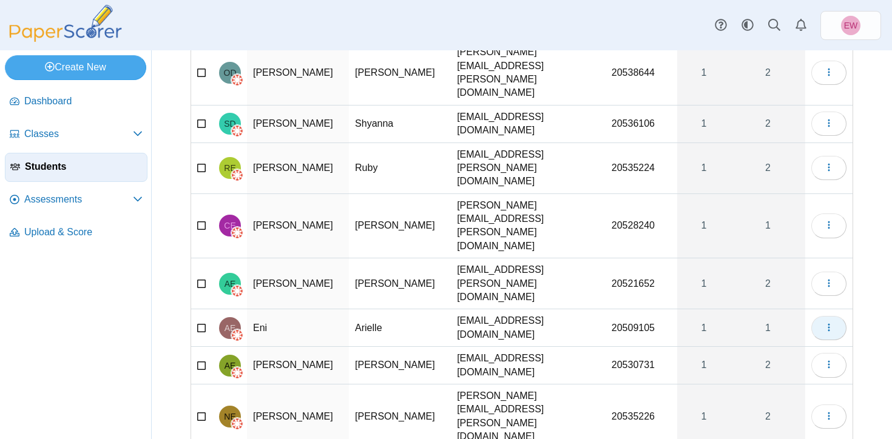
click at [832, 323] on icon "button" at bounding box center [829, 328] width 10 height 10
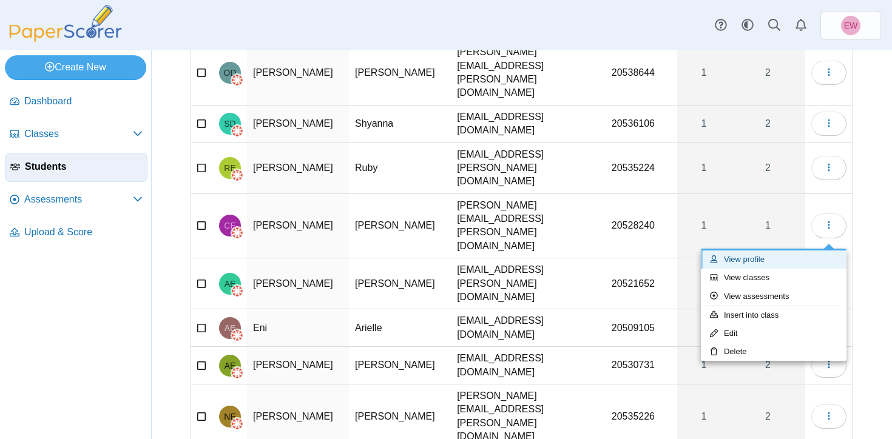
click at [771, 259] on link "View profile" at bounding box center [774, 260] width 146 height 18
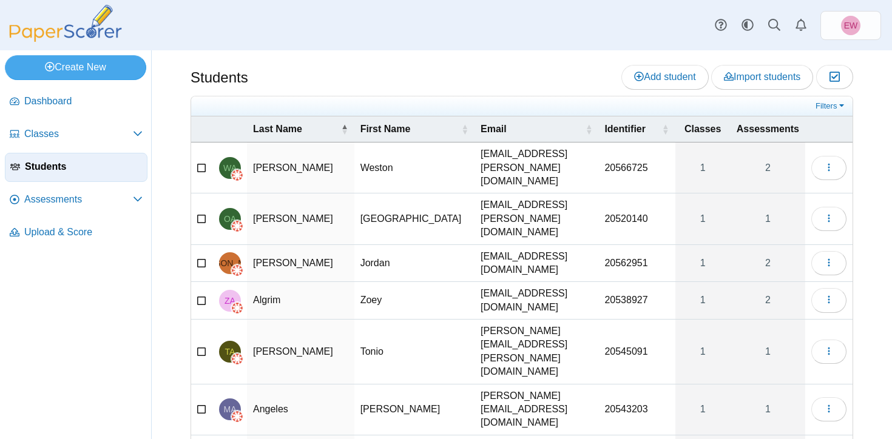
select select "**"
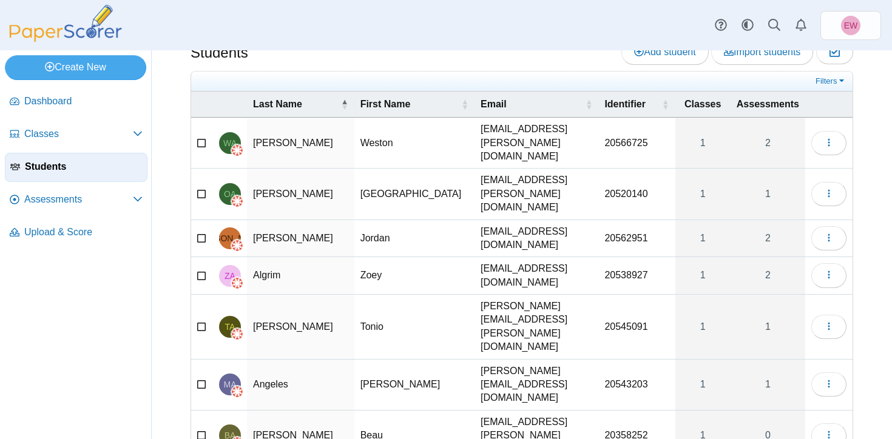
scroll to position [119, 0]
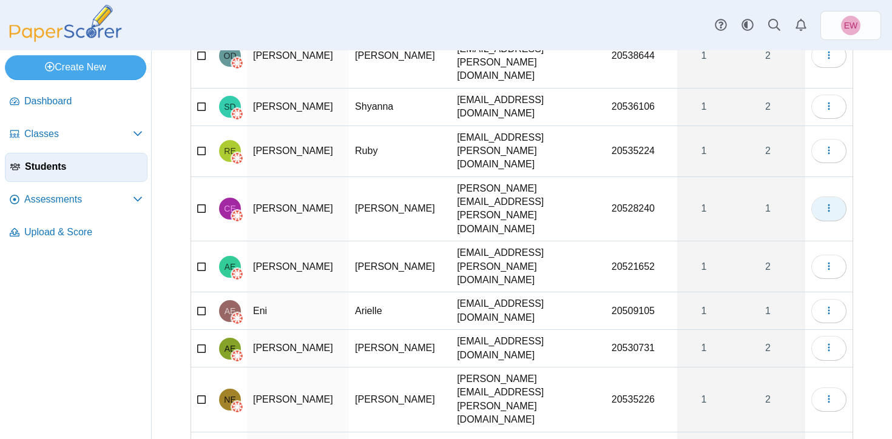
click at [831, 203] on icon "button" at bounding box center [829, 208] width 10 height 10
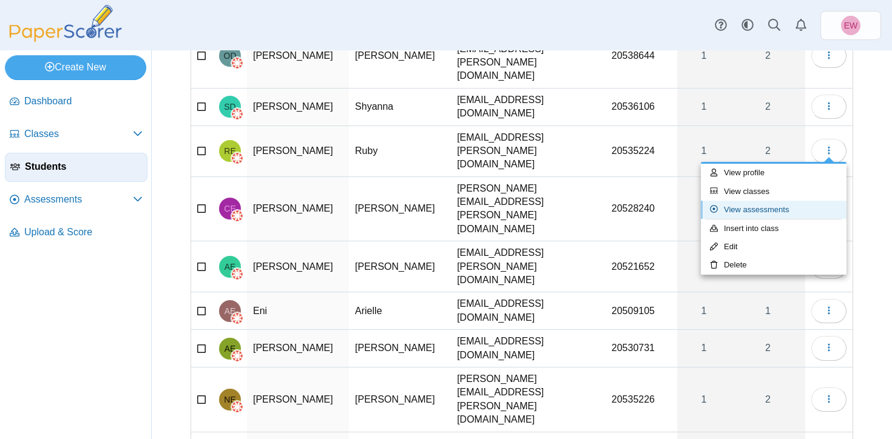
click at [791, 211] on link "View assessments" at bounding box center [774, 210] width 146 height 18
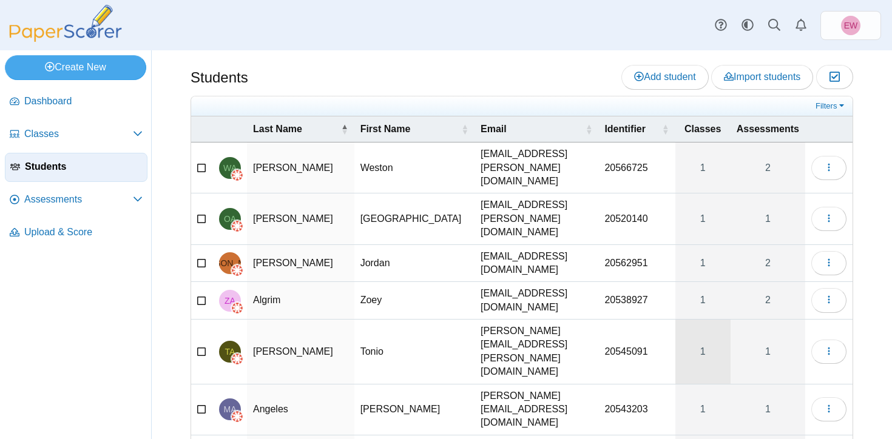
scroll to position [119, 0]
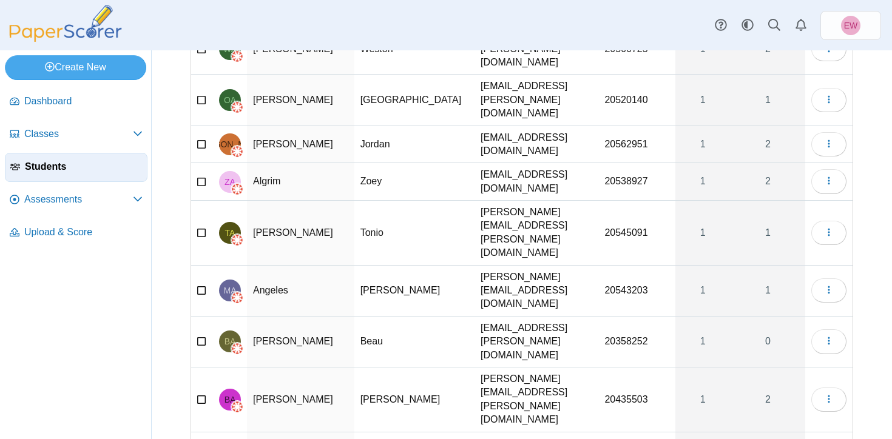
select select "**"
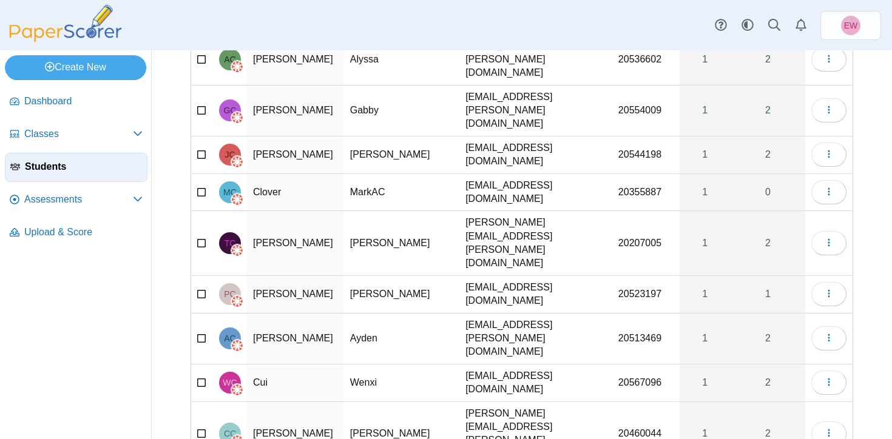
scroll to position [1512, 0]
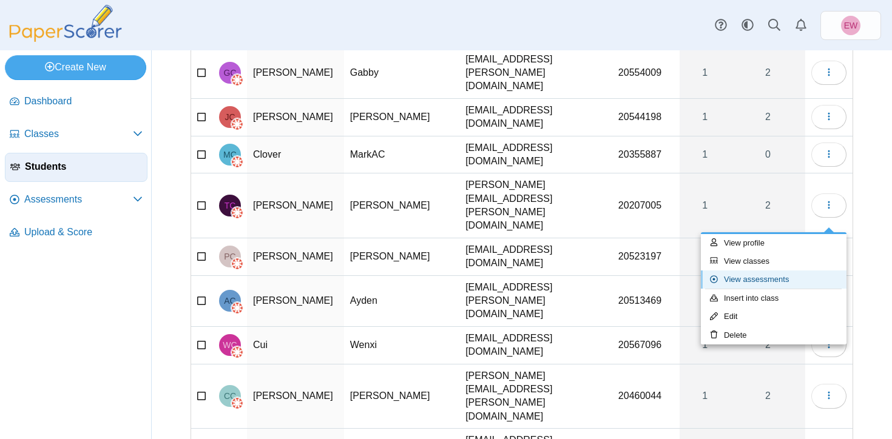
click at [760, 282] on link "View assessments" at bounding box center [774, 280] width 146 height 18
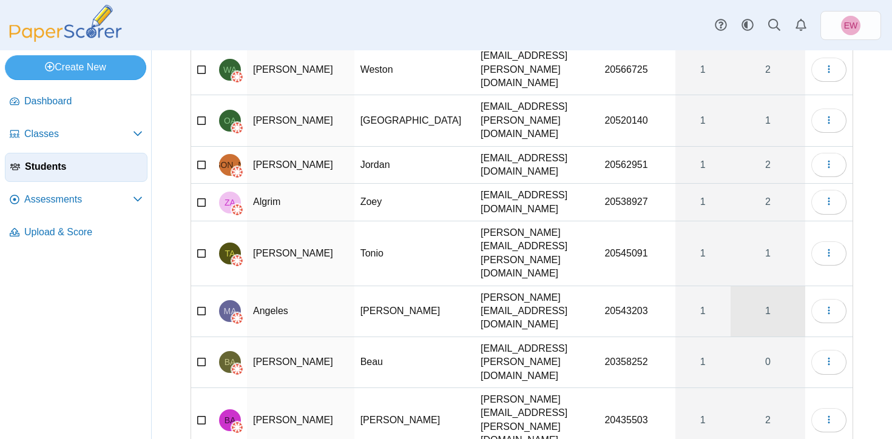
scroll to position [119, 0]
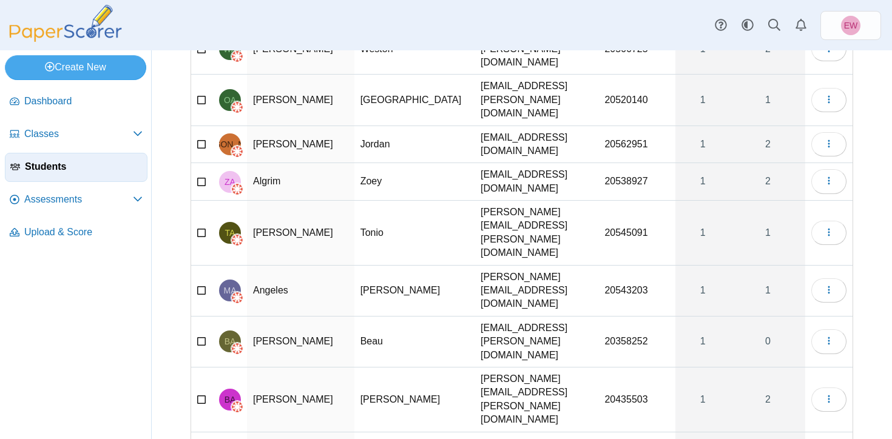
select select "***"
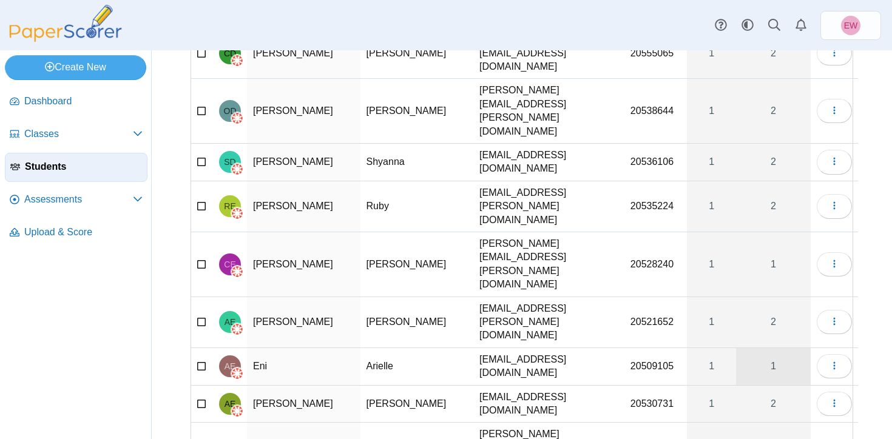
scroll to position [2058, 0]
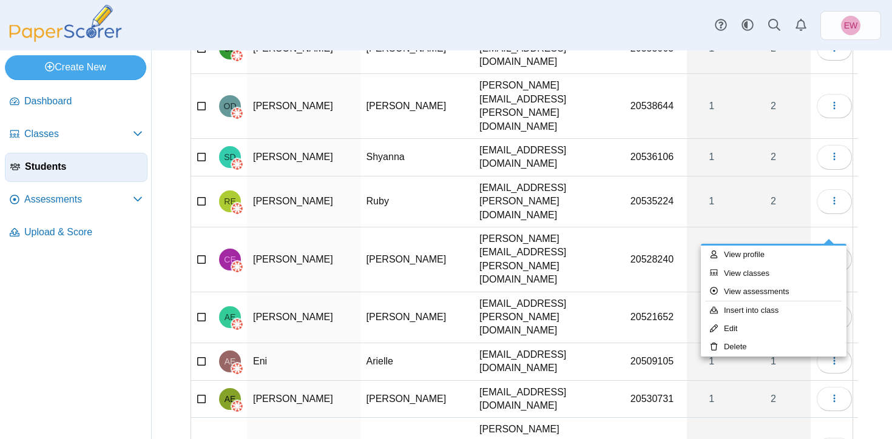
click at [865, 233] on div "Students Add student Import students Moderation 0" at bounding box center [522, 244] width 740 height 389
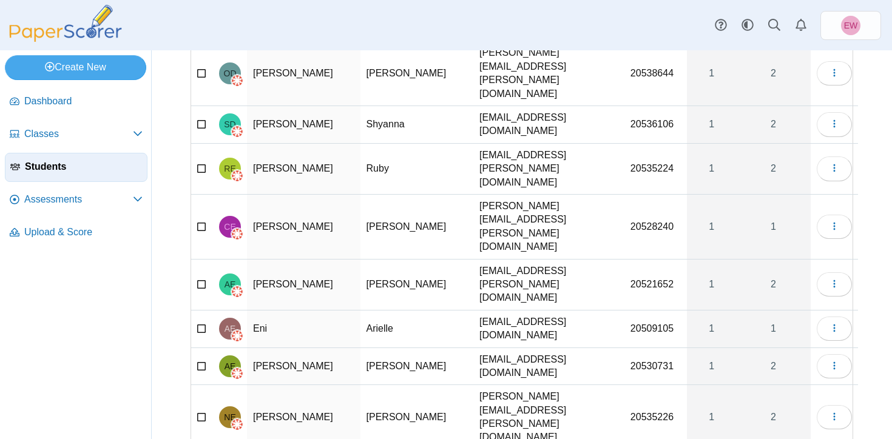
scroll to position [2091, 0]
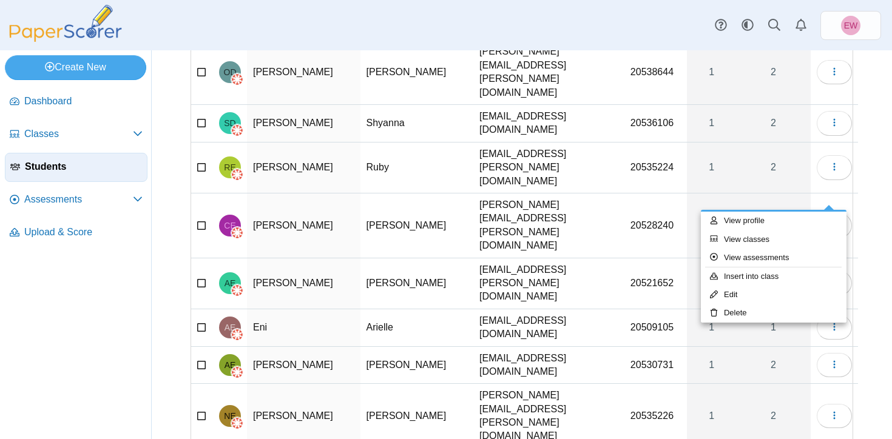
click at [875, 220] on div "Students Add student Import students Moderation 0" at bounding box center [522, 244] width 740 height 389
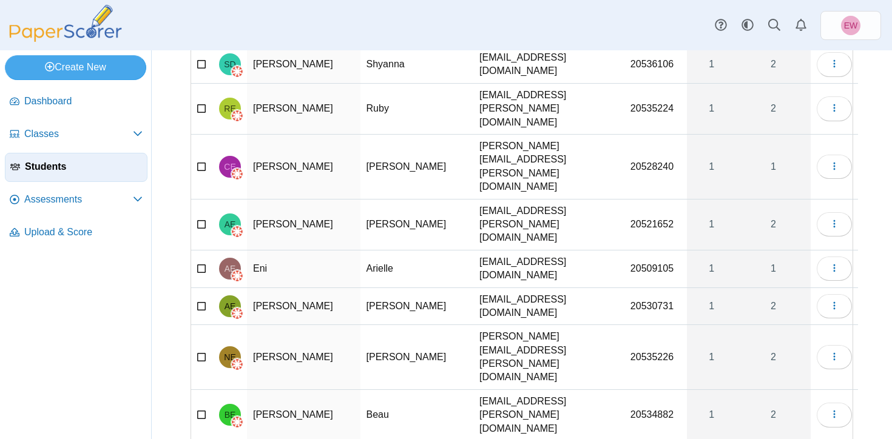
scroll to position [2151, 0]
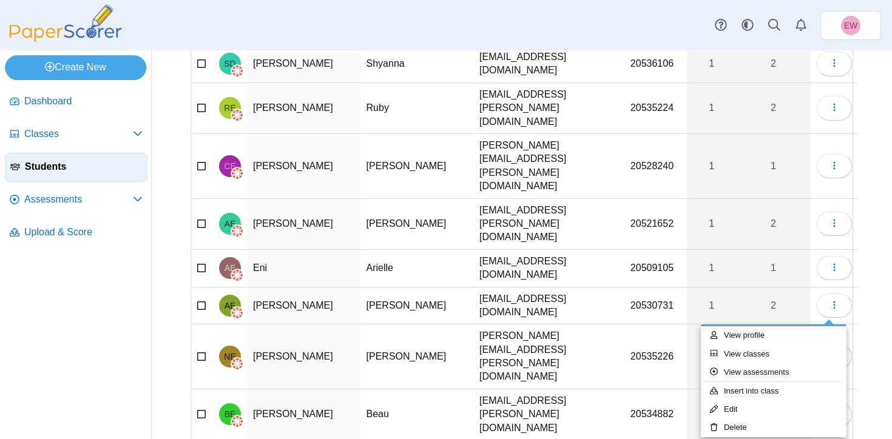
click at [869, 212] on div "Students Add student Import students Moderation 0" at bounding box center [522, 244] width 740 height 389
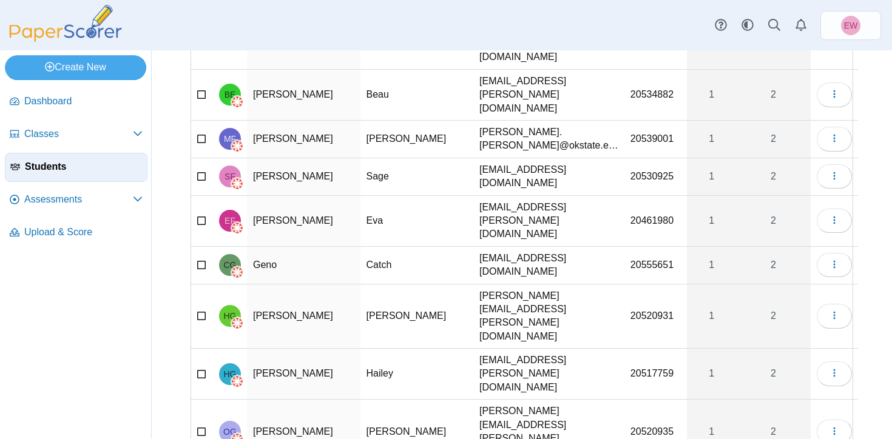
scroll to position [2468, 0]
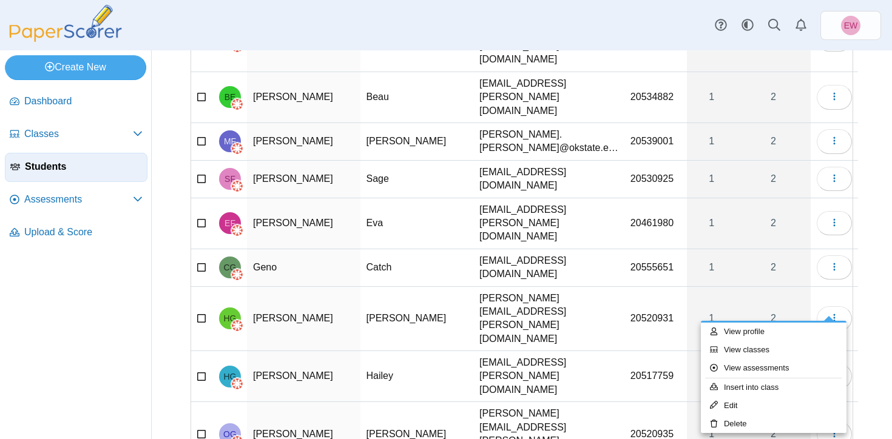
click at [128, 354] on nav "Dashboard Classes" at bounding box center [75, 261] width 151 height 357
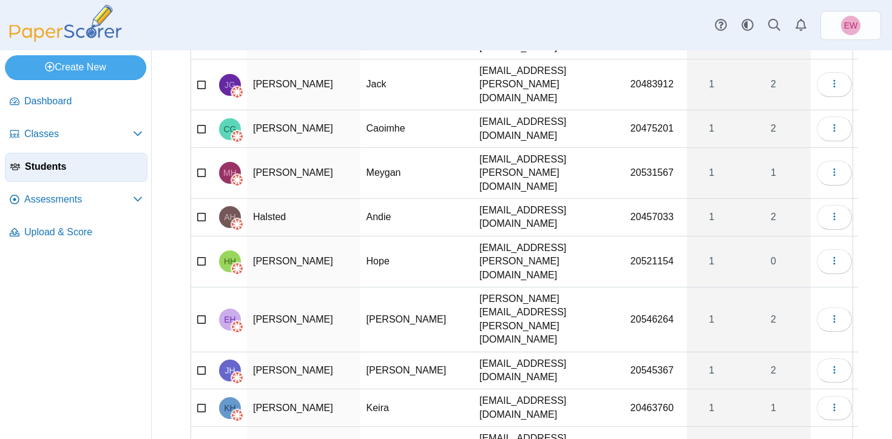
scroll to position [3018, 0]
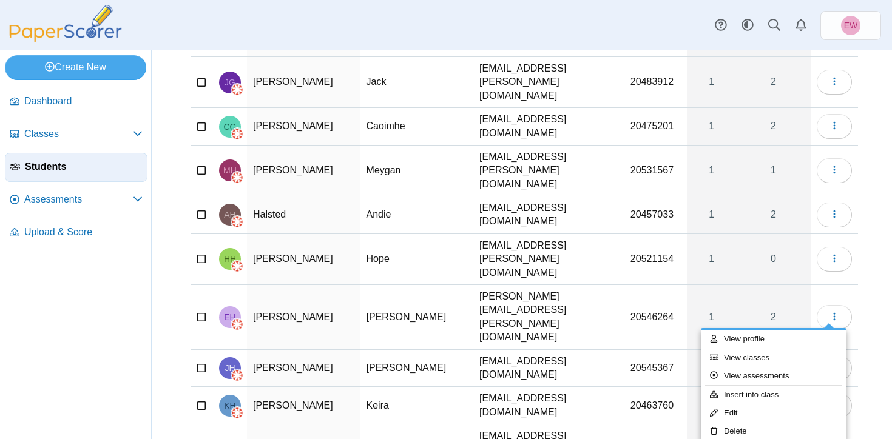
click at [871, 264] on div "Students Add student Import students Moderation 0" at bounding box center [522, 244] width 740 height 389
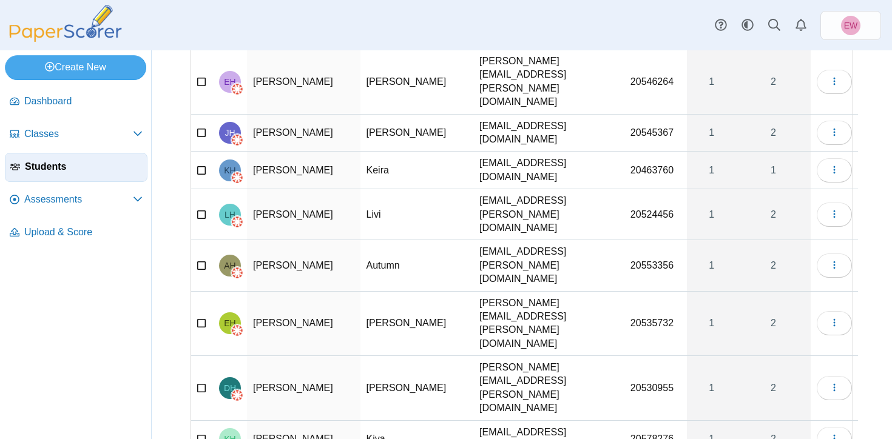
scroll to position [3251, 0]
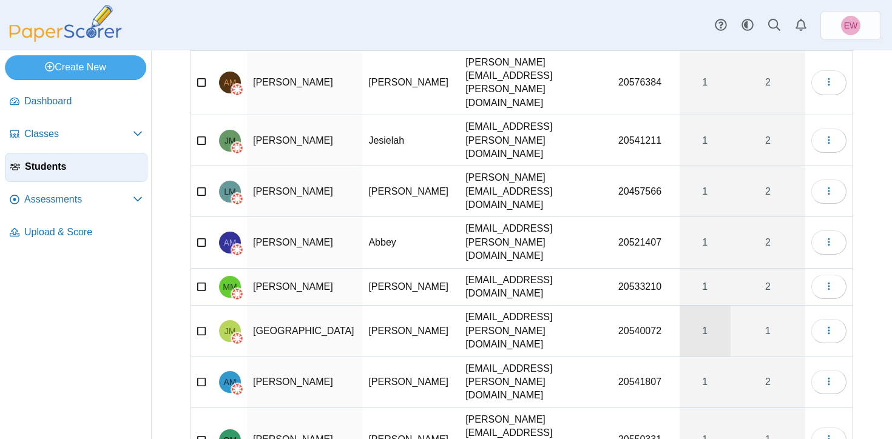
scroll to position [132, 0]
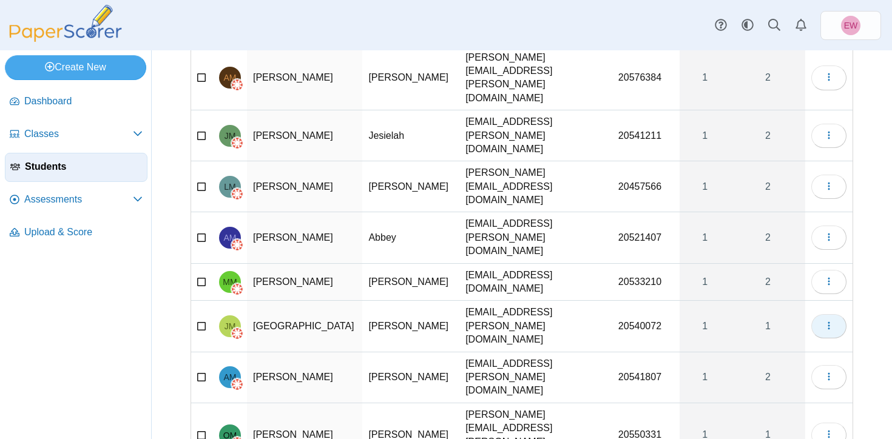
click at [829, 321] on icon "button" at bounding box center [829, 326] width 10 height 10
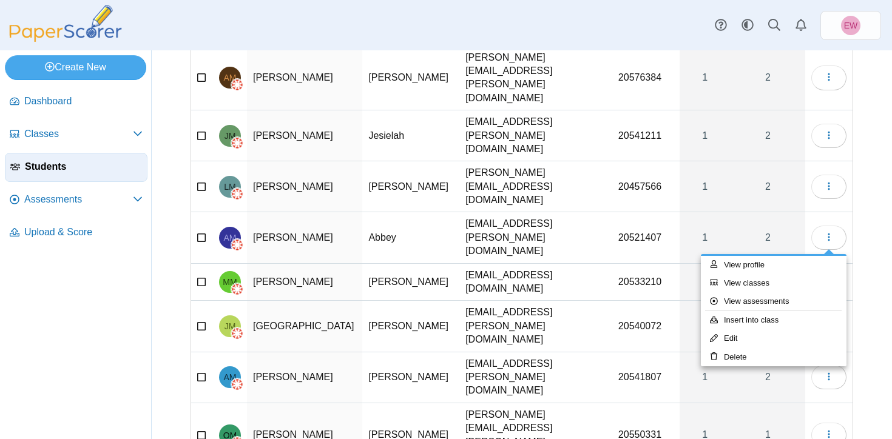
click at [876, 264] on div "Students Add student Import students Moderation 0" at bounding box center [522, 113] width 740 height 389
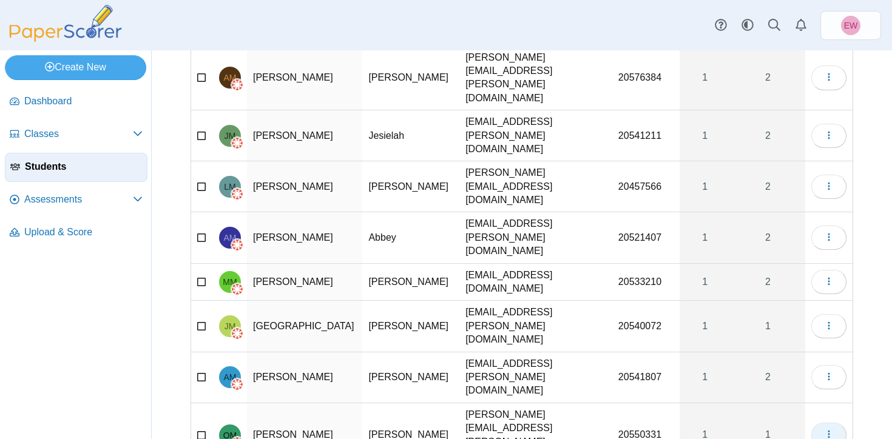
click at [831, 430] on icon "button" at bounding box center [829, 435] width 10 height 10
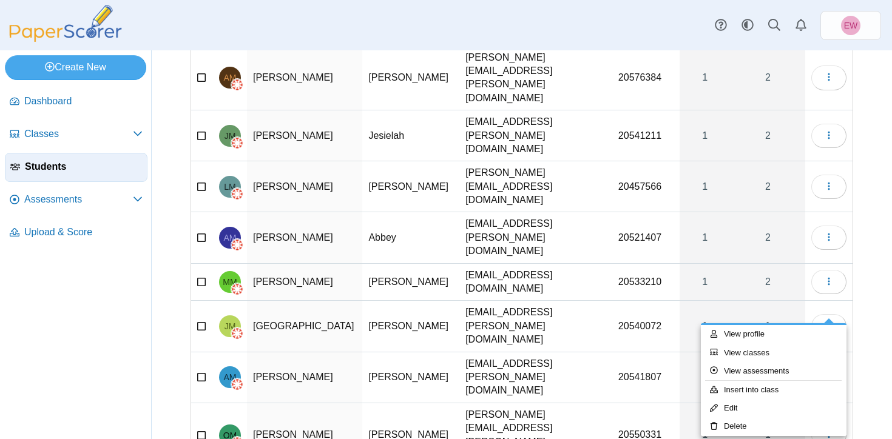
click at [75, 339] on nav "Dashboard Classes" at bounding box center [75, 261] width 151 height 357
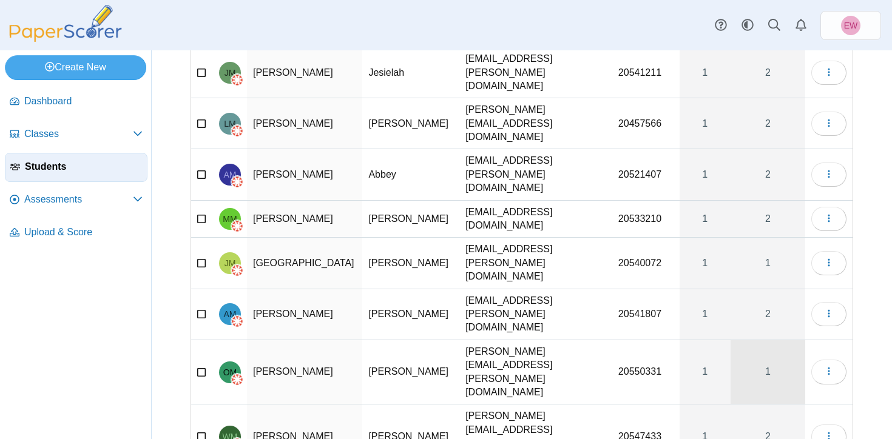
scroll to position [195, 0]
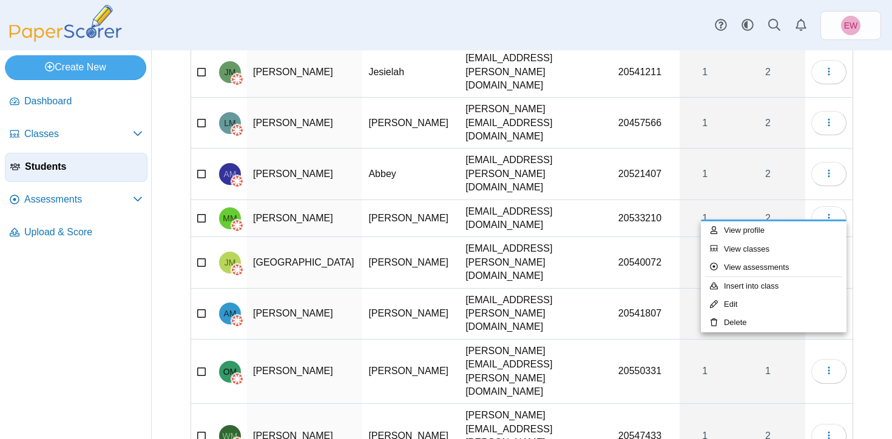
click at [872, 237] on div "Students Add student Import students Moderation 0" at bounding box center [522, 49] width 740 height 389
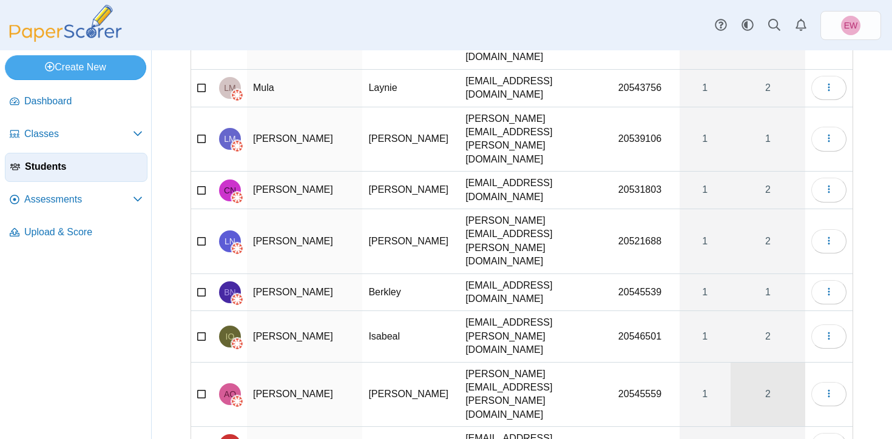
scroll to position [593, 0]
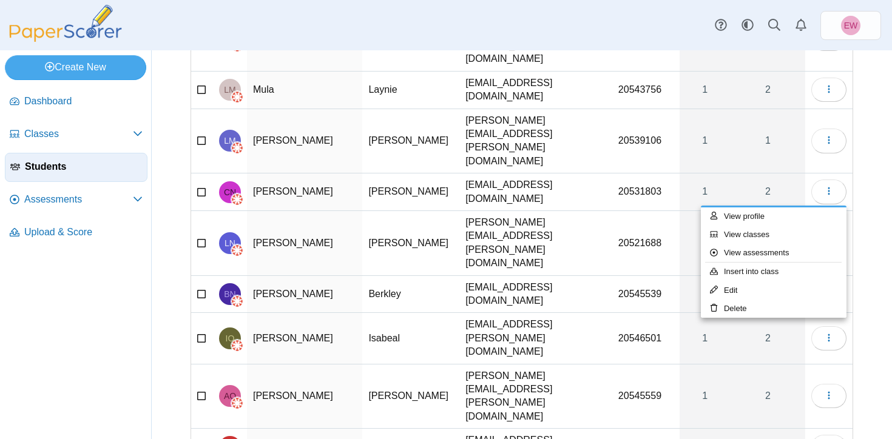
click at [876, 221] on div "Students Add student Import students Moderation 0" at bounding box center [522, 244] width 740 height 389
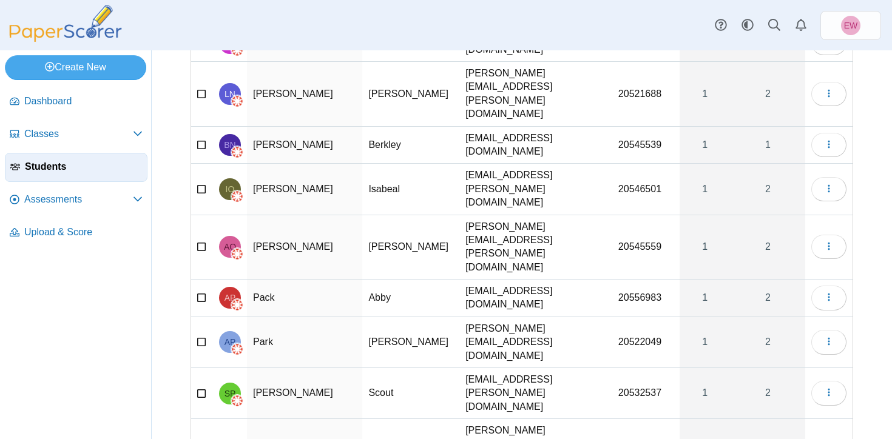
scroll to position [743, 0]
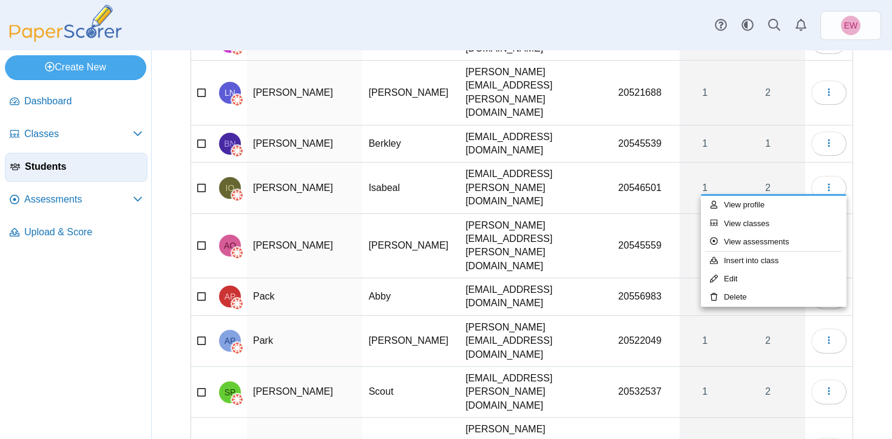
click at [875, 297] on div "Students Add student Import students Moderation 0" at bounding box center [522, 244] width 740 height 389
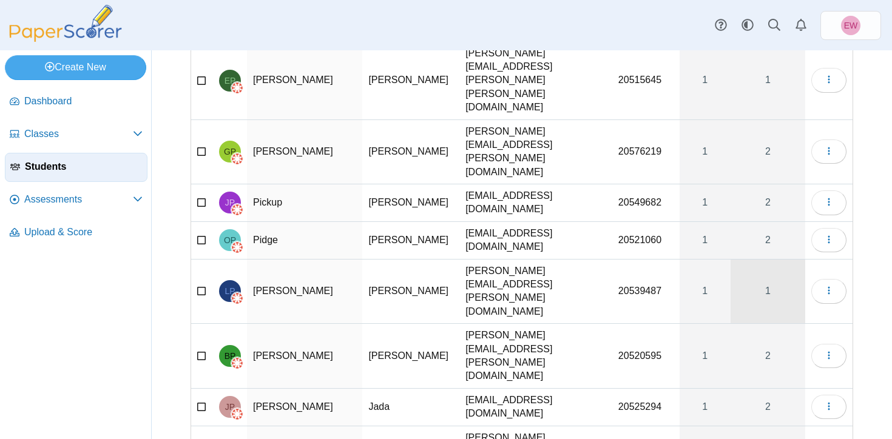
scroll to position [1224, 0]
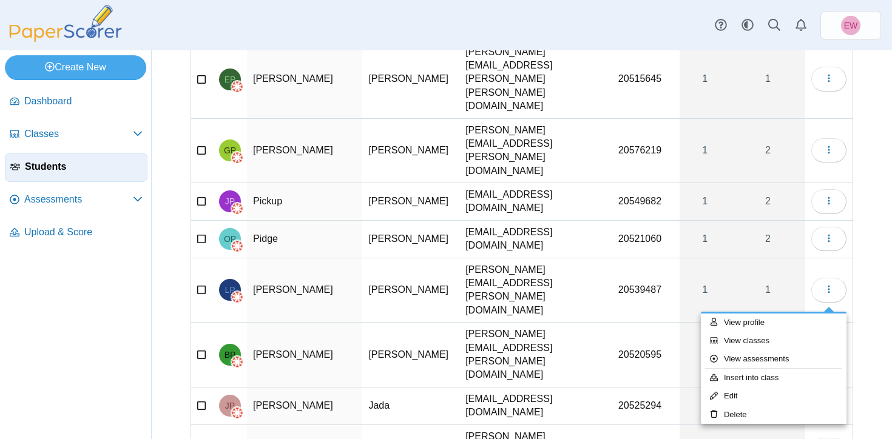
click at [870, 322] on div "Students Add student Import students Moderation 0" at bounding box center [522, 244] width 740 height 389
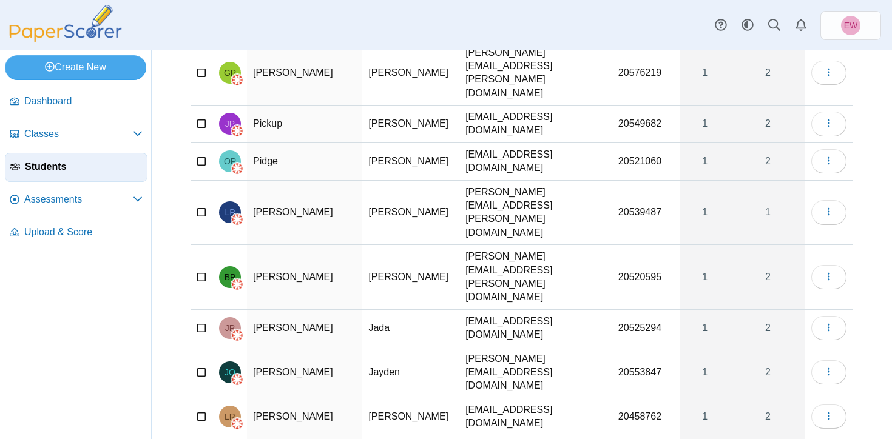
scroll to position [1304, 0]
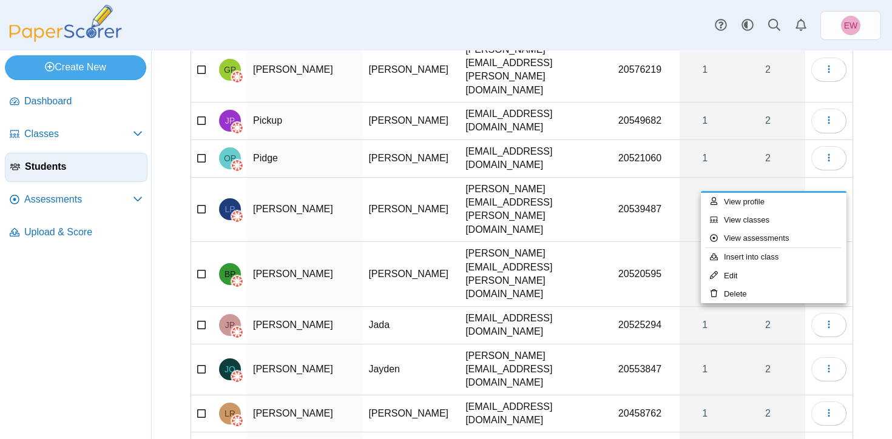
click at [888, 284] on div "Students Add student Import students Moderation 0" at bounding box center [522, 244] width 740 height 389
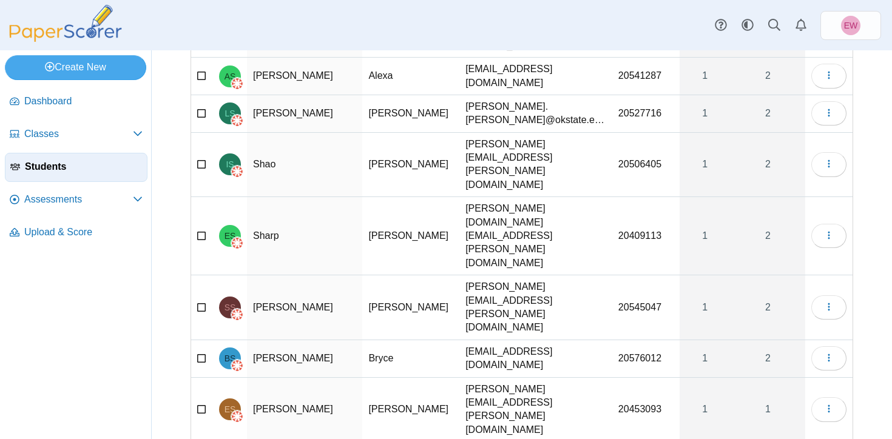
scroll to position [2388, 0]
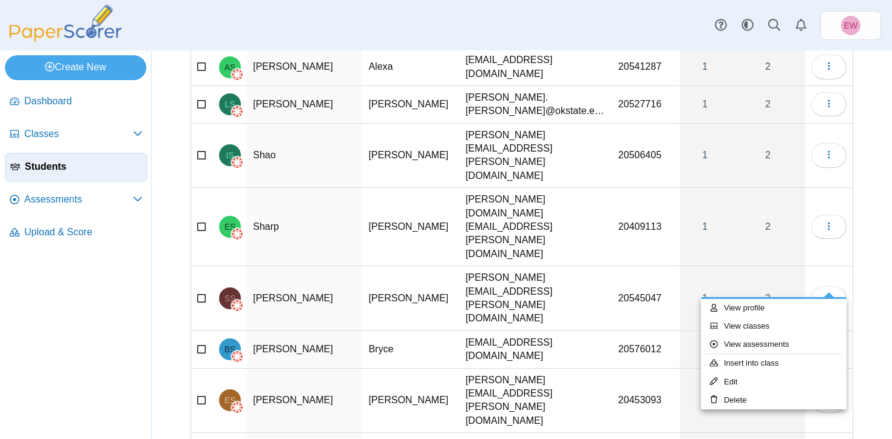
click at [171, 282] on div "Students Add student Import students Moderation 0" at bounding box center [522, 244] width 740 height 389
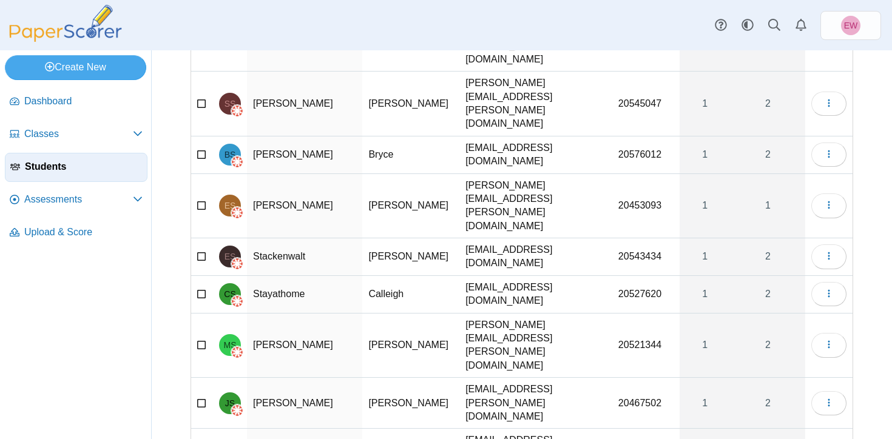
scroll to position [2584, 0]
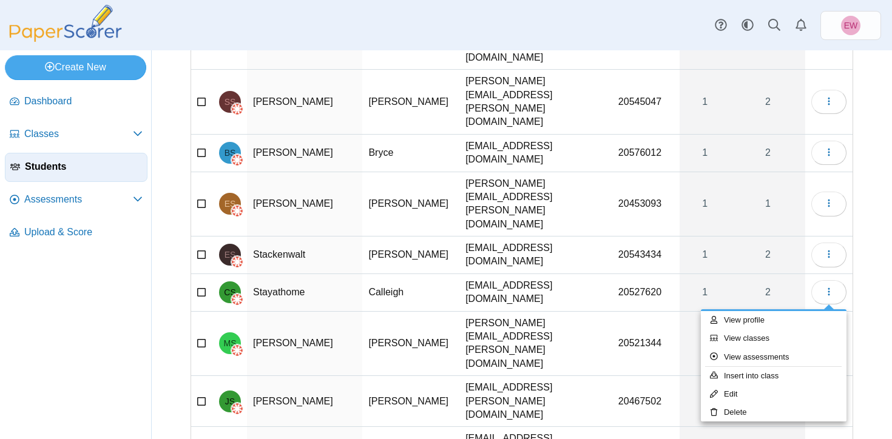
click at [878, 257] on div "Students Add student Import students Moderation 0" at bounding box center [522, 244] width 740 height 389
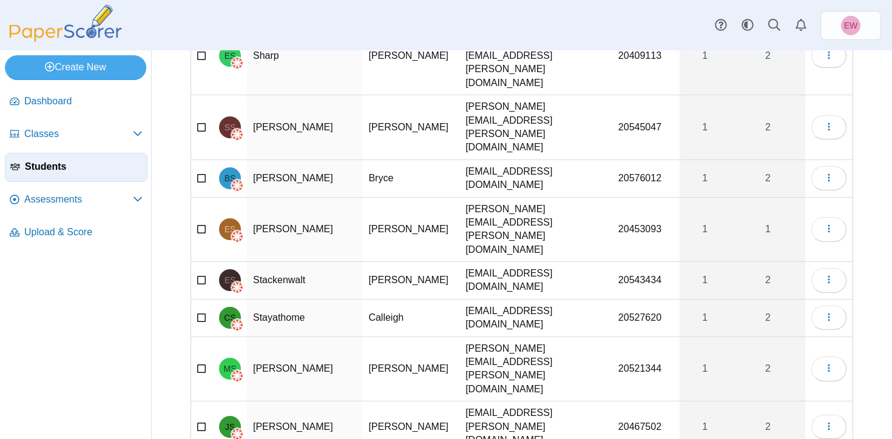
scroll to position [2731, 0]
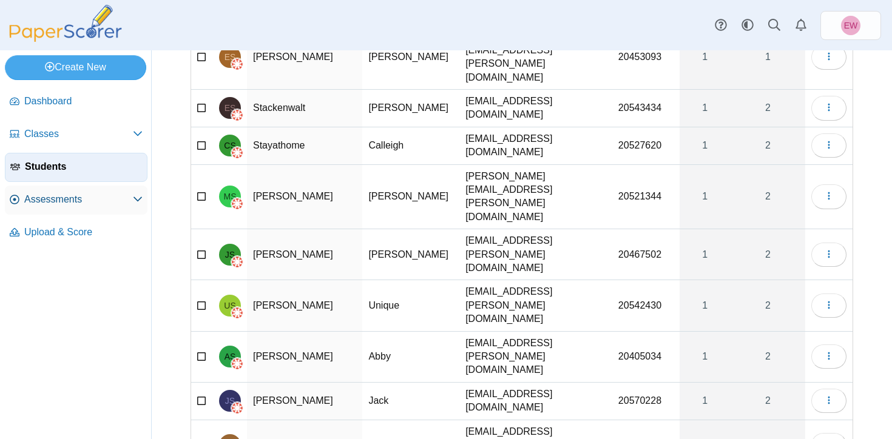
click at [67, 203] on span "Assessments" at bounding box center [78, 199] width 109 height 13
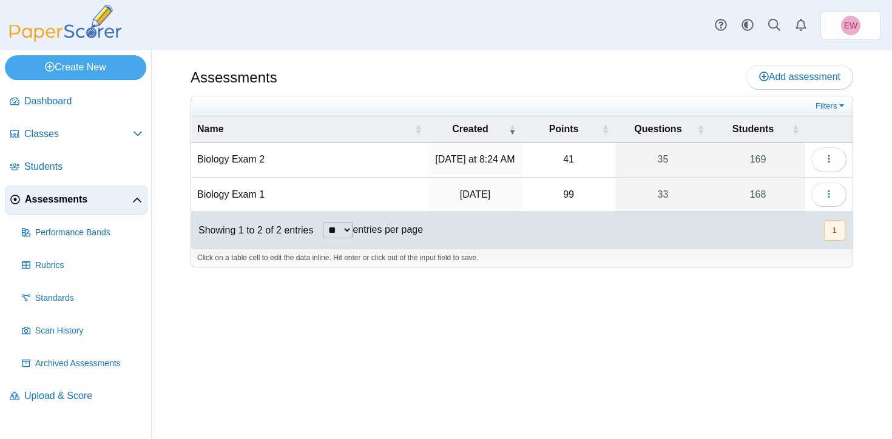
click at [248, 161] on td "Biology Exam 2" at bounding box center [309, 160] width 237 height 35
click at [835, 157] on button "button" at bounding box center [828, 159] width 35 height 24
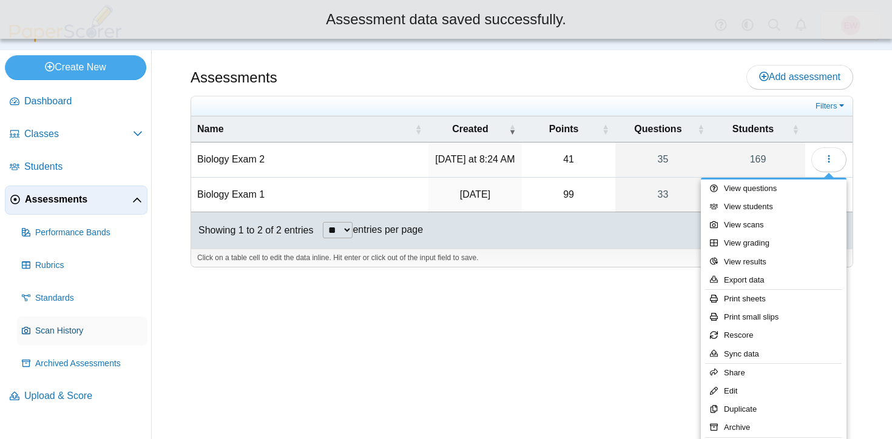
click at [83, 334] on span "Scan History" at bounding box center [88, 331] width 107 height 12
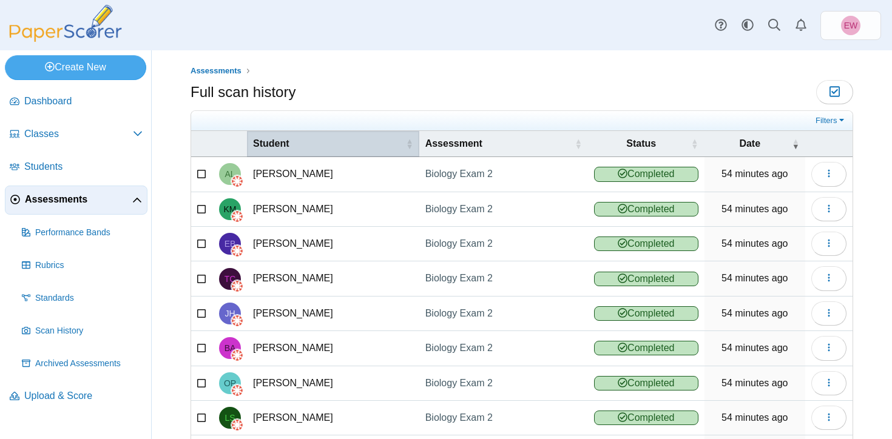
click at [277, 144] on span "Student" at bounding box center [328, 143] width 151 height 13
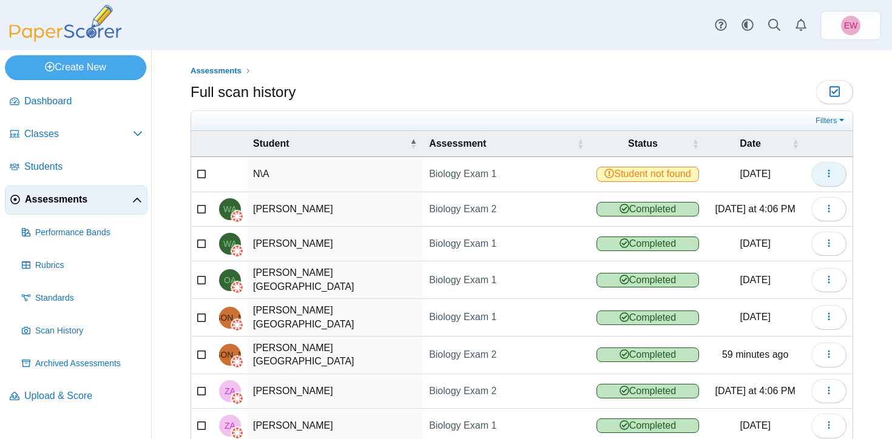
click at [833, 174] on icon "button" at bounding box center [829, 174] width 10 height 10
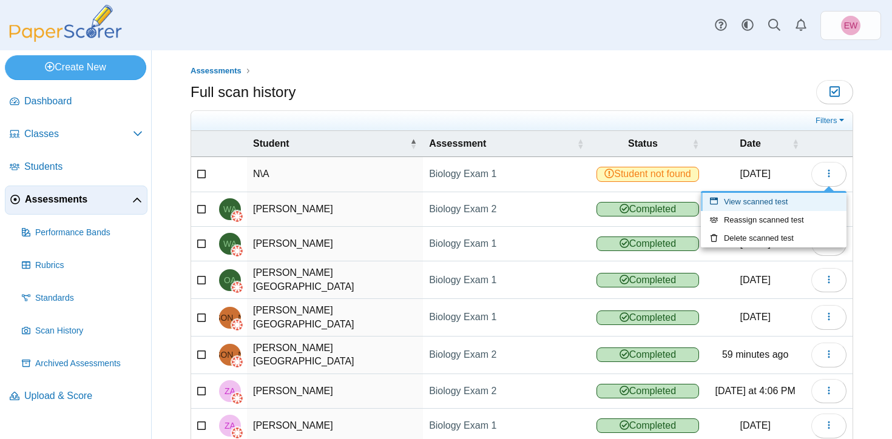
click at [777, 205] on link "View scanned test" at bounding box center [774, 202] width 146 height 18
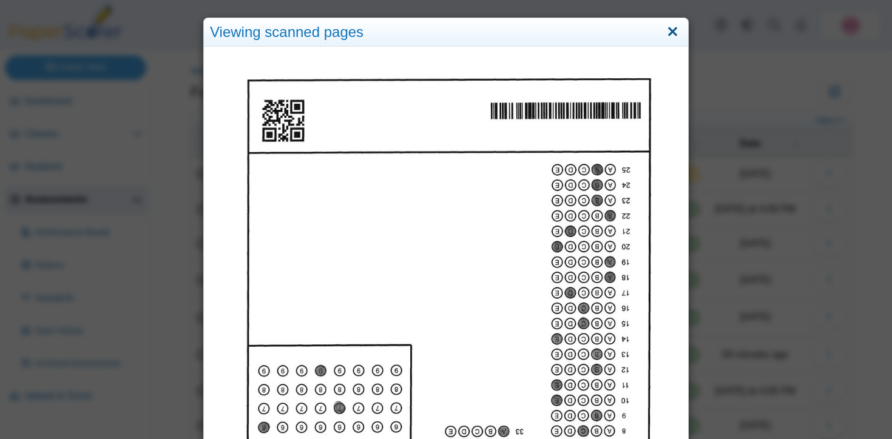
click at [673, 31] on link "Close" at bounding box center [672, 32] width 19 height 21
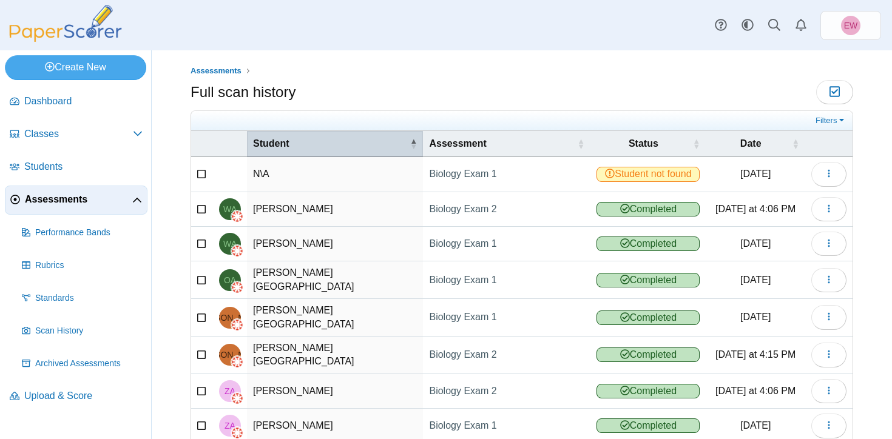
click at [272, 141] on span "Student" at bounding box center [330, 143] width 154 height 13
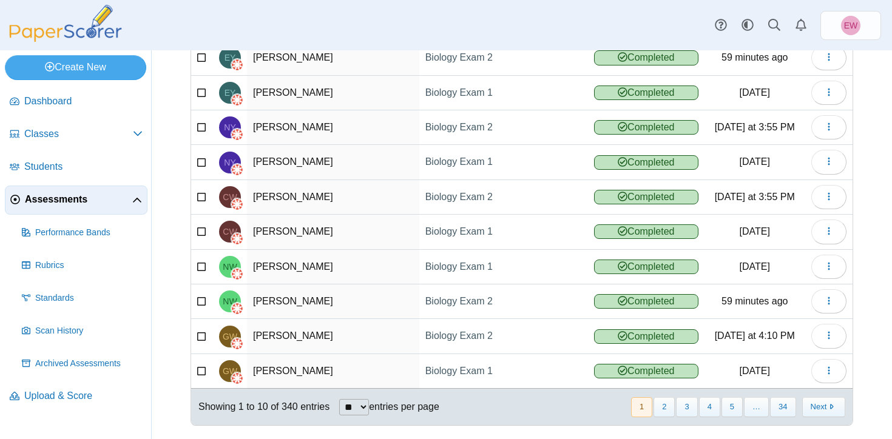
scroll to position [127, 0]
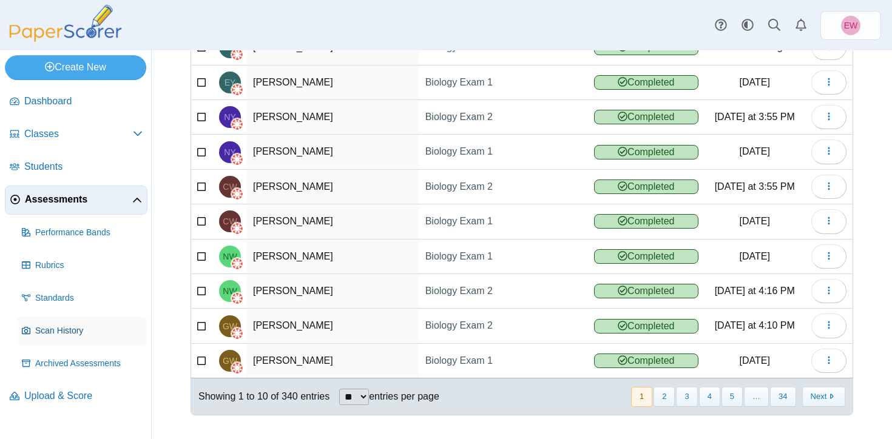
click at [63, 336] on span "Scan History" at bounding box center [88, 331] width 107 height 12
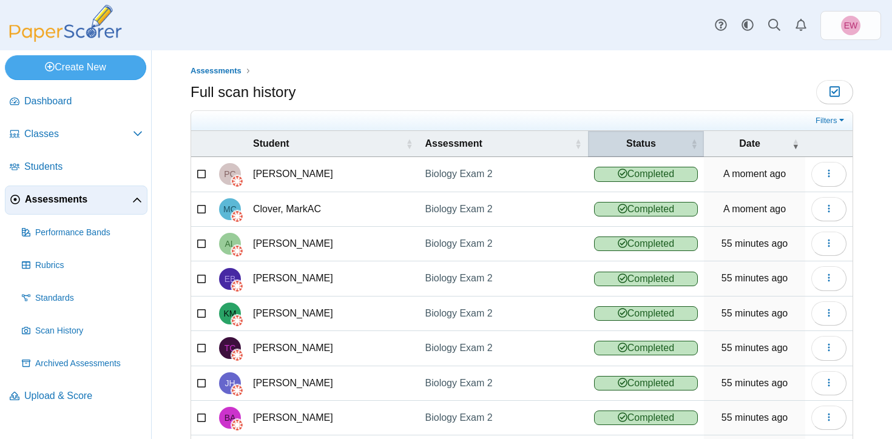
click at [640, 141] on span "Status" at bounding box center [641, 143] width 94 height 13
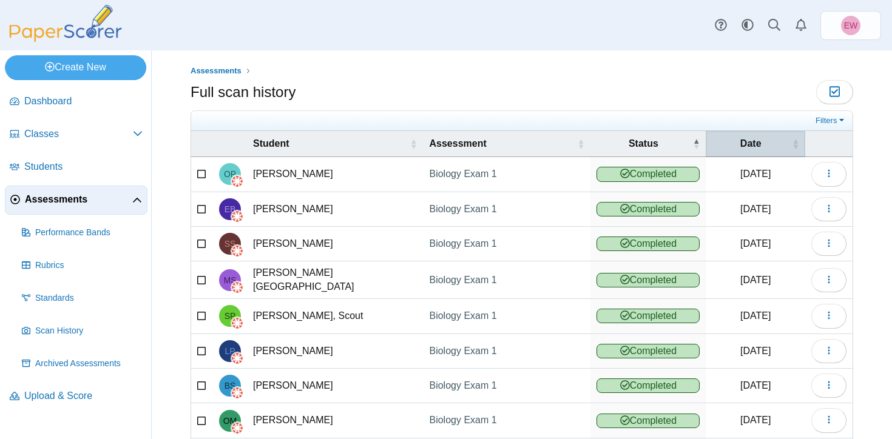
click at [741, 149] on span "Date" at bounding box center [751, 143] width 78 height 13
click at [746, 145] on span "Date" at bounding box center [751, 143] width 78 height 13
